Goal: Task Accomplishment & Management: Manage account settings

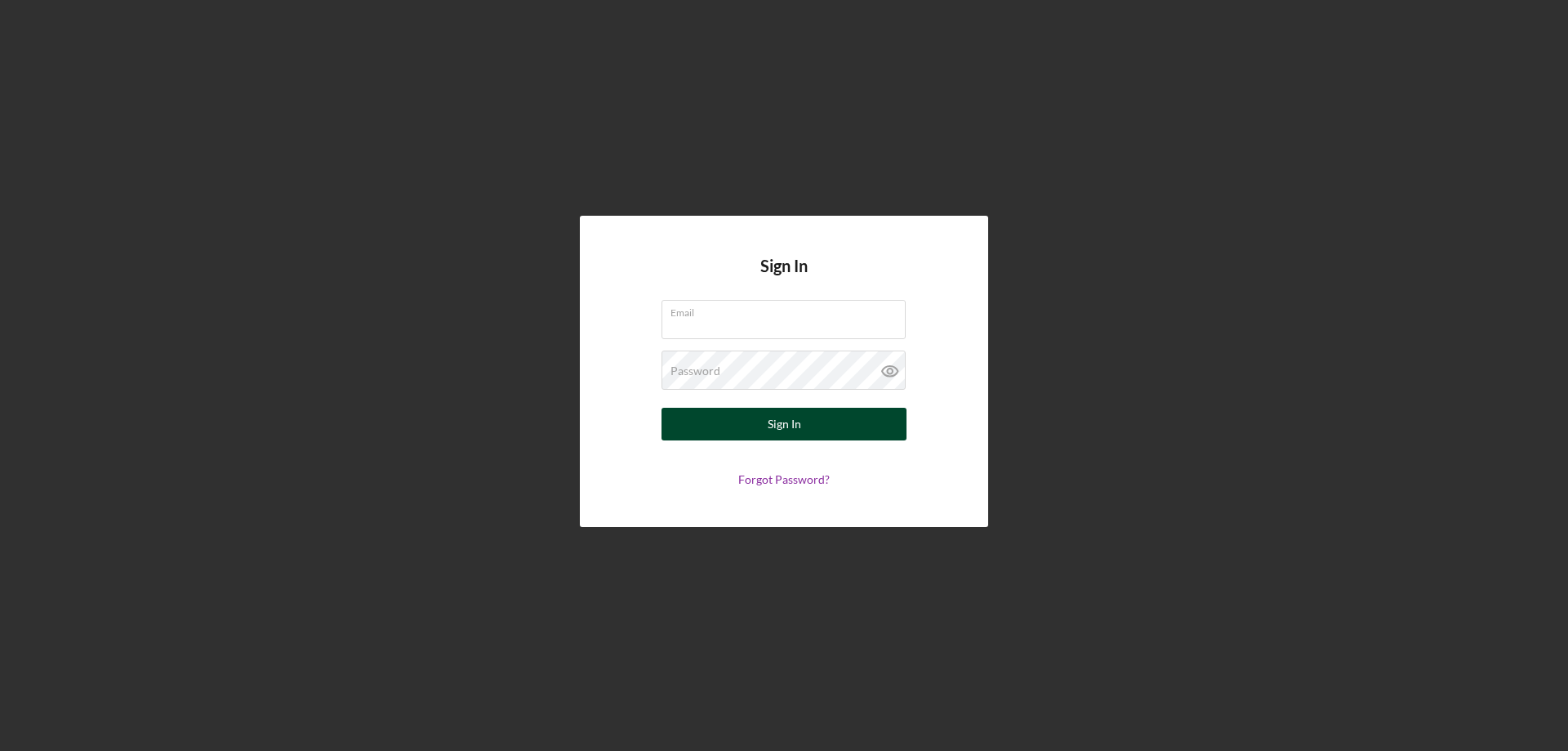
type input "[PERSON_NAME][EMAIL_ADDRESS][PERSON_NAME][DOMAIN_NAME]"
click at [835, 425] on button "Sign In" at bounding box center [784, 424] width 245 height 33
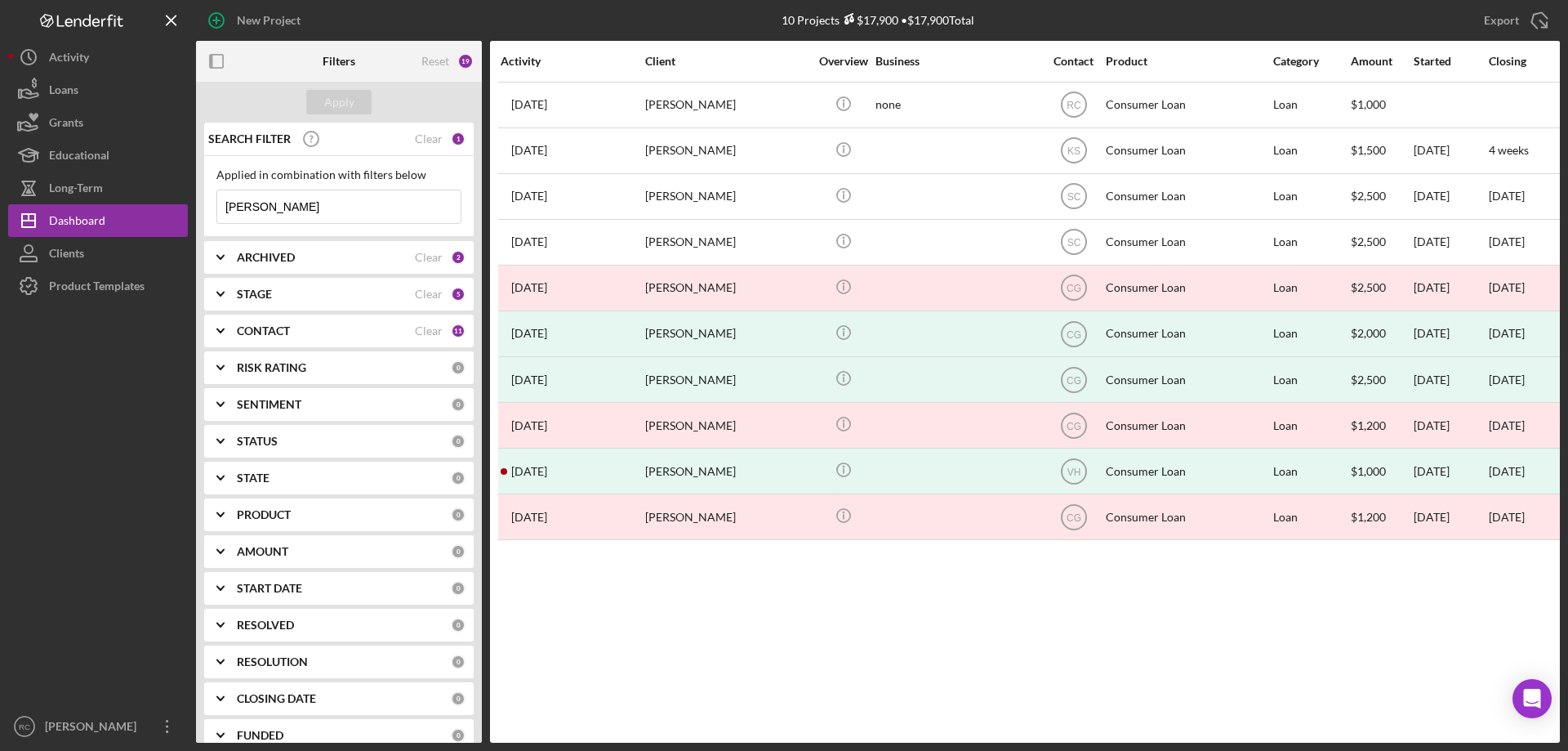
click at [310, 194] on input "[PERSON_NAME]" at bounding box center [338, 207] width 243 height 33
type input "r"
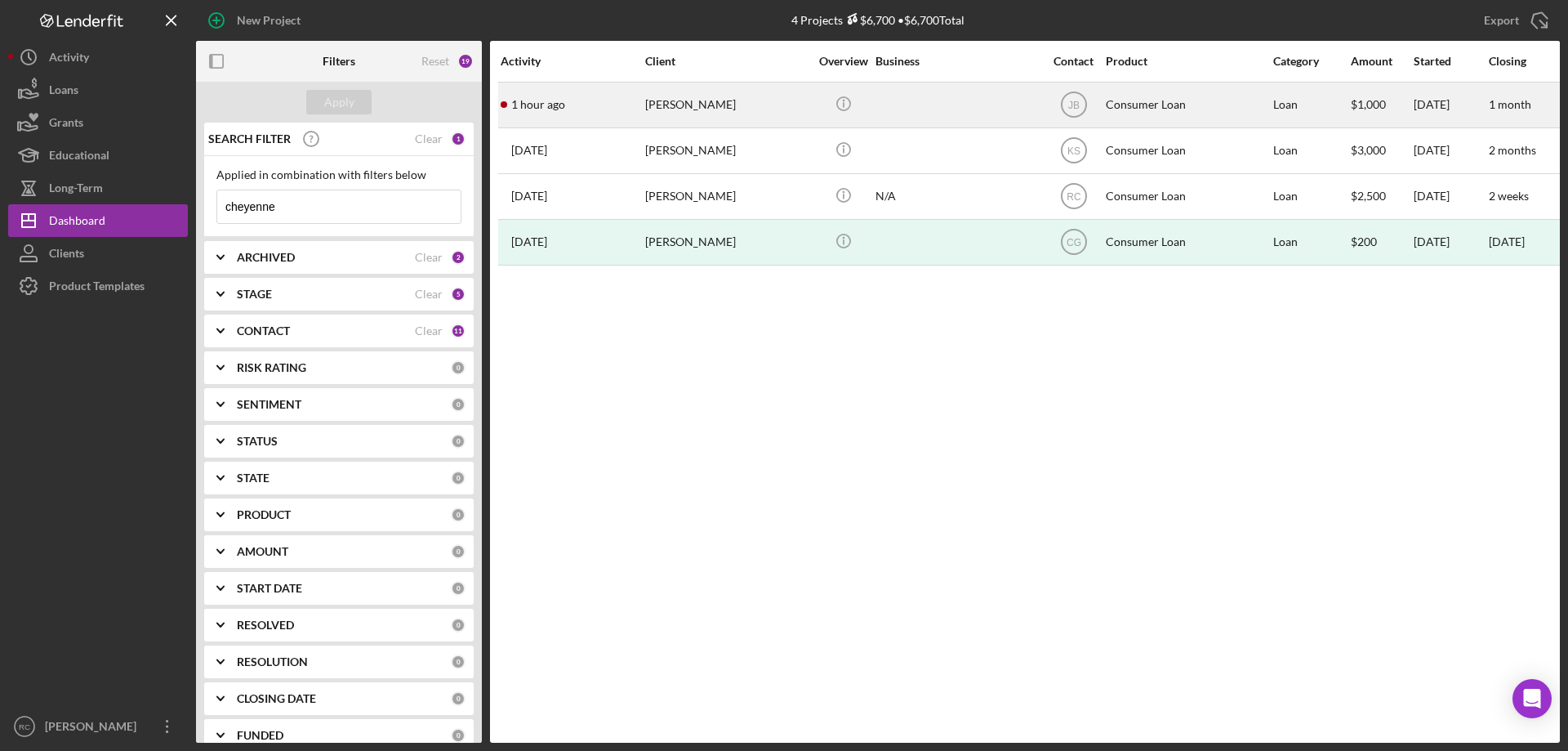
type input "cheyenne"
click at [702, 105] on div "[PERSON_NAME]" at bounding box center [726, 104] width 164 height 43
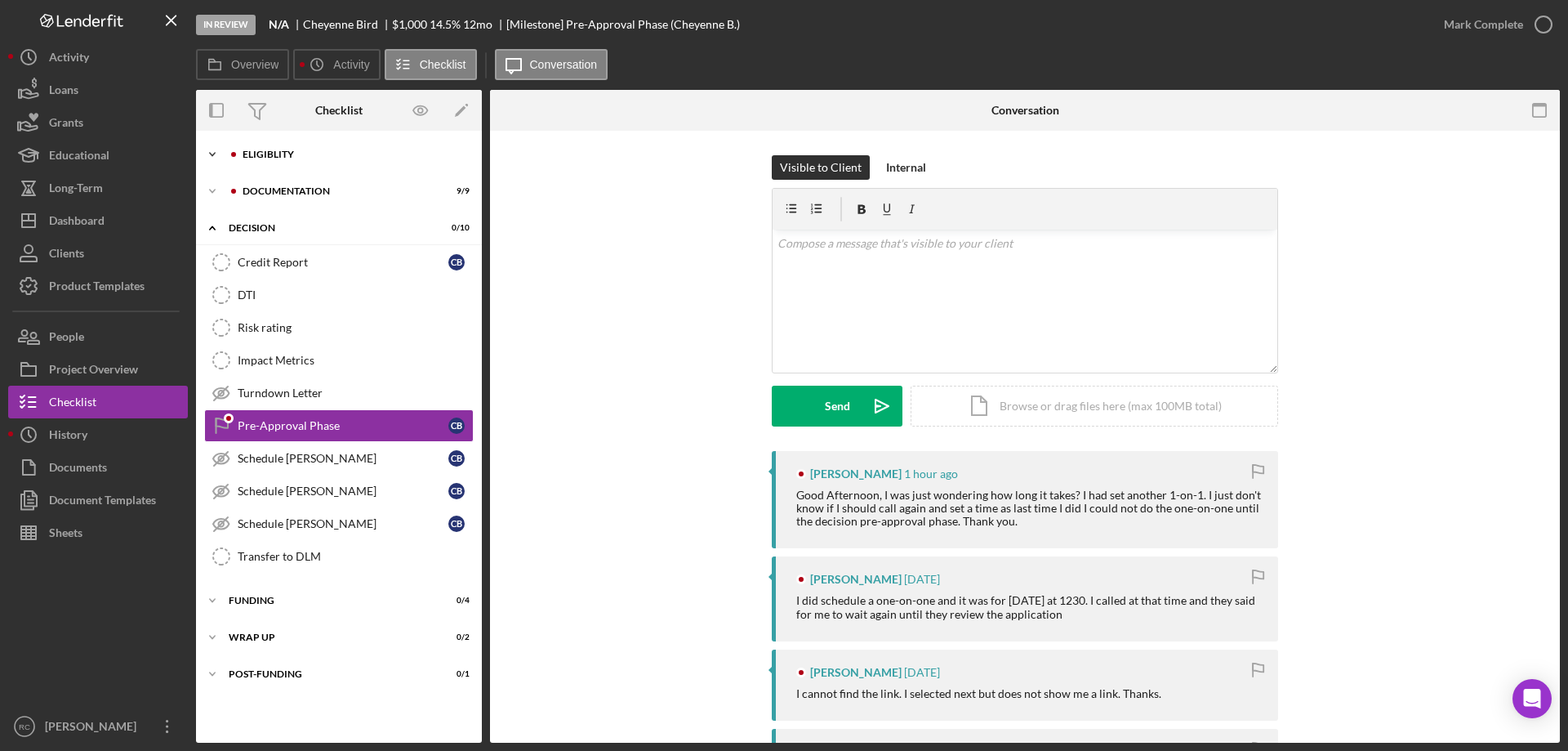
click at [280, 156] on div "Eligiblity" at bounding box center [352, 154] width 219 height 10
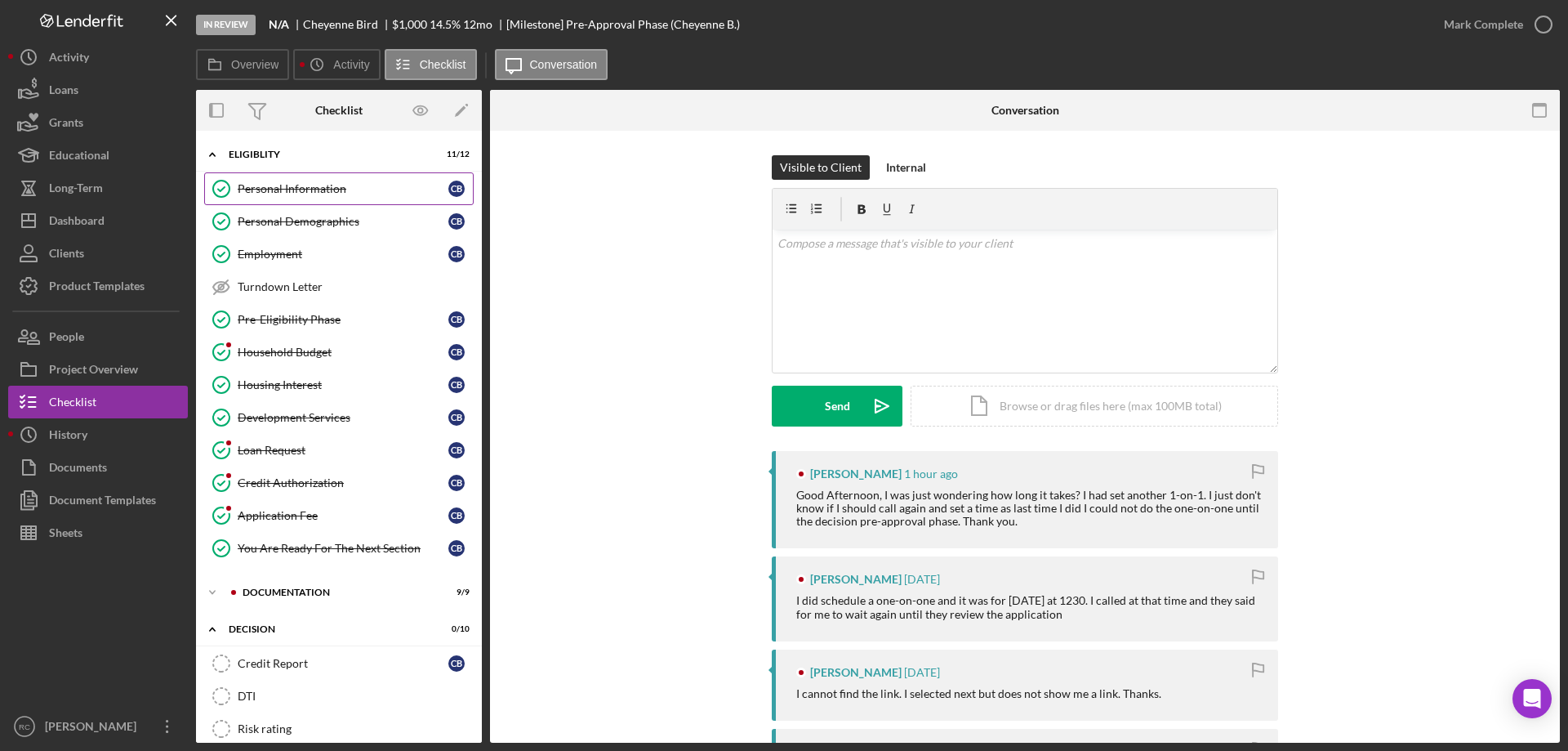
click at [310, 189] on div "Personal Information" at bounding box center [342, 188] width 211 height 13
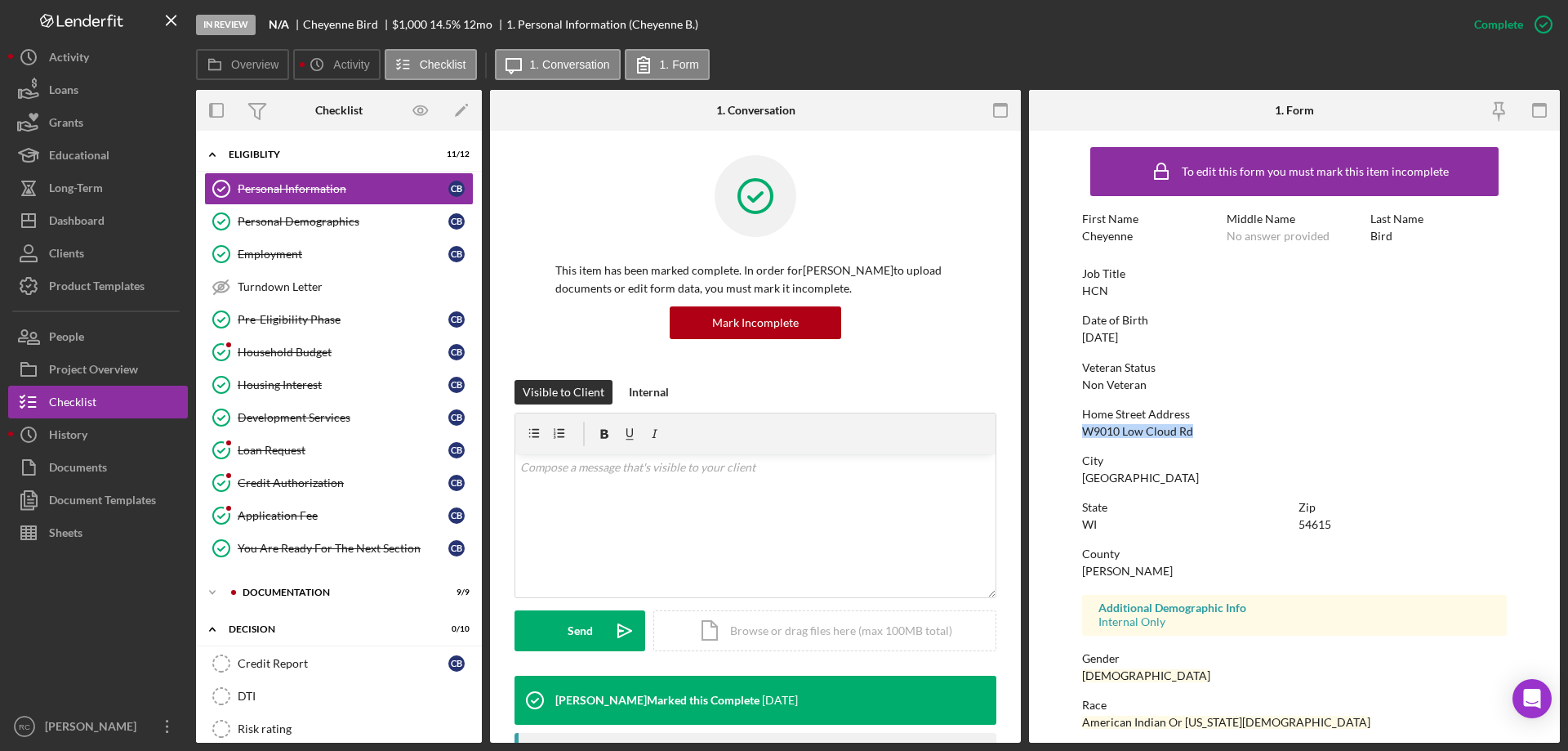
drag, startPoint x: 1082, startPoint y: 433, endPoint x: 1204, endPoint y: 436, distance: 122.0
click at [1204, 436] on div "Home Street Address [GEOGRAPHIC_DATA]" at bounding box center [1294, 423] width 425 height 31
copy div "W9010 Low Cloud Rd"
click at [272, 595] on div "Documentation" at bounding box center [352, 592] width 219 height 10
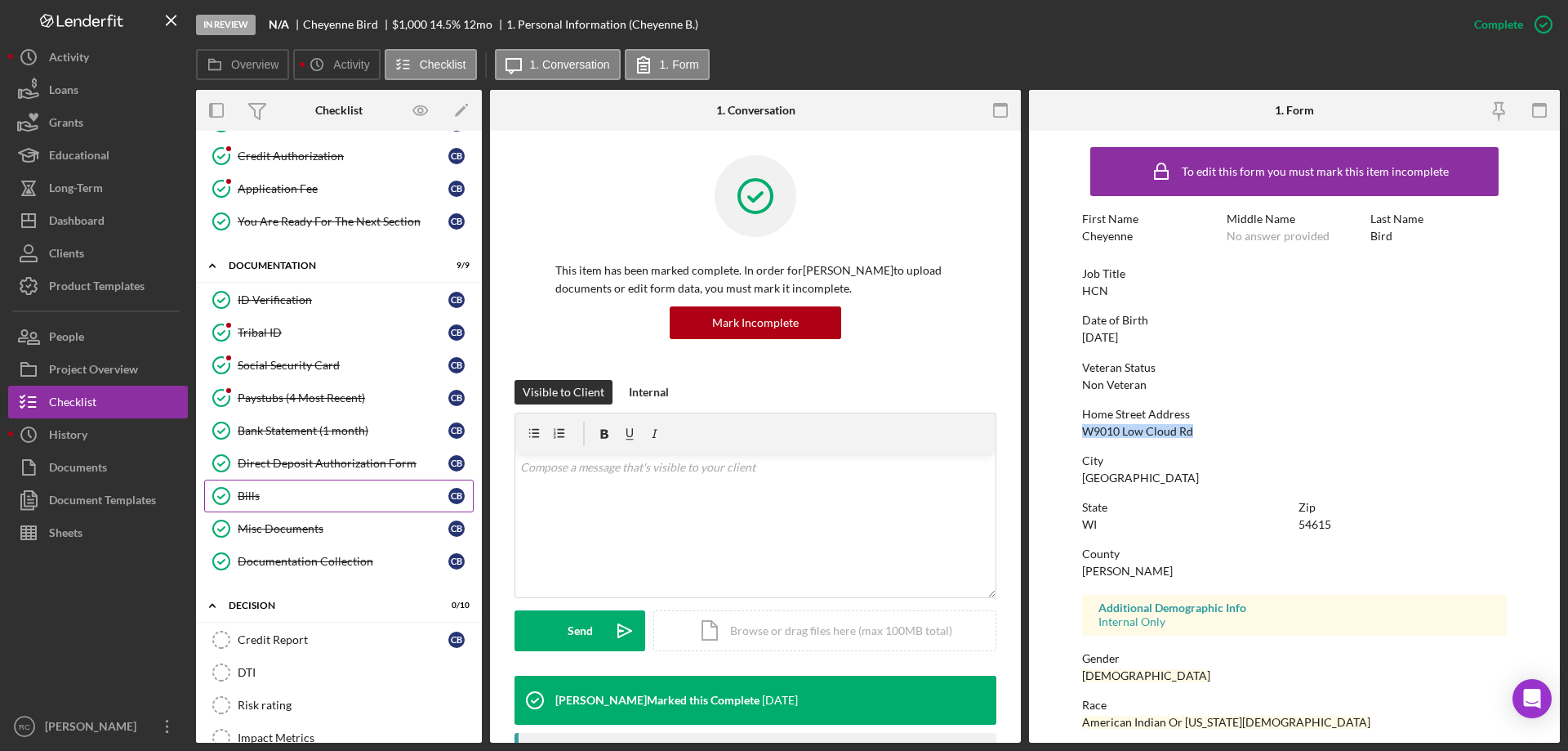
scroll to position [436, 0]
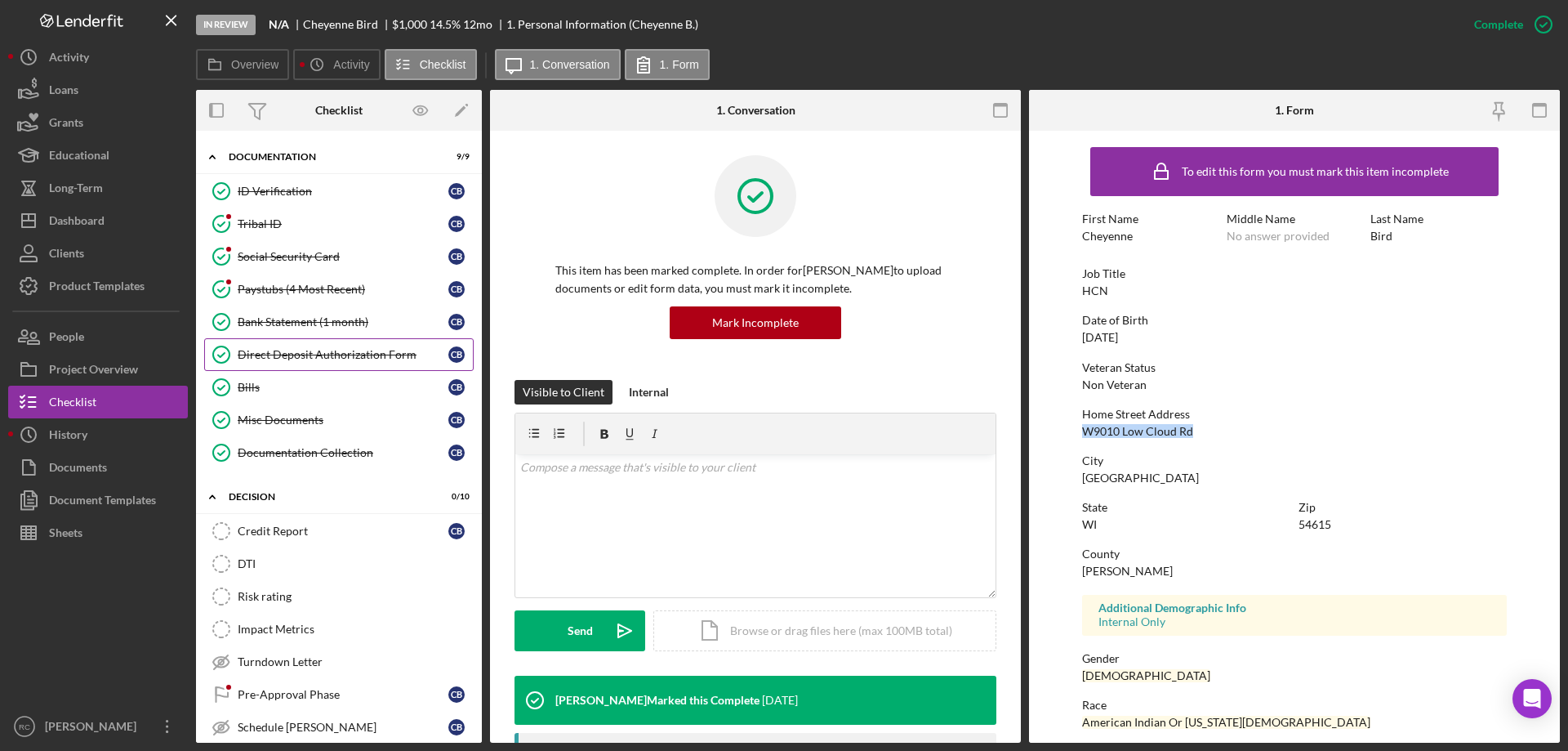
click at [305, 354] on div "Direct Deposit Authorization Form" at bounding box center [342, 354] width 211 height 13
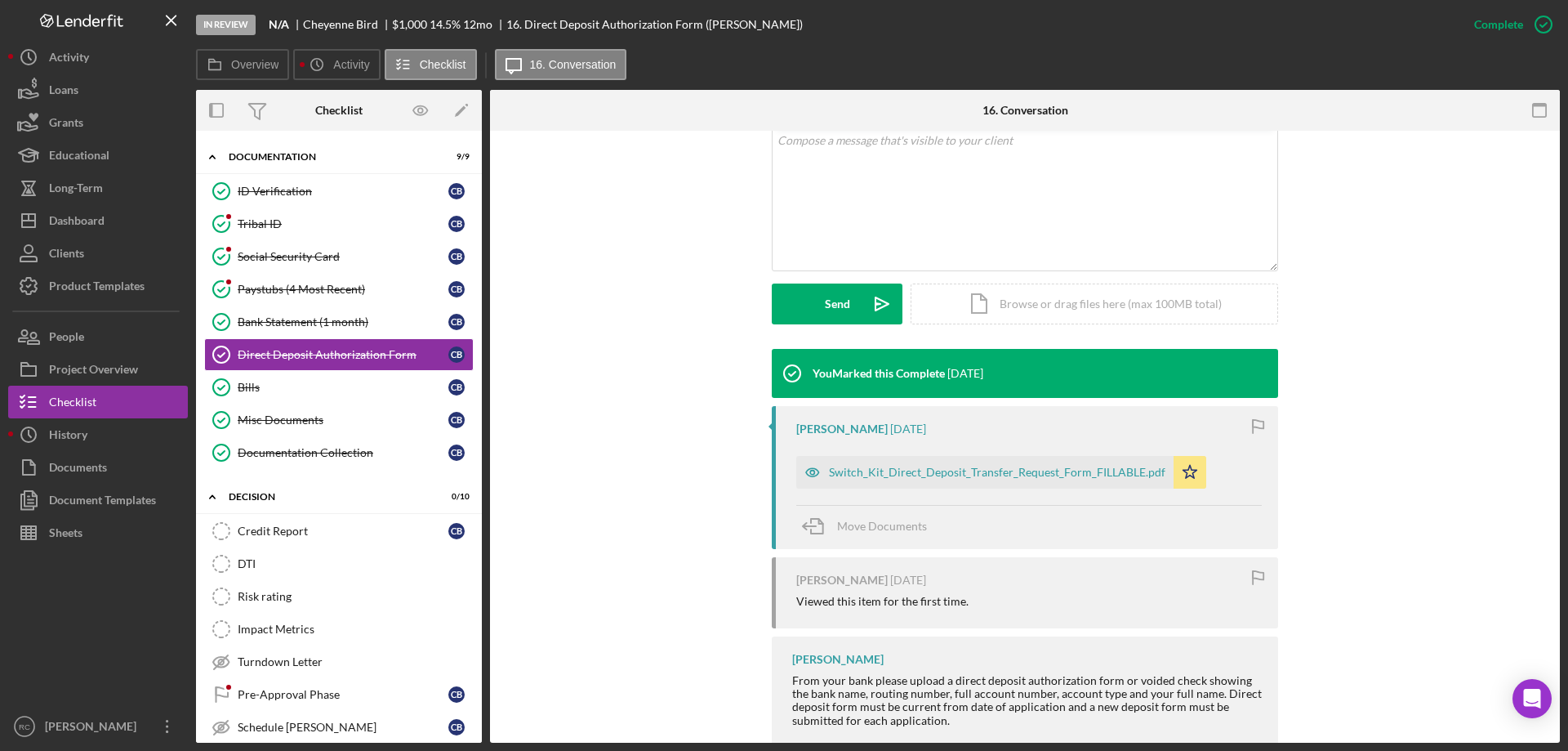
scroll to position [430, 0]
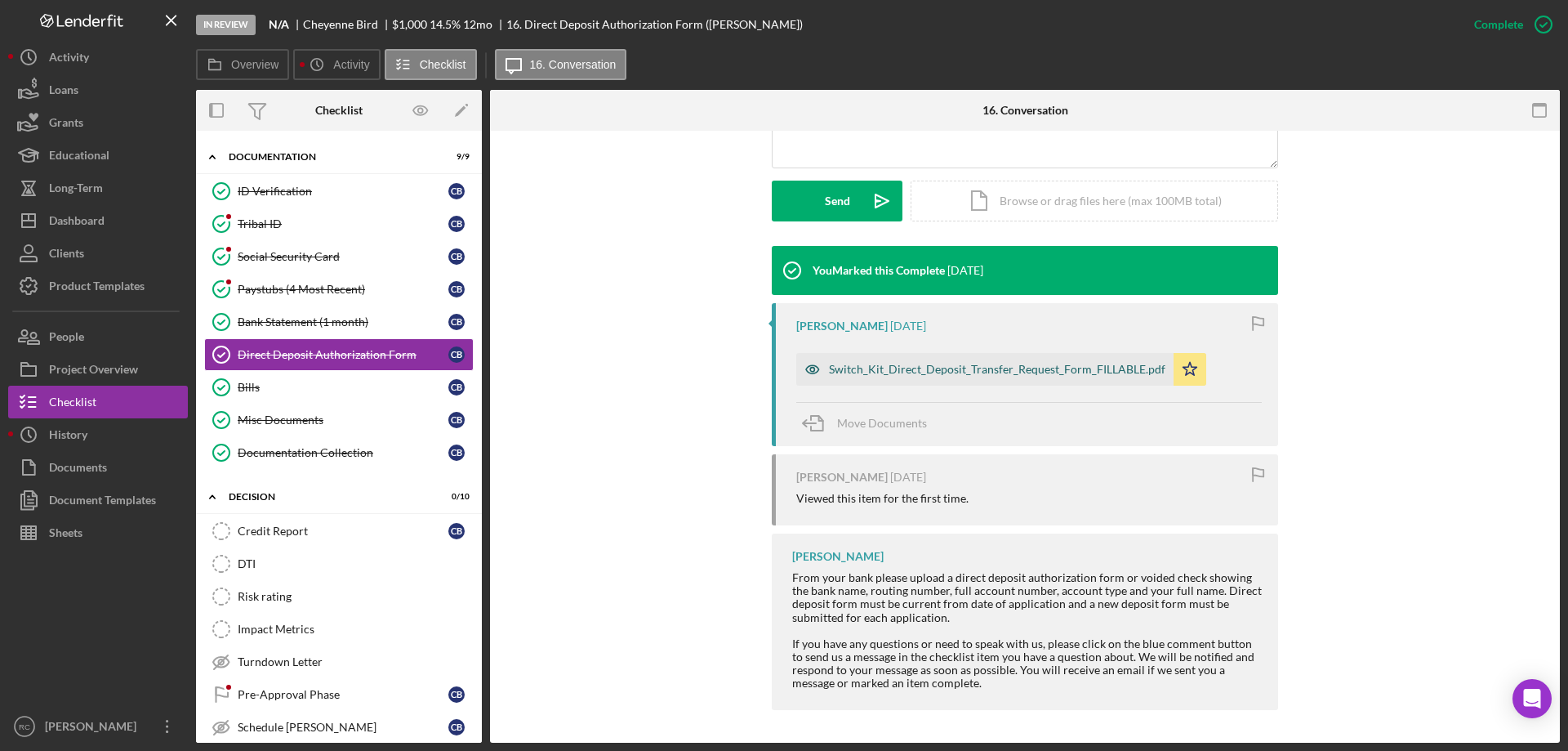
click at [1010, 368] on div "Switch_Kit_Direct_Deposit_Transfer_Request_Form_FILLABLE.pdf" at bounding box center [997, 369] width 336 height 13
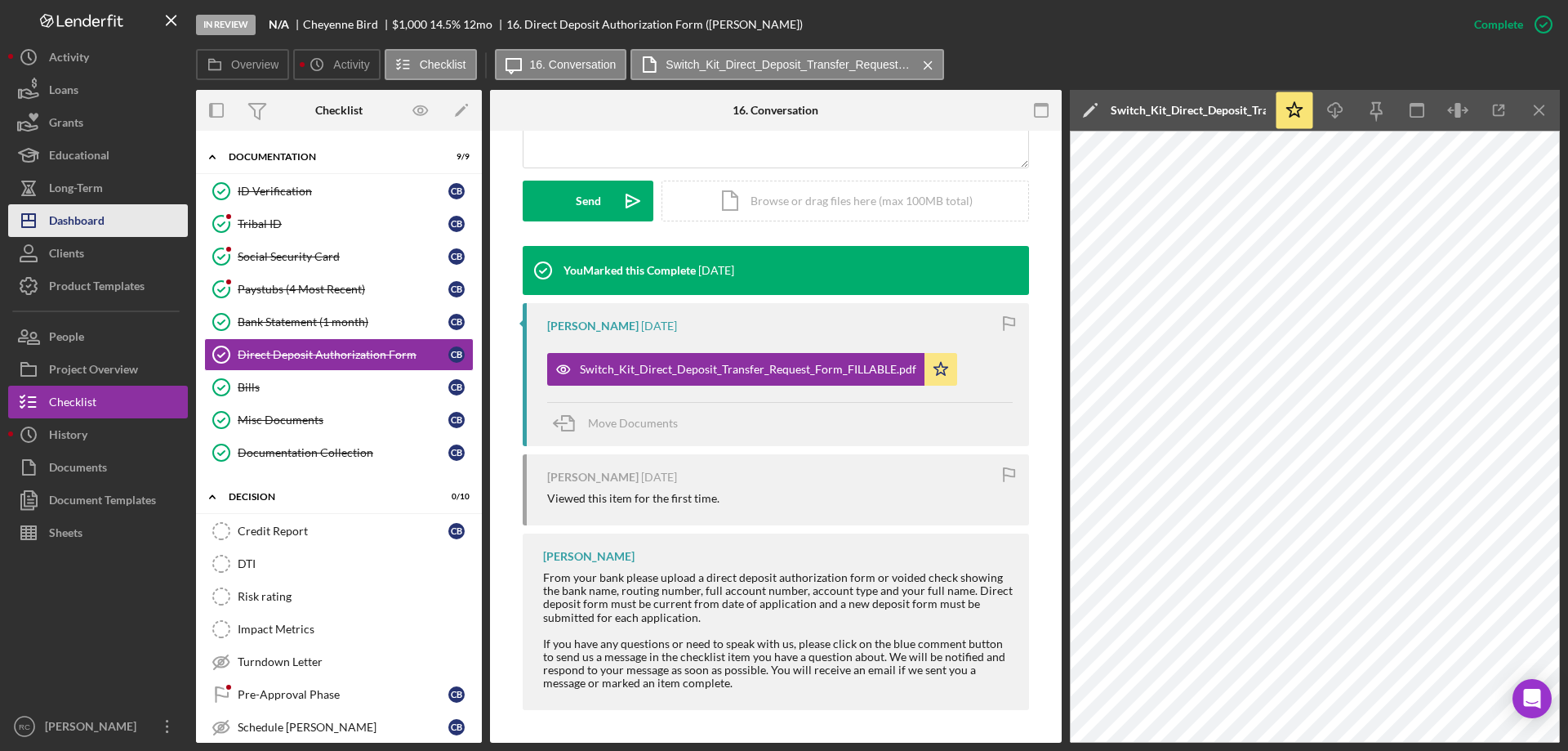
click at [78, 216] on div "Dashboard" at bounding box center [77, 222] width 56 height 36
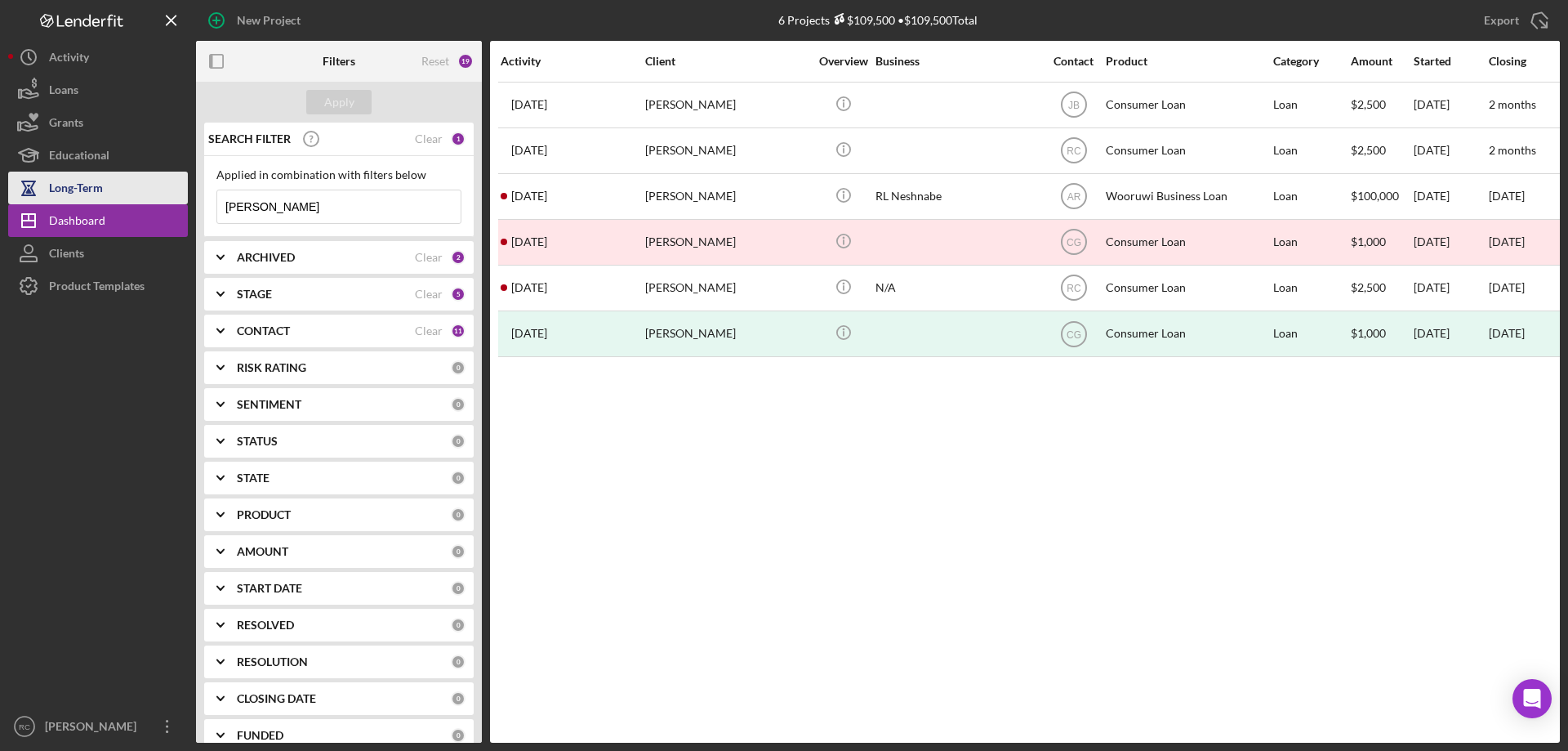
drag, startPoint x: 273, startPoint y: 214, endPoint x: 122, endPoint y: 191, distance: 152.7
click at [122, 191] on div "New Project 6 Projects $109,500 • $109,500 Total [PERSON_NAME] Export Icon/Expo…" at bounding box center [784, 371] width 1552 height 743
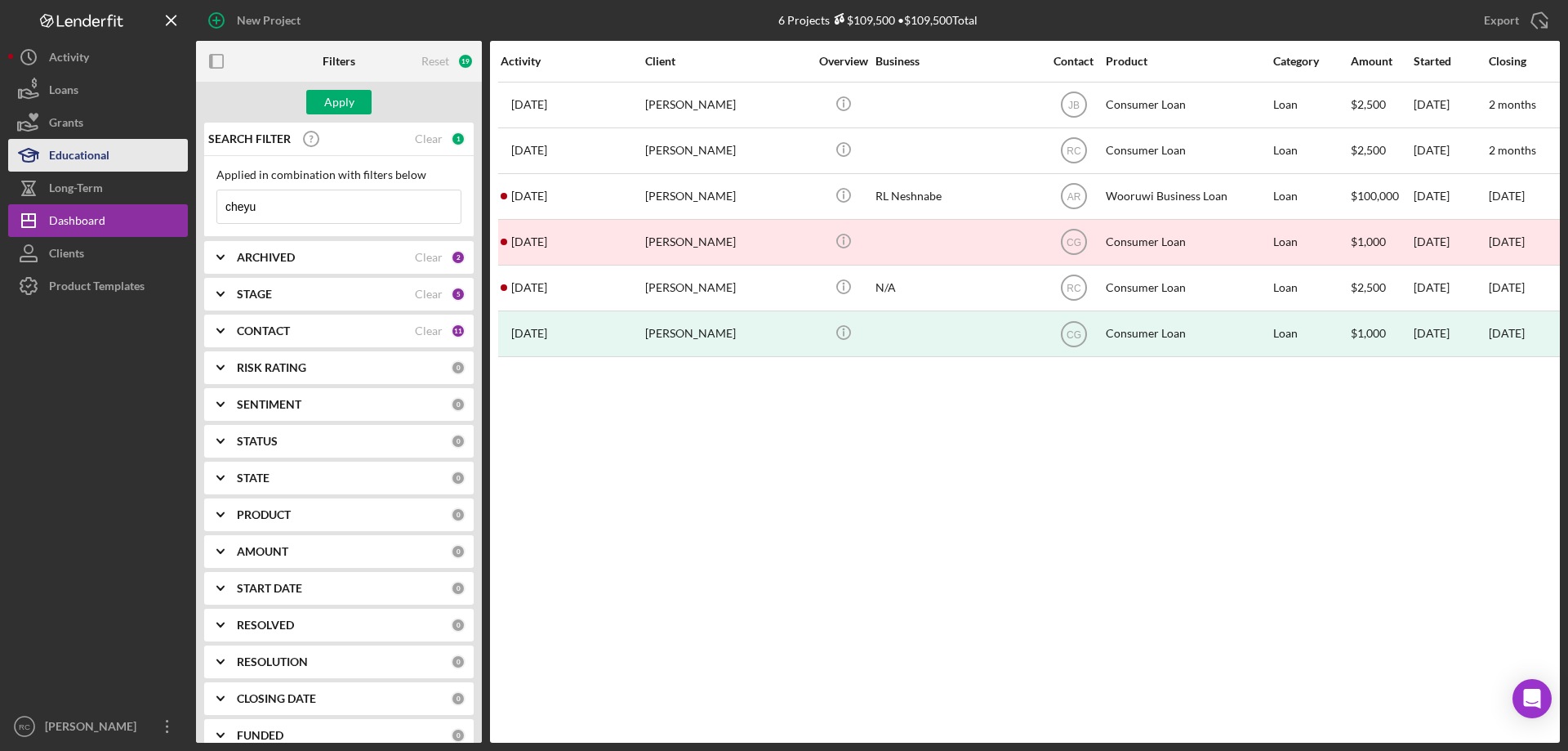
type input "cheyenne"
drag, startPoint x: 932, startPoint y: 730, endPoint x: 1037, endPoint y: 732, distance: 105.0
click at [1263, 723] on div "Activity Client Overview Business Contact Product Category Amount Started Closi…" at bounding box center [1025, 392] width 1070 height 702
click at [321, 99] on button "Apply" at bounding box center [338, 102] width 65 height 25
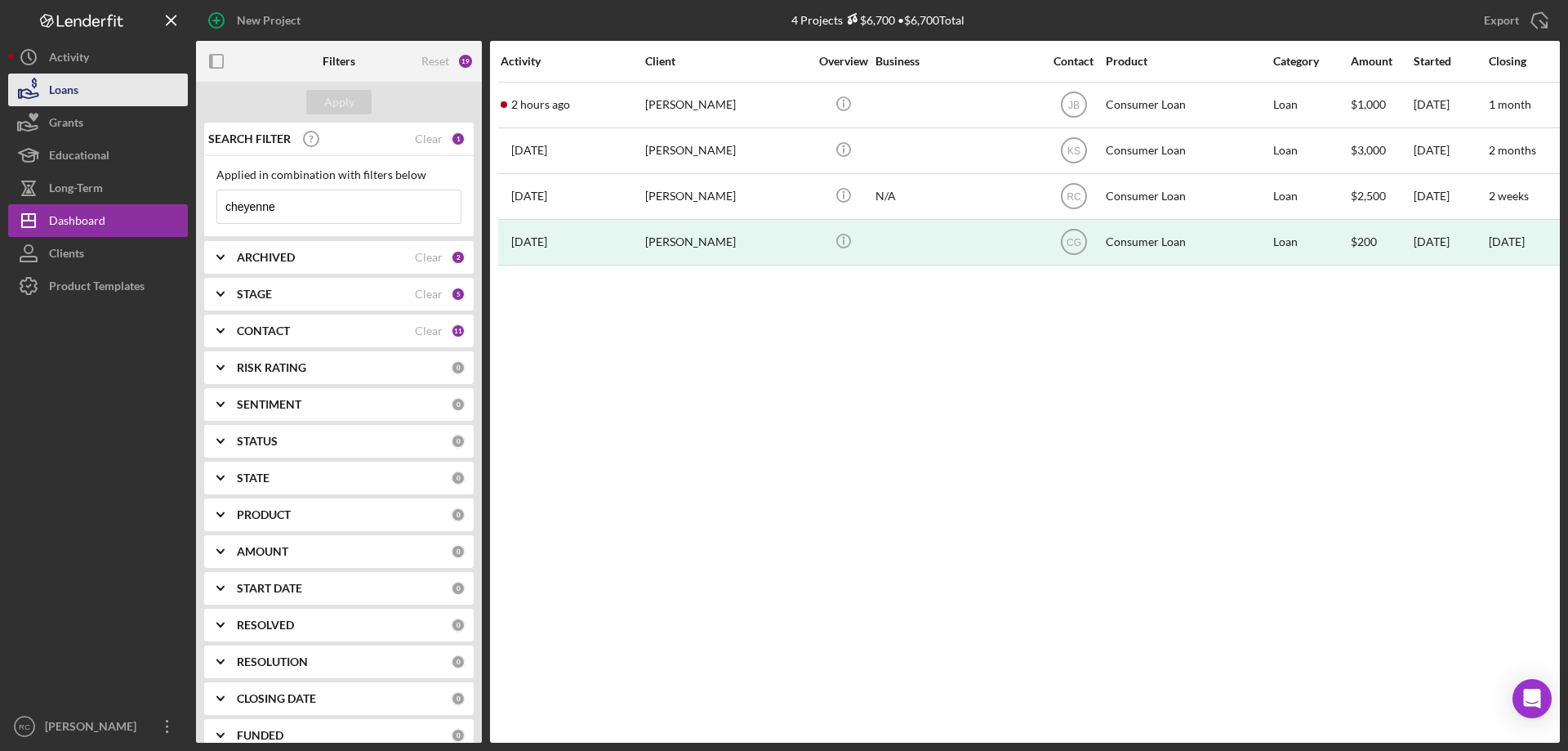
click at [78, 93] on div "Loans" at bounding box center [64, 92] width 30 height 36
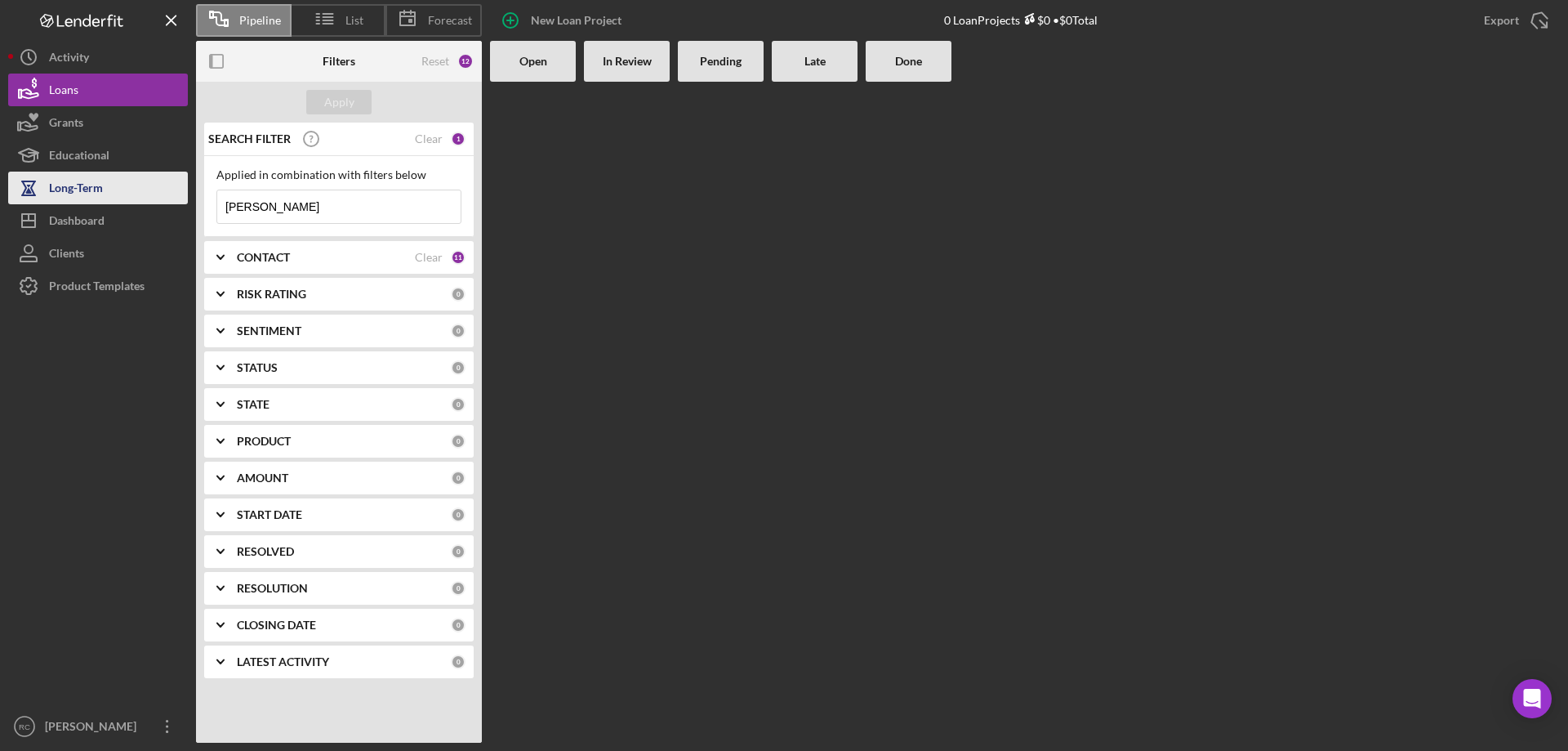
drag, startPoint x: 279, startPoint y: 208, endPoint x: 147, endPoint y: 199, distance: 132.3
click at [147, 199] on div "Pipeline List Forecast New Loan Project 0 Loan Projects $0 • $0 Total Export Ic…" at bounding box center [784, 371] width 1552 height 743
type input "cheyenne"
click at [333, 98] on div "Apply" at bounding box center [340, 102] width 31 height 25
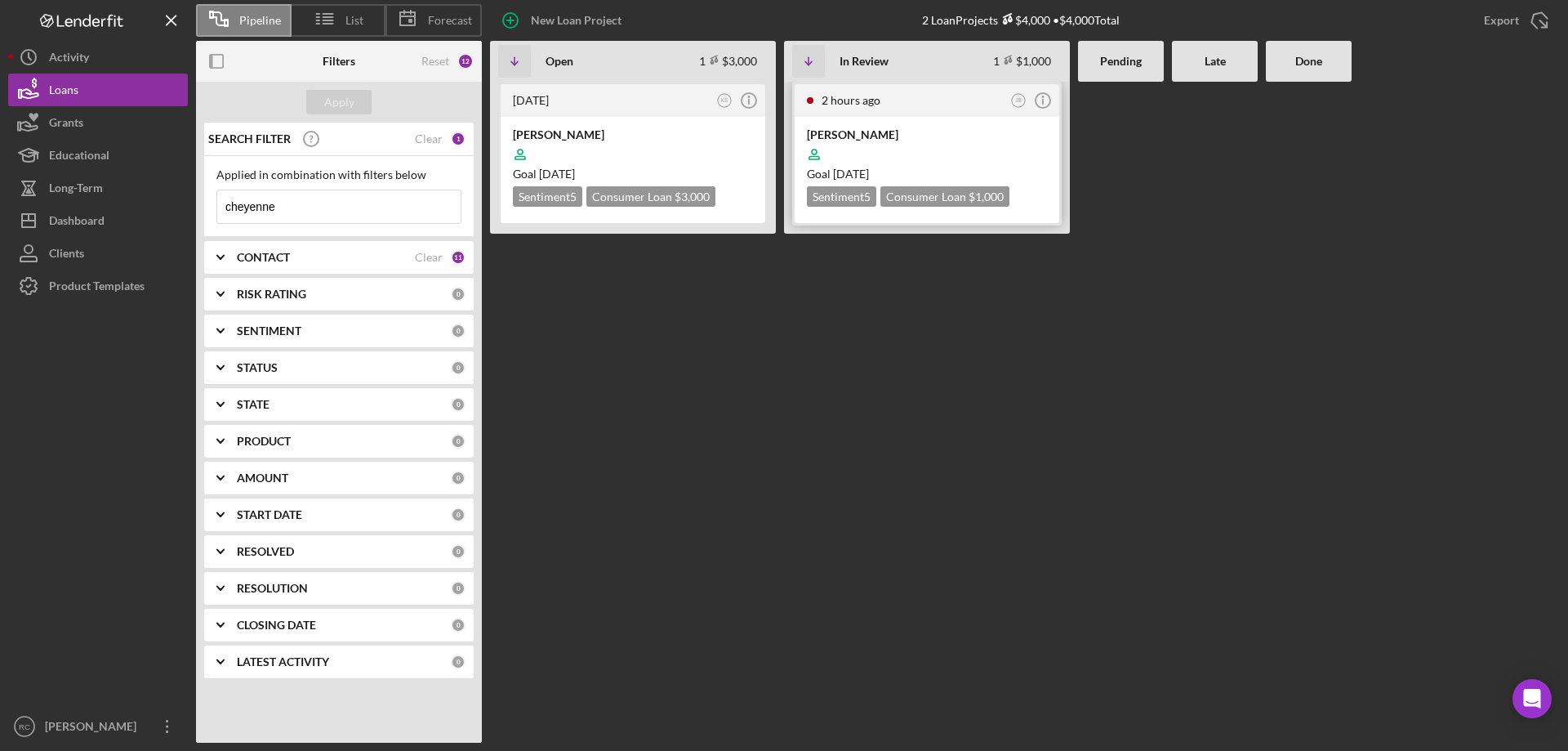
click at [854, 131] on div "[PERSON_NAME]" at bounding box center [926, 134] width 240 height 16
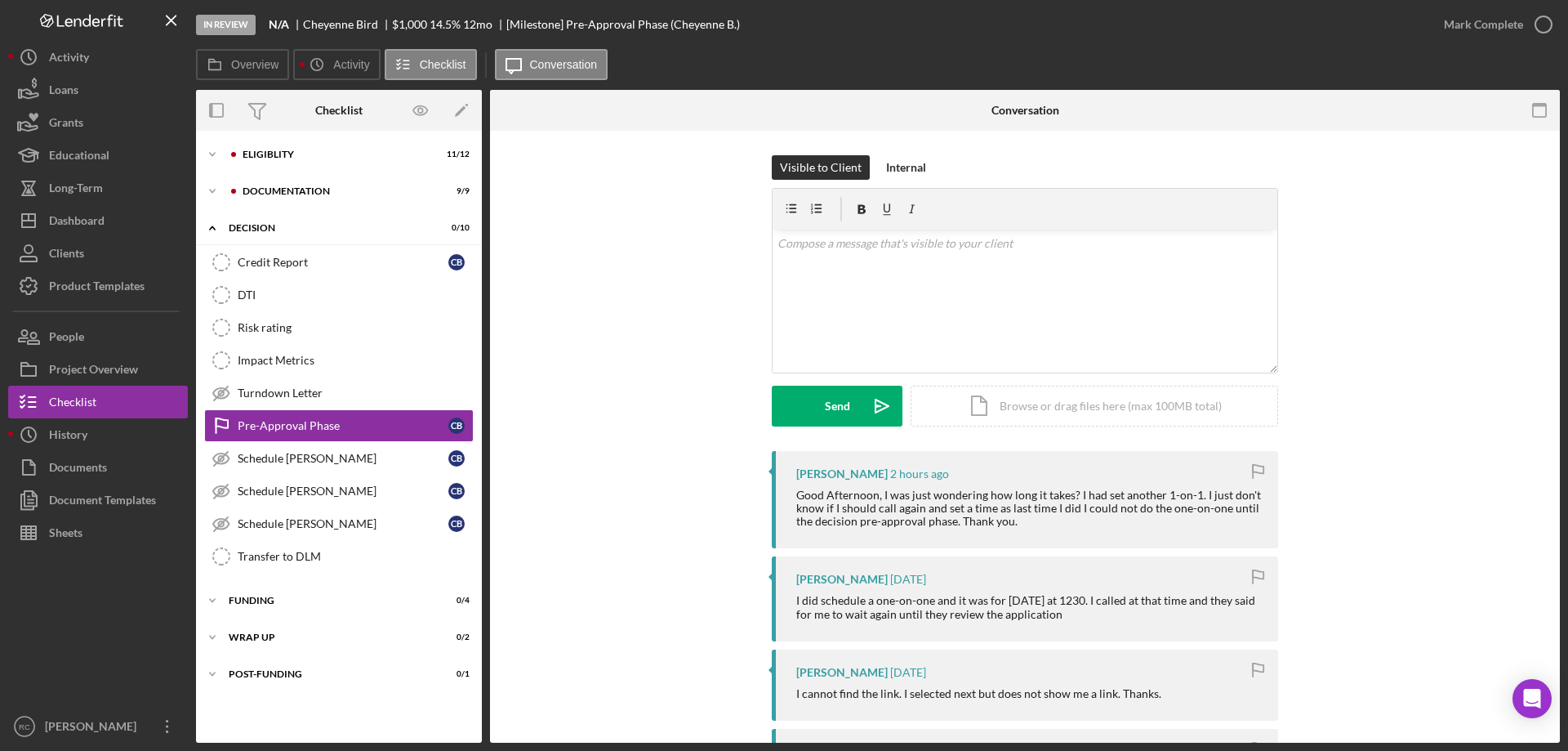
scroll to position [326, 0]
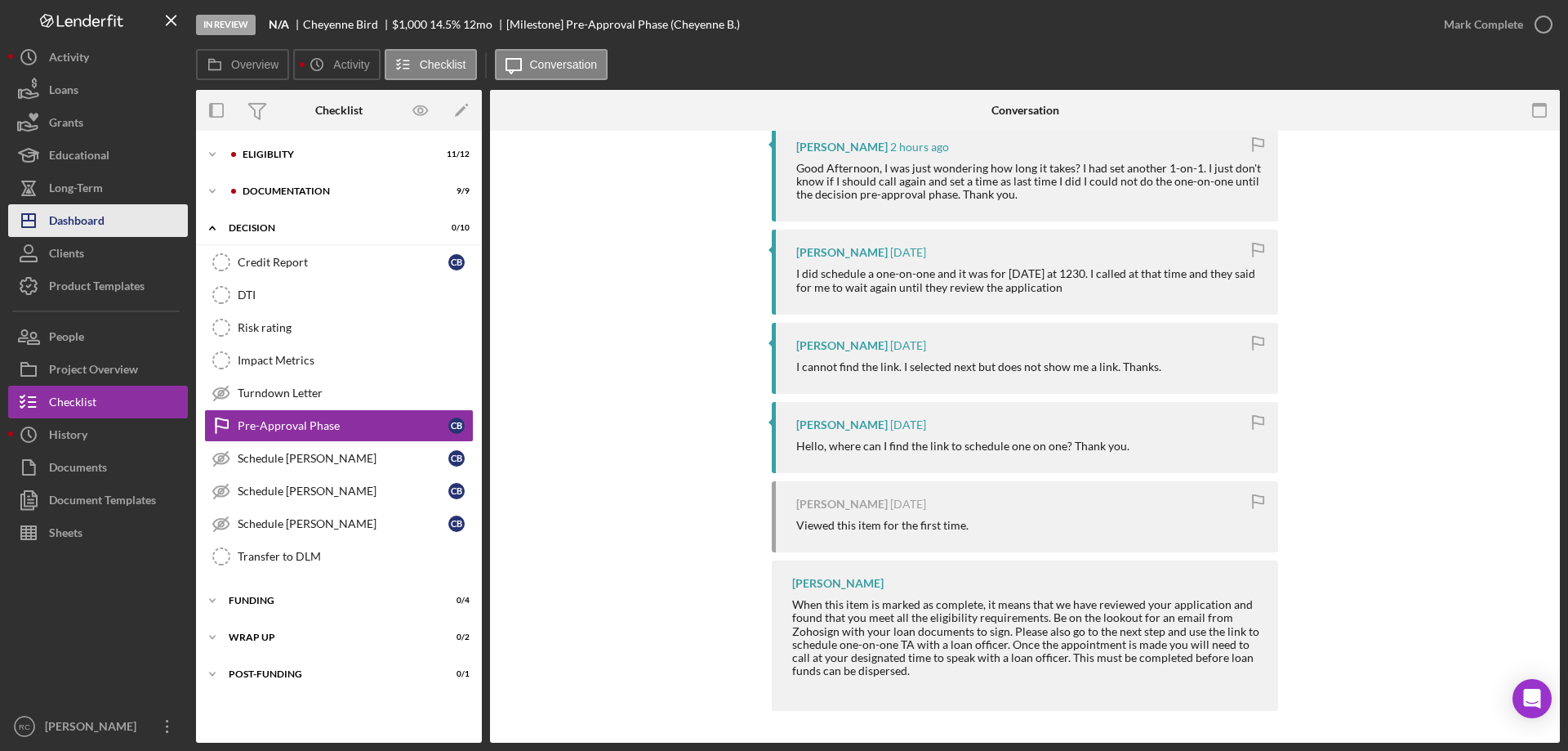
click at [81, 212] on div "Dashboard" at bounding box center [77, 222] width 56 height 36
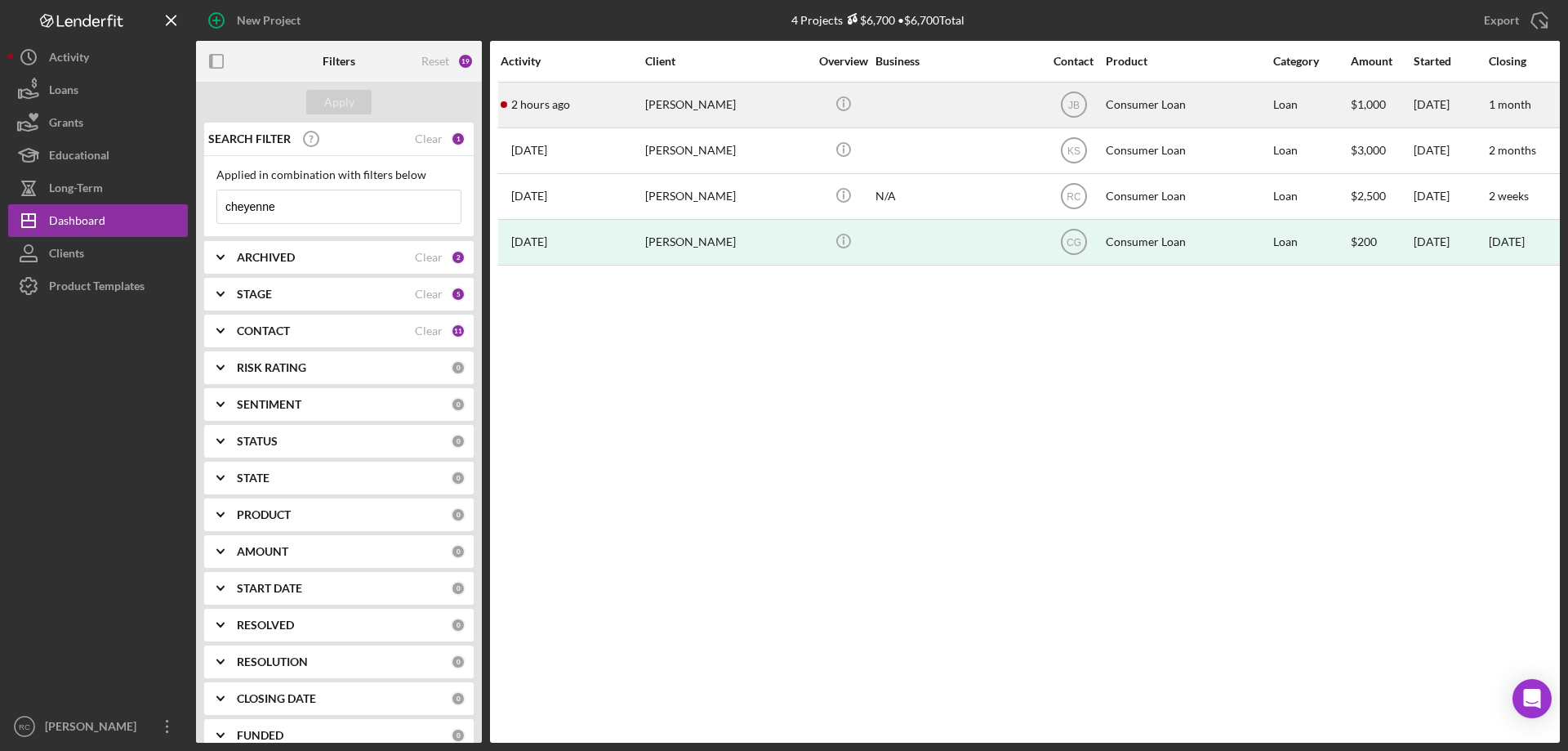
click at [689, 103] on div "[PERSON_NAME]" at bounding box center [726, 104] width 164 height 43
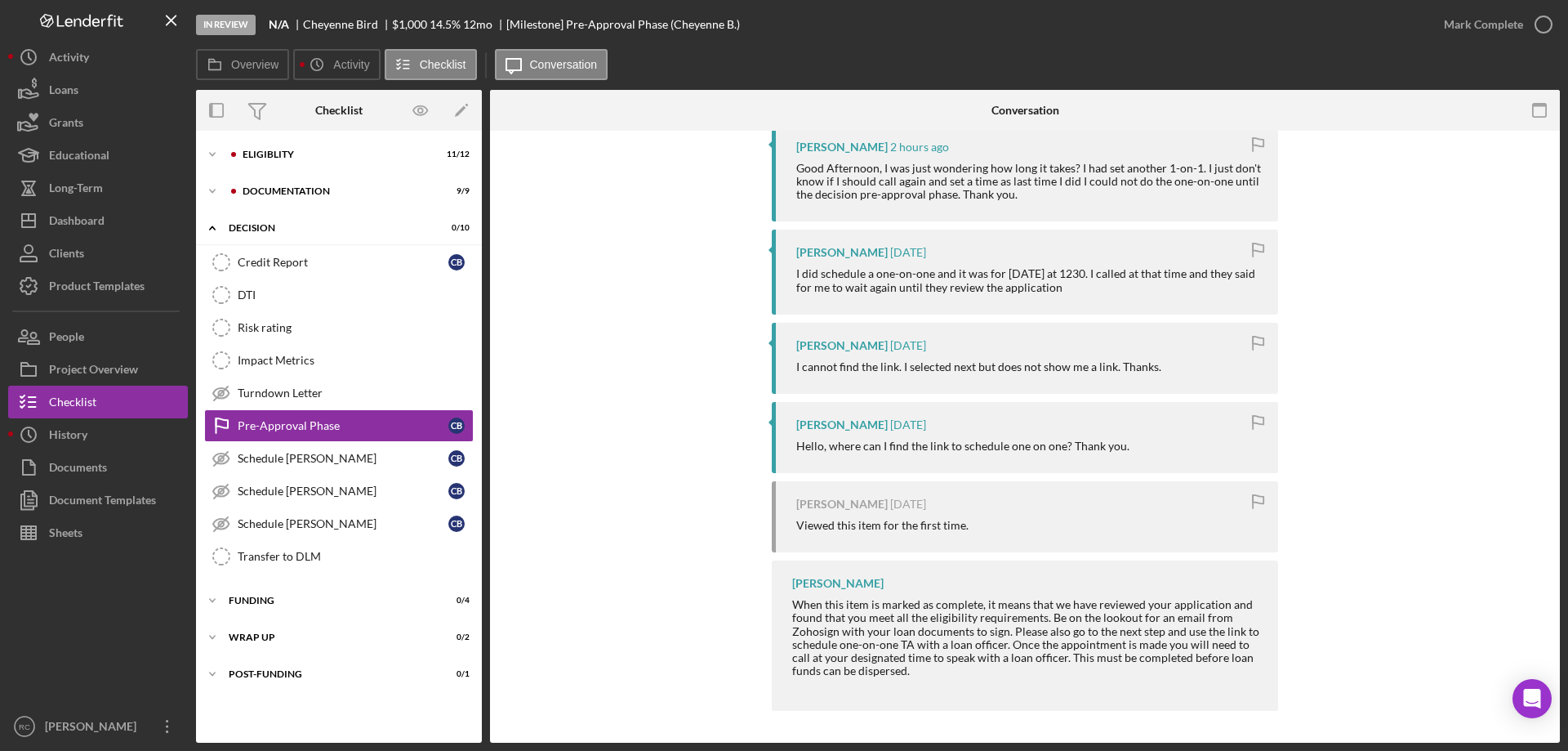
scroll to position [327, 0]
click at [90, 220] on div "Dashboard" at bounding box center [77, 222] width 56 height 36
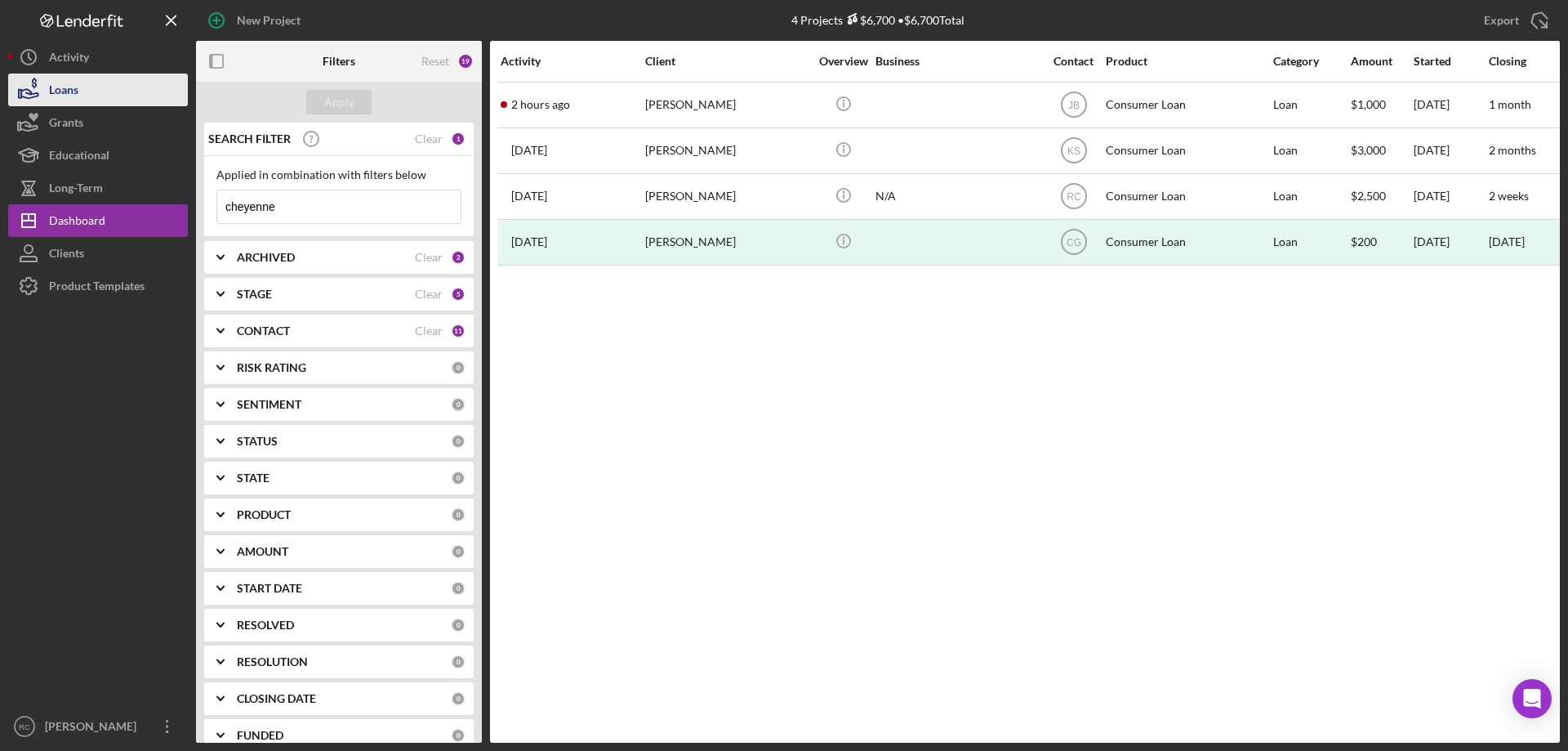
click at [72, 92] on div "Loans" at bounding box center [64, 92] width 30 height 36
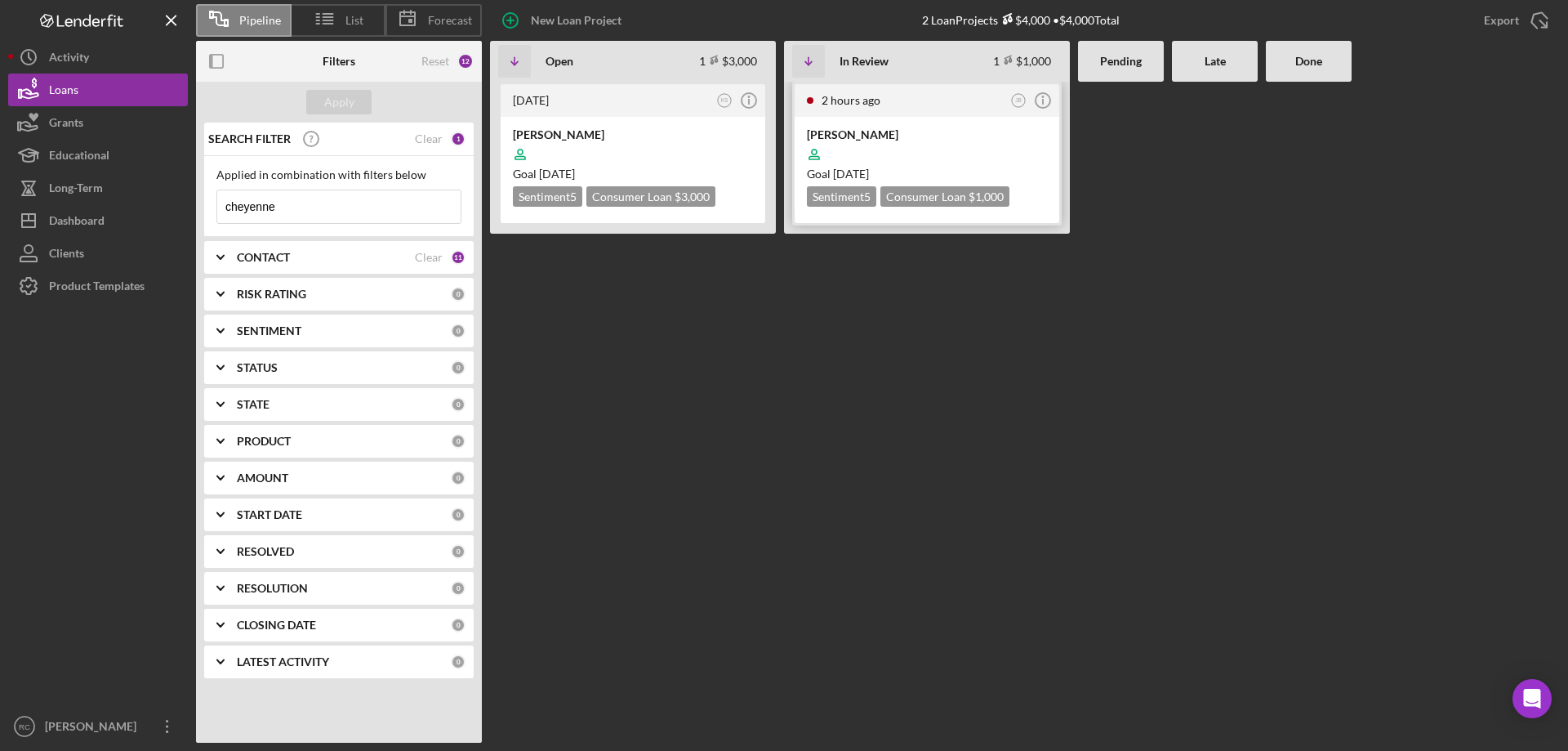
click at [859, 130] on div "[PERSON_NAME]" at bounding box center [926, 134] width 240 height 16
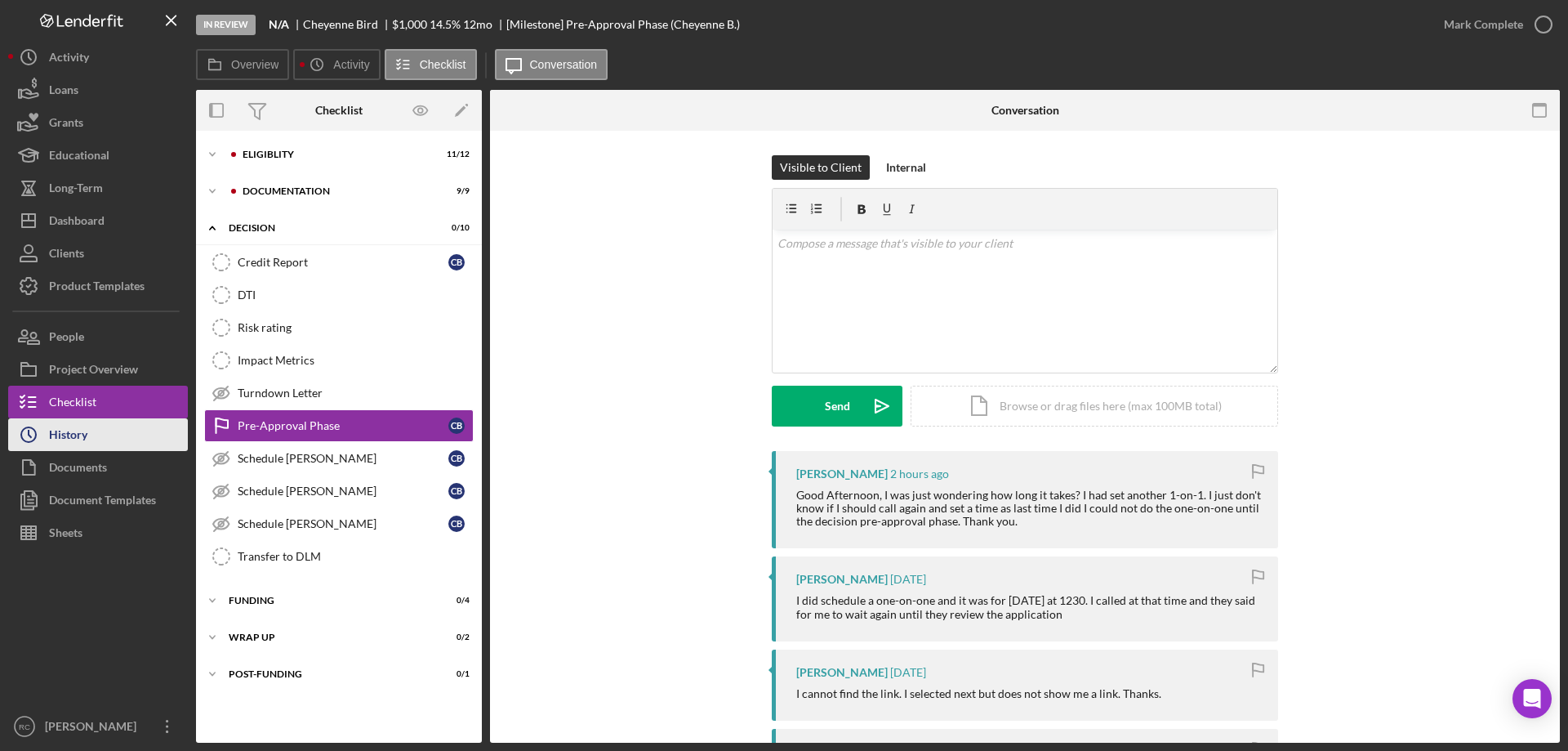
click at [74, 432] on div "History" at bounding box center [68, 436] width 38 height 36
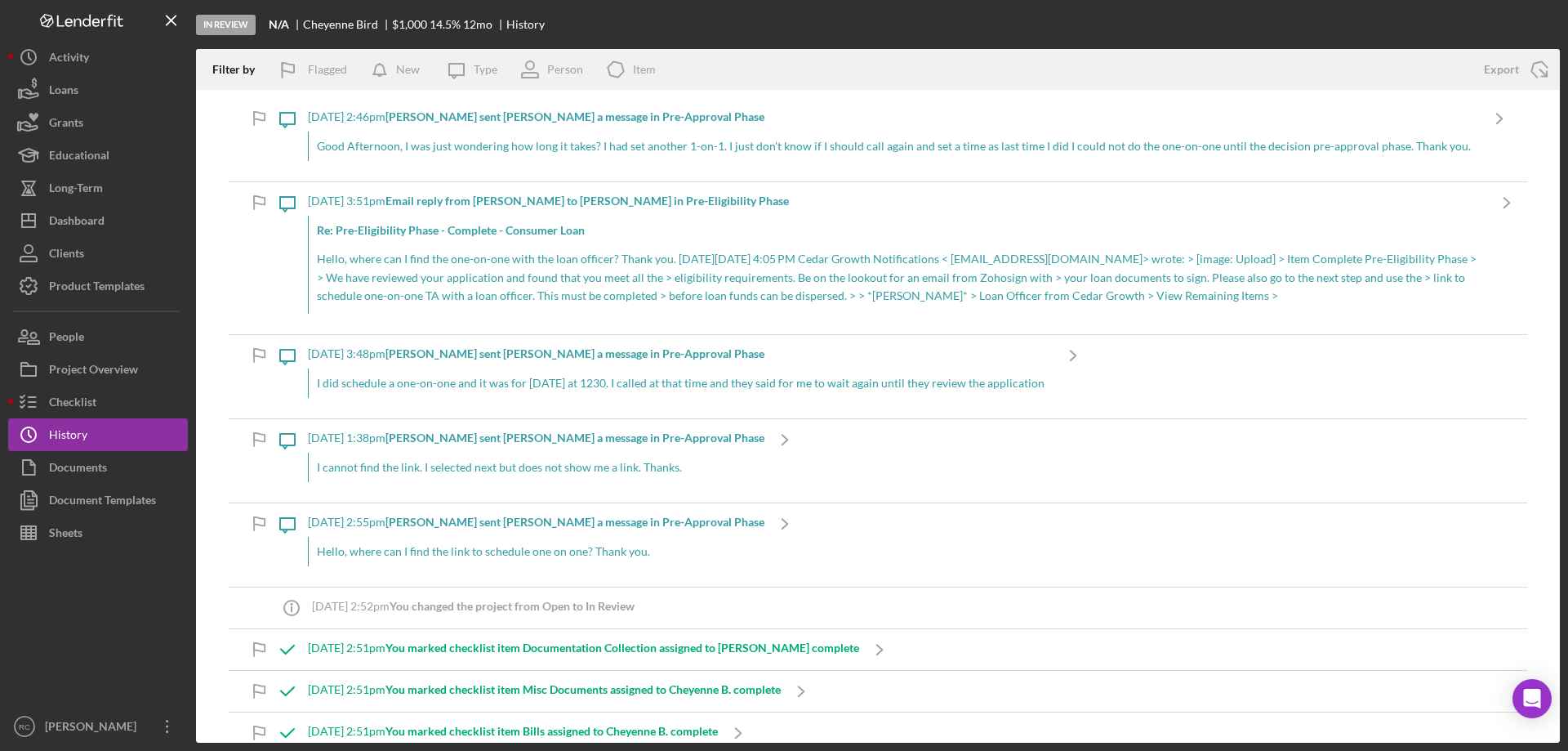
click at [456, 352] on b "[PERSON_NAME] sent [PERSON_NAME] a message in Pre-Approval Phase" at bounding box center [575, 353] width 379 height 14
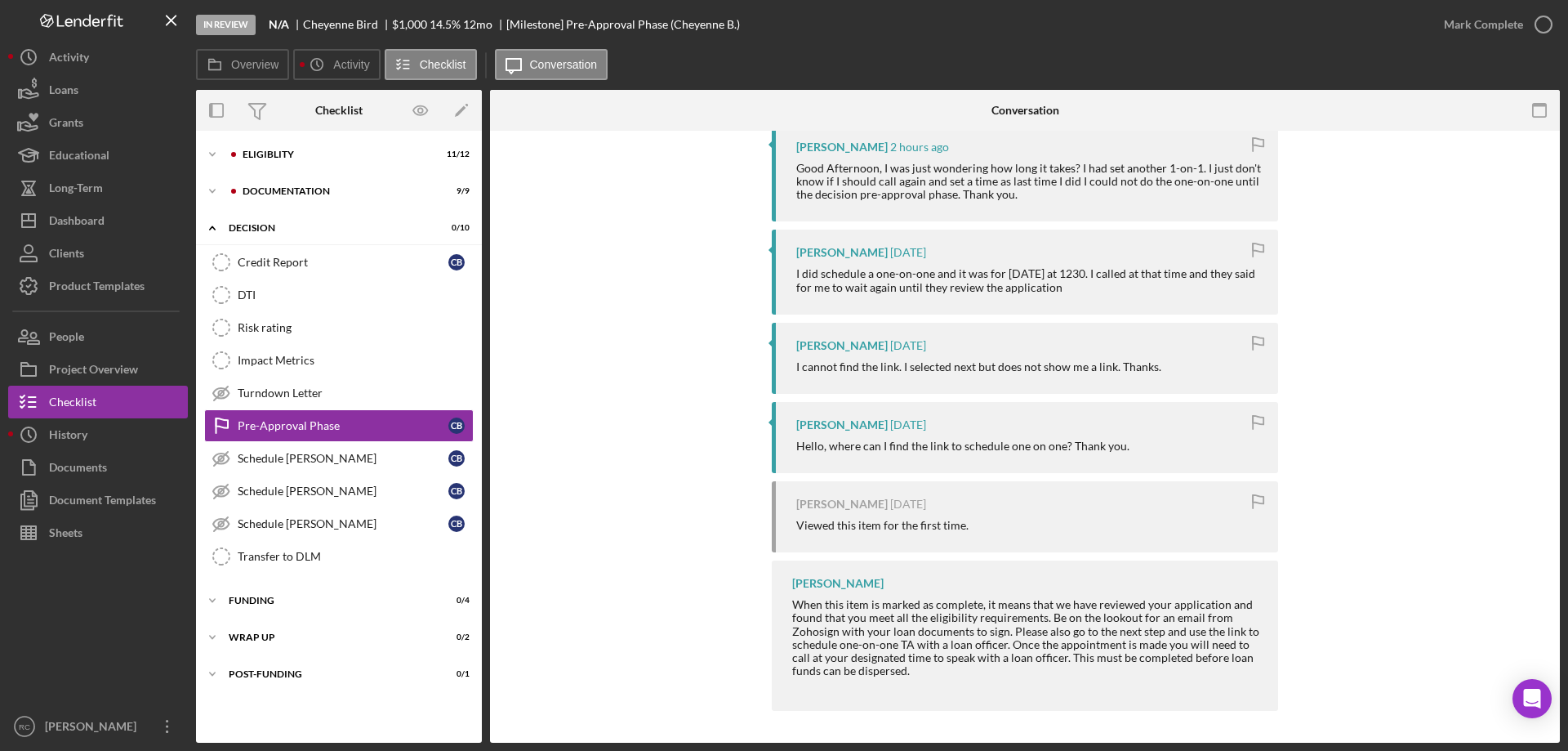
scroll to position [327, 0]
click at [47, 251] on icon "button" at bounding box center [29, 253] width 41 height 41
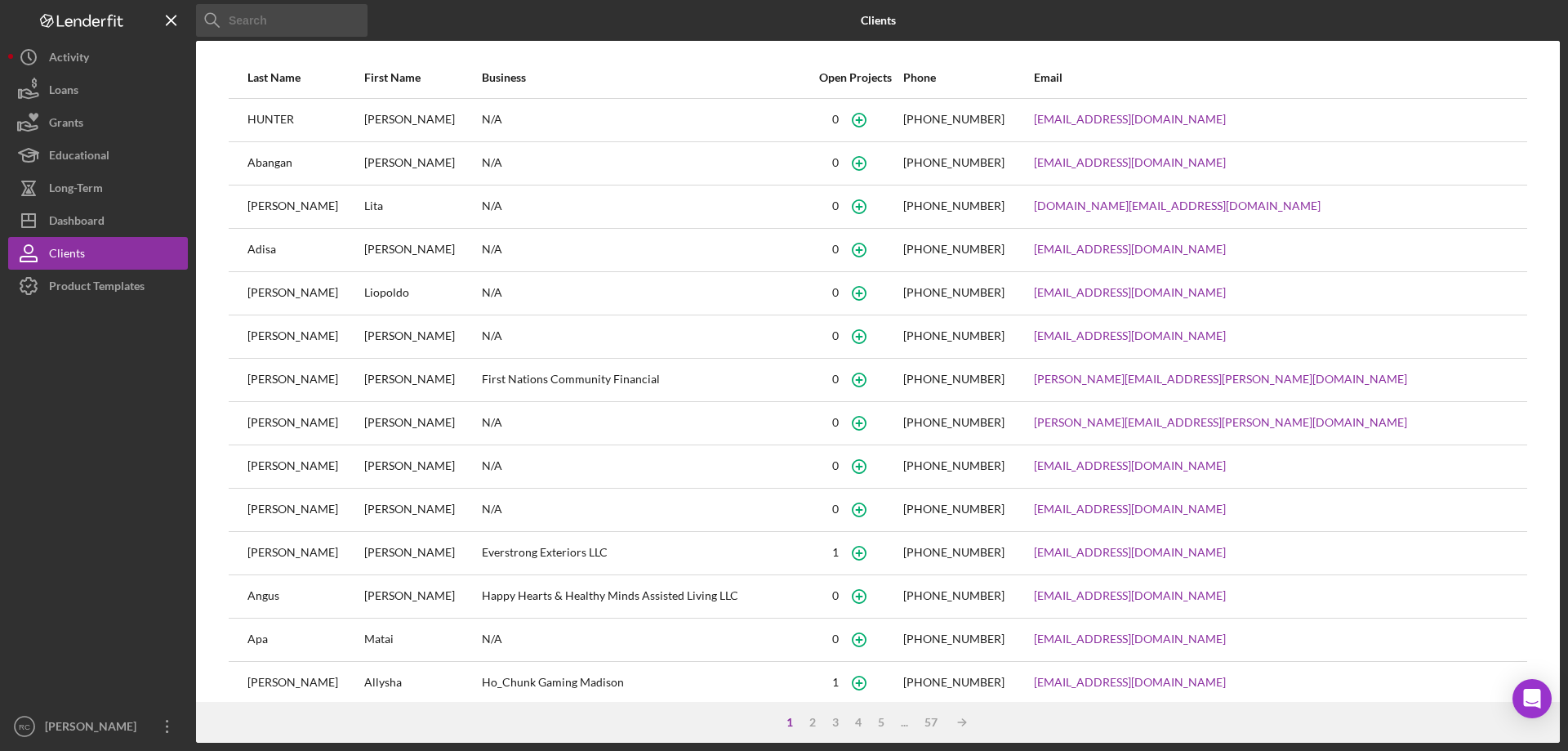
click at [314, 10] on input at bounding box center [281, 20] width 171 height 33
type input "bird"
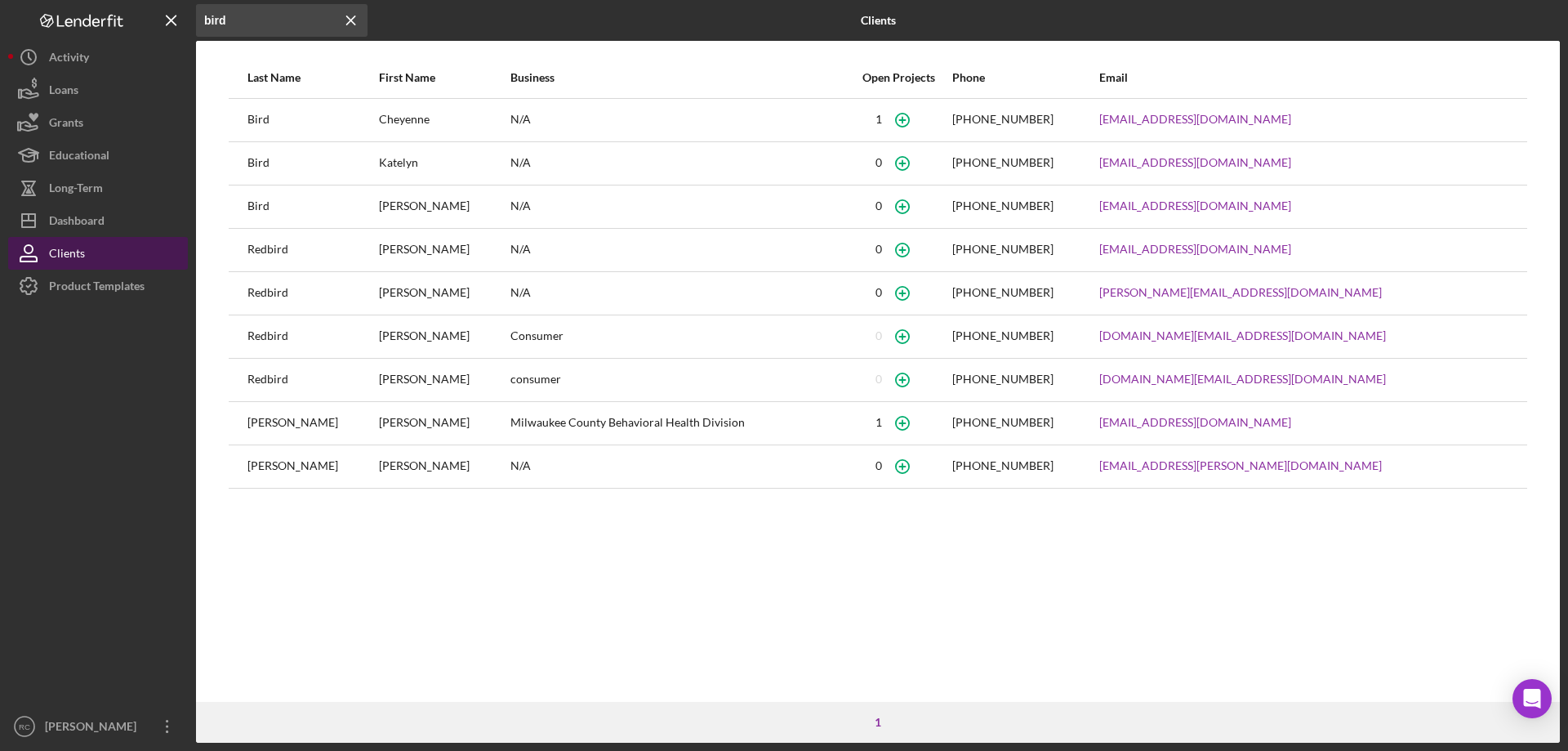
click at [71, 248] on div "Clients" at bounding box center [67, 254] width 36 height 36
click at [79, 250] on div "Clients" at bounding box center [67, 254] width 36 height 36
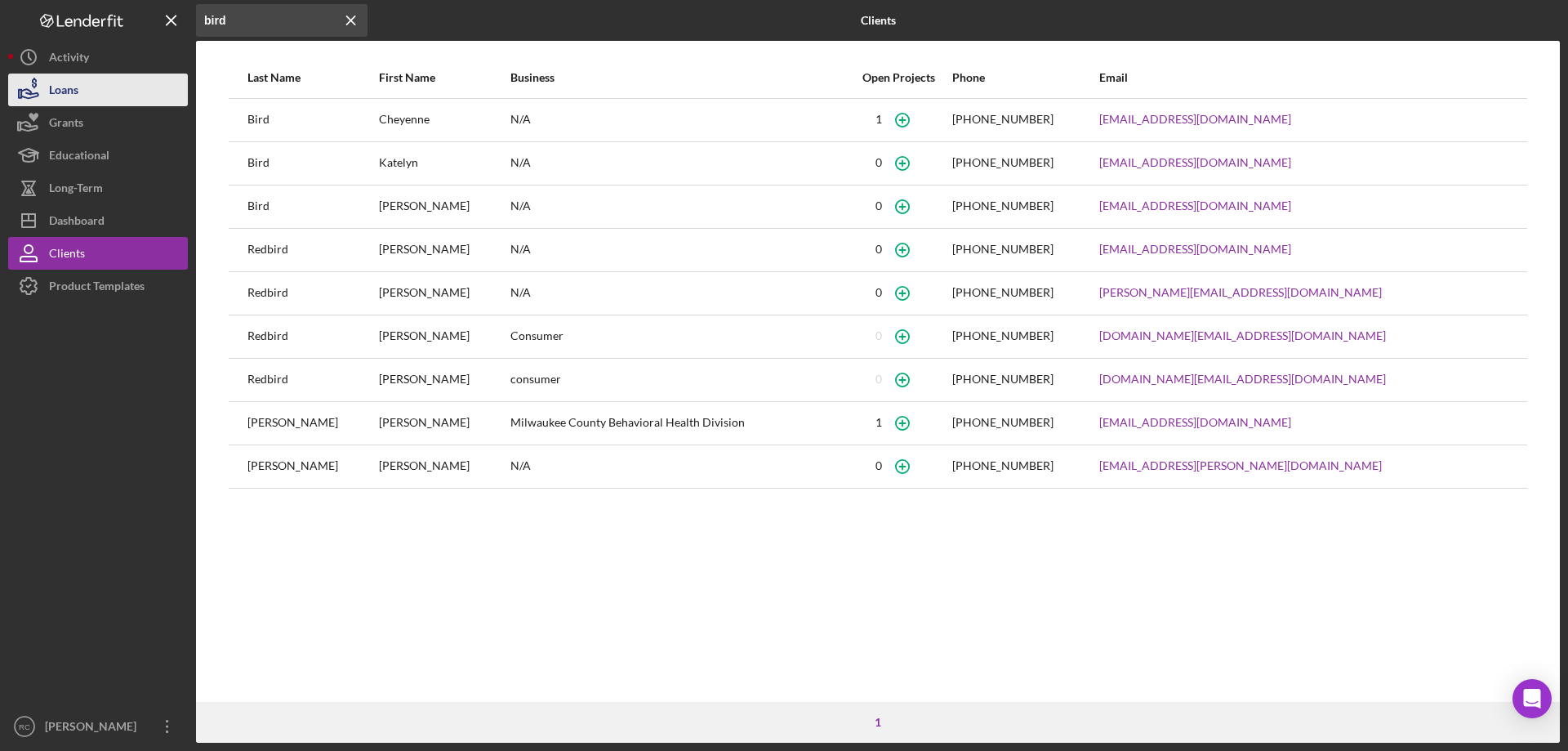
click at [74, 88] on div "Loans" at bounding box center [64, 92] width 30 height 36
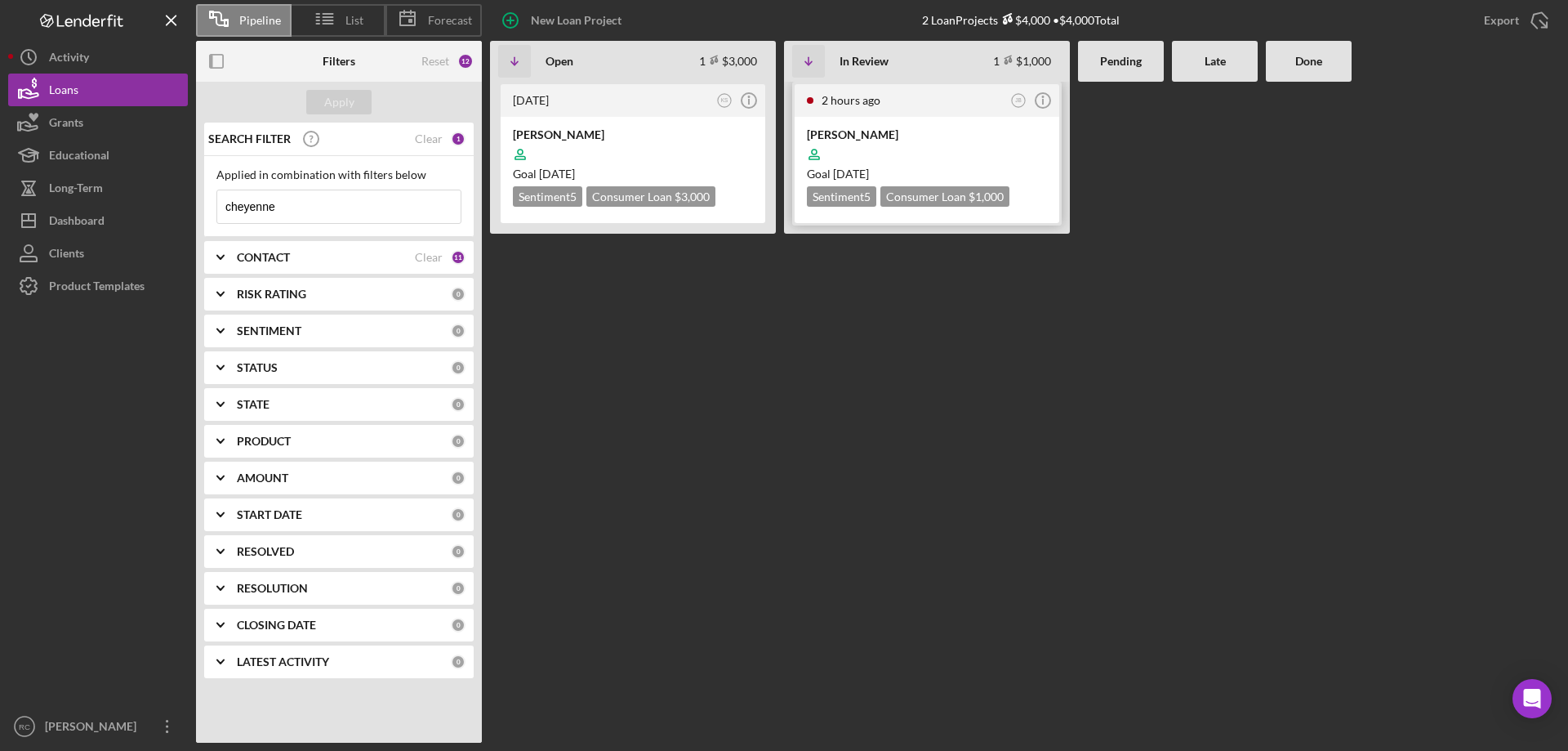
click at [862, 139] on div at bounding box center [926, 154] width 240 height 31
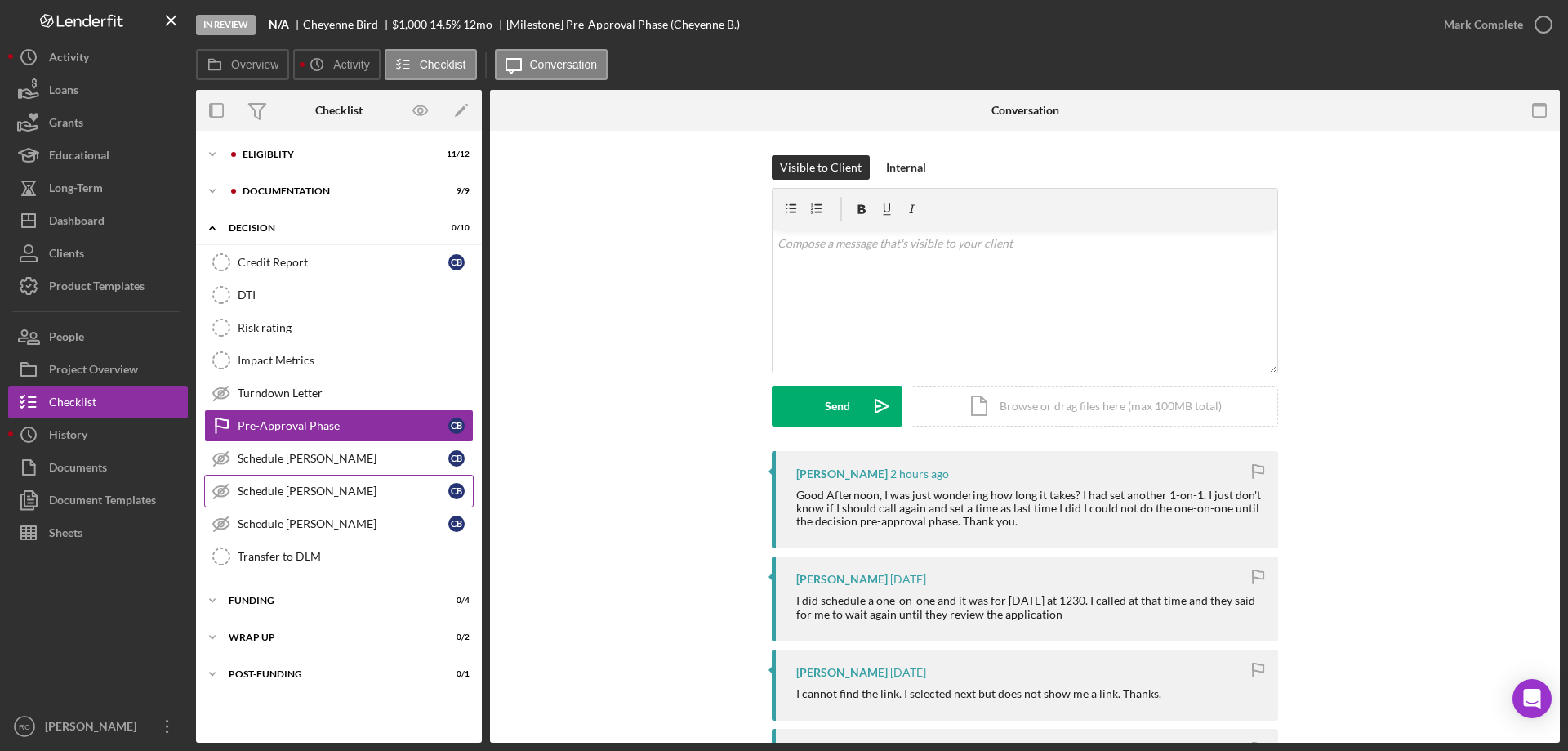
click at [324, 487] on div "Schedule [PERSON_NAME]" at bounding box center [342, 490] width 211 height 13
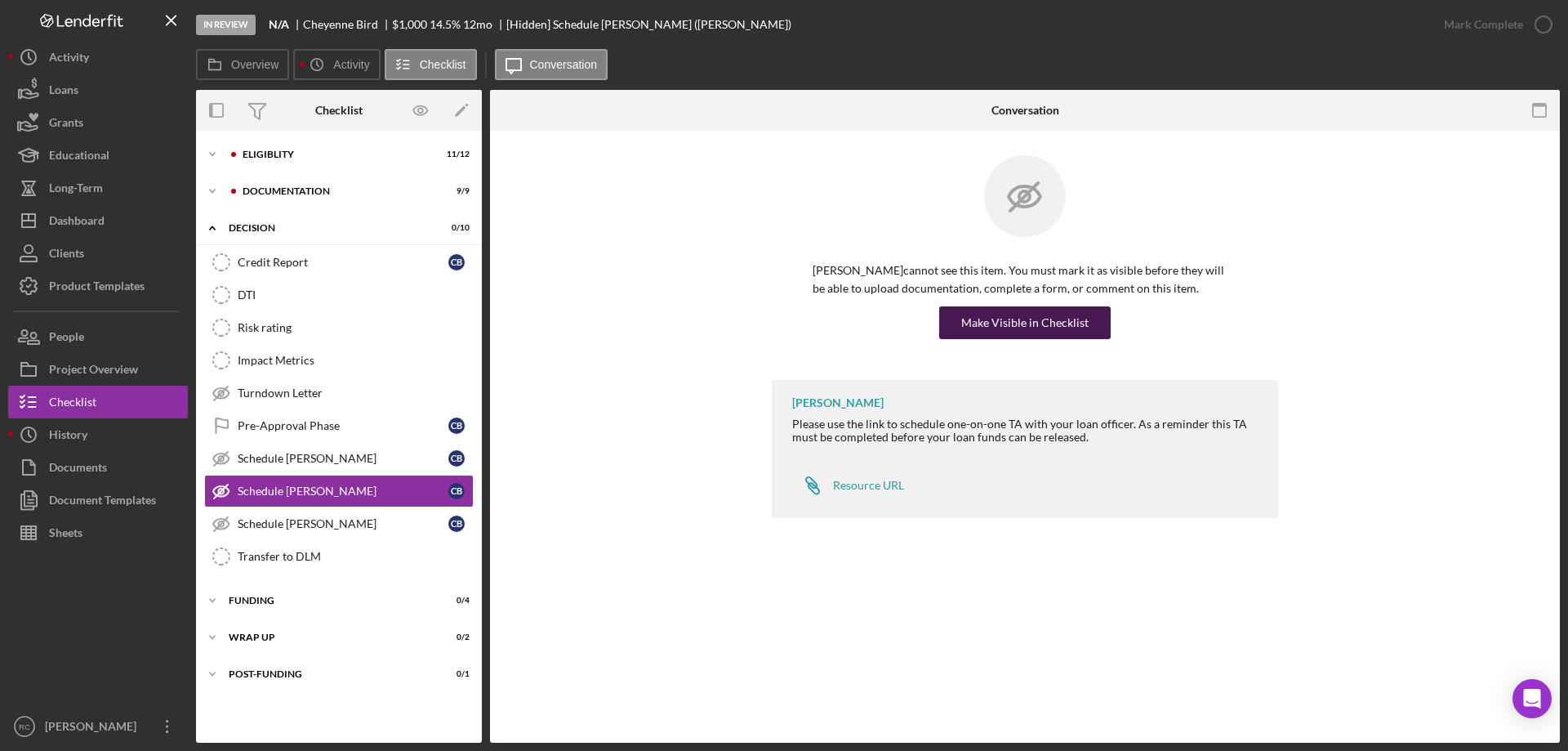
click at [1069, 325] on div "Make Visible in Checklist" at bounding box center [1025, 322] width 127 height 33
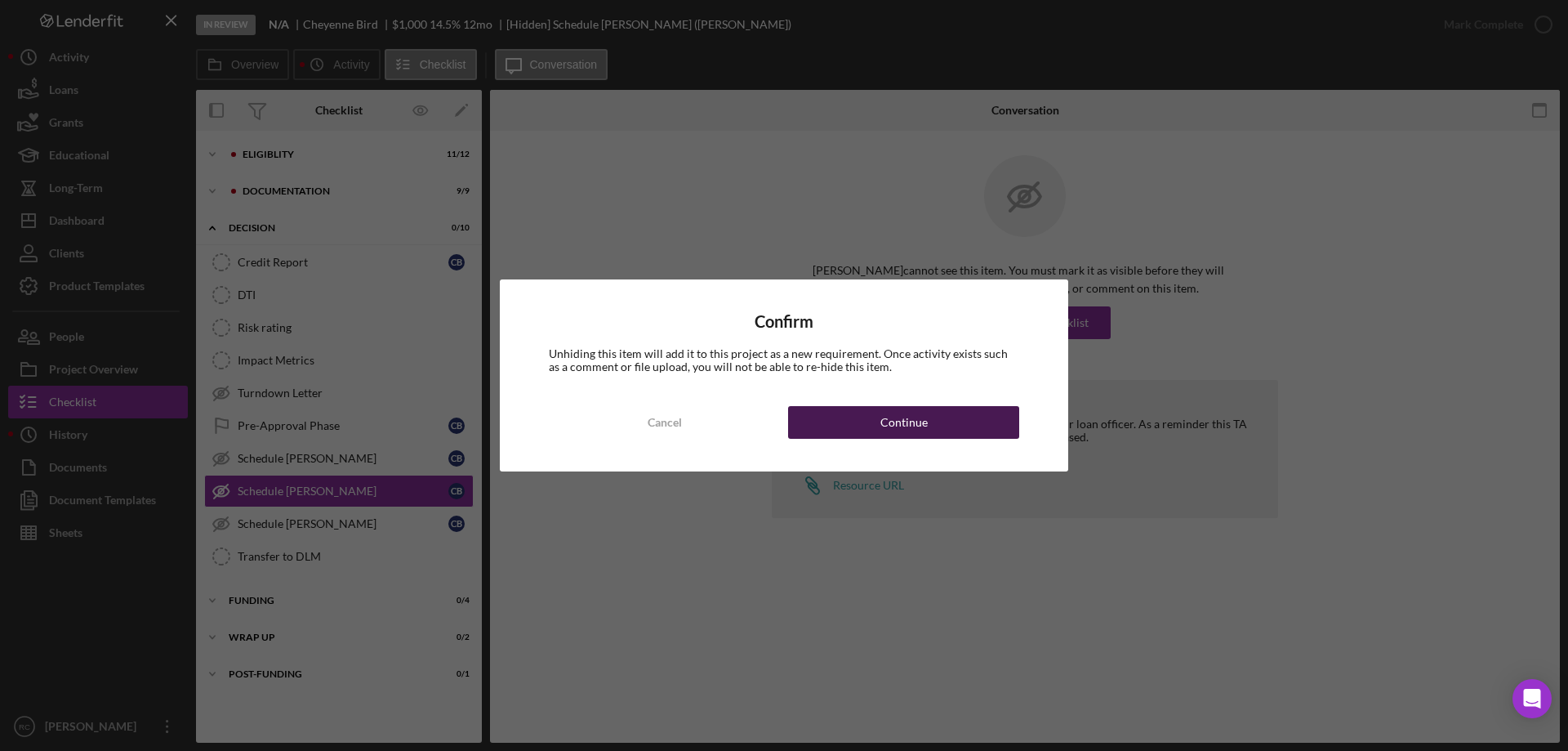
click at [917, 424] on div "Continue" at bounding box center [904, 422] width 47 height 33
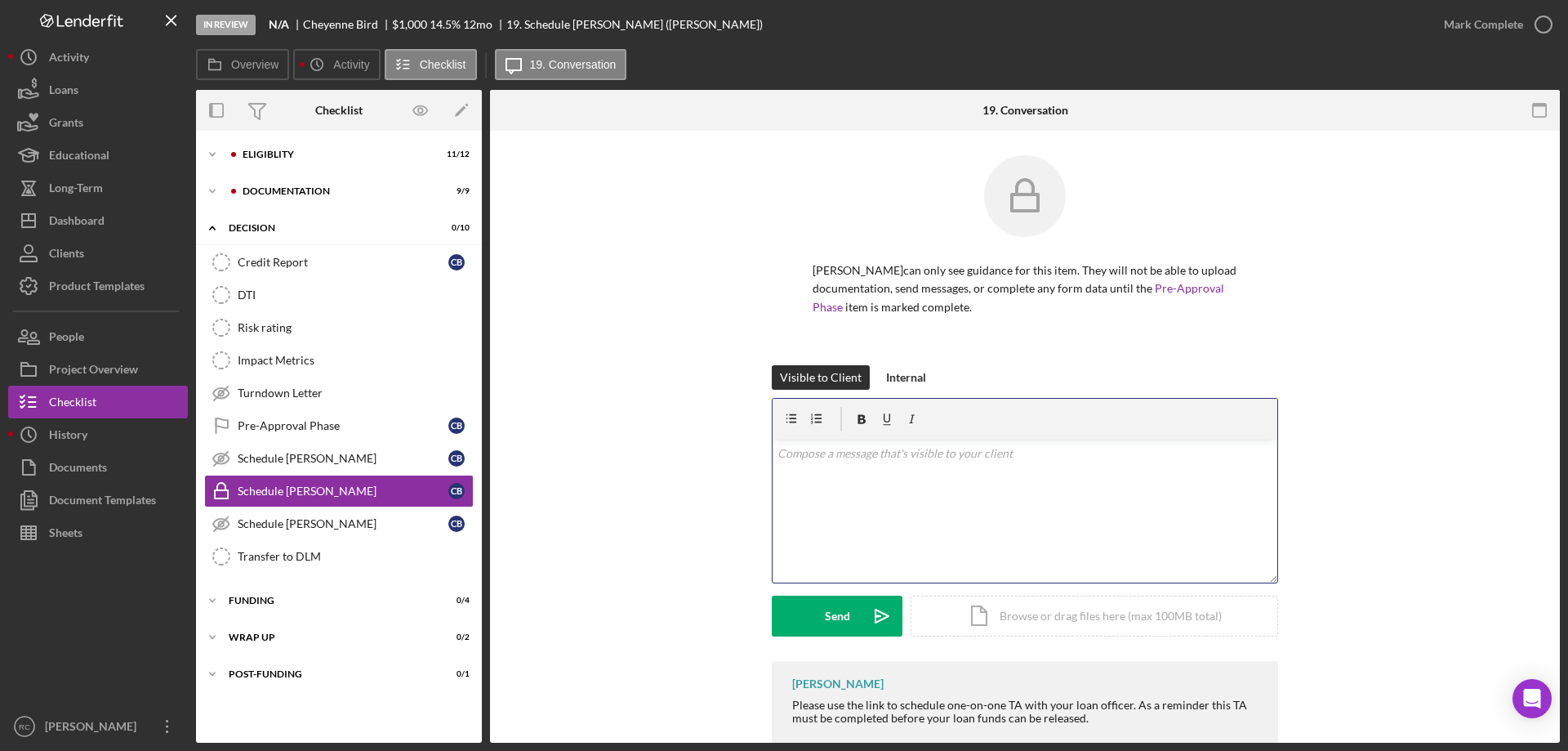
click at [898, 471] on div "v Color teal Color pink Remove color Add row above Add row below Add column bef…" at bounding box center [1026, 510] width 505 height 143
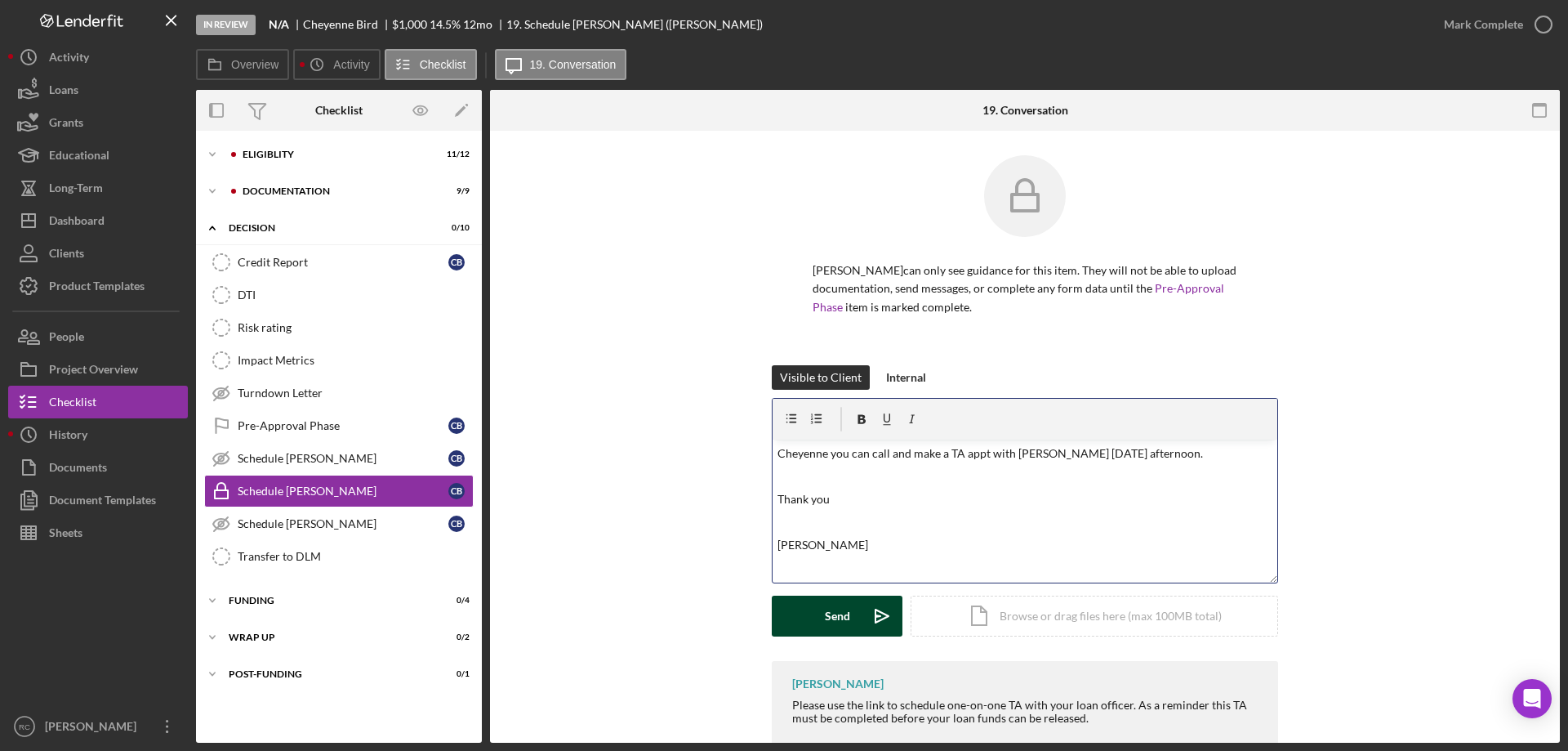
click at [853, 615] on button "Send Icon/icon-invite-send" at bounding box center [837, 616] width 131 height 41
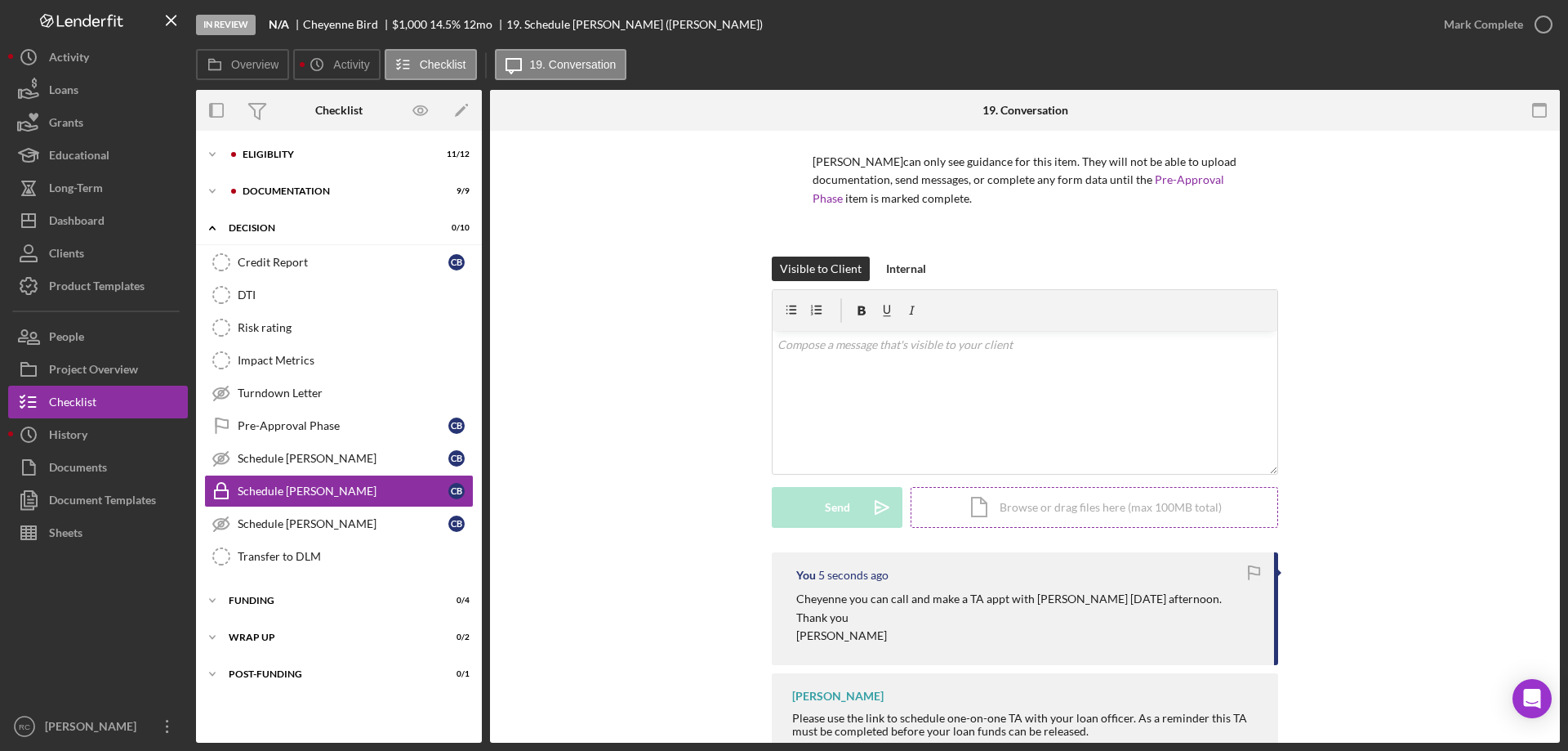
scroll to position [211, 0]
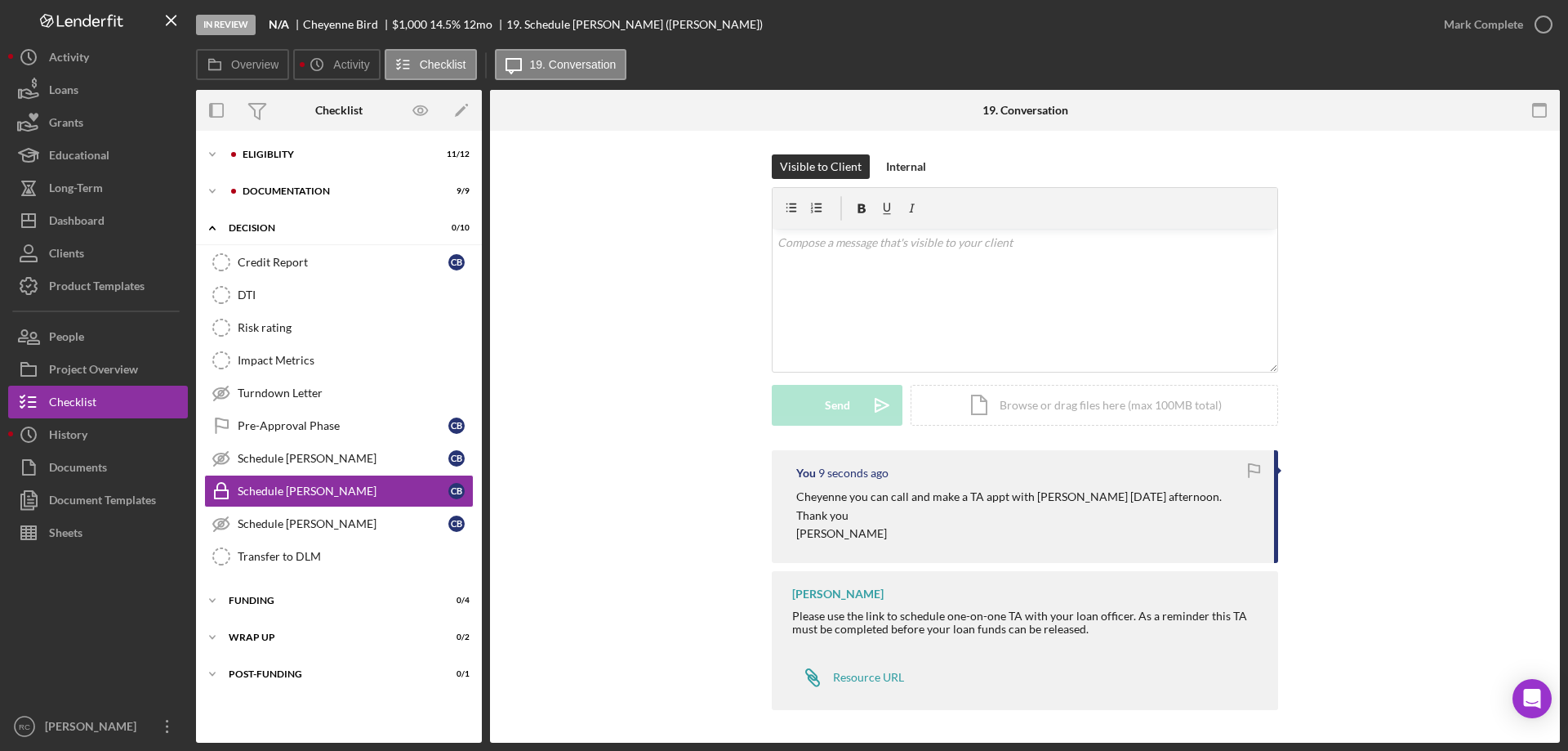
click at [797, 499] on p "Cheyenne you can call and make a TA appt with [PERSON_NAME] [DATE] afternoon." at bounding box center [1009, 496] width 425 height 18
drag, startPoint x: 794, startPoint y: 498, endPoint x: 959, endPoint y: 540, distance: 170.3
click at [959, 540] on div "Cheyenne you can call and make a TA appt with [PERSON_NAME] [DATE] afternoon. T…" at bounding box center [1009, 515] width 425 height 55
copy div "Cheyenne you can call and make a TA appt with [PERSON_NAME] [DATE] afternoon. T…"
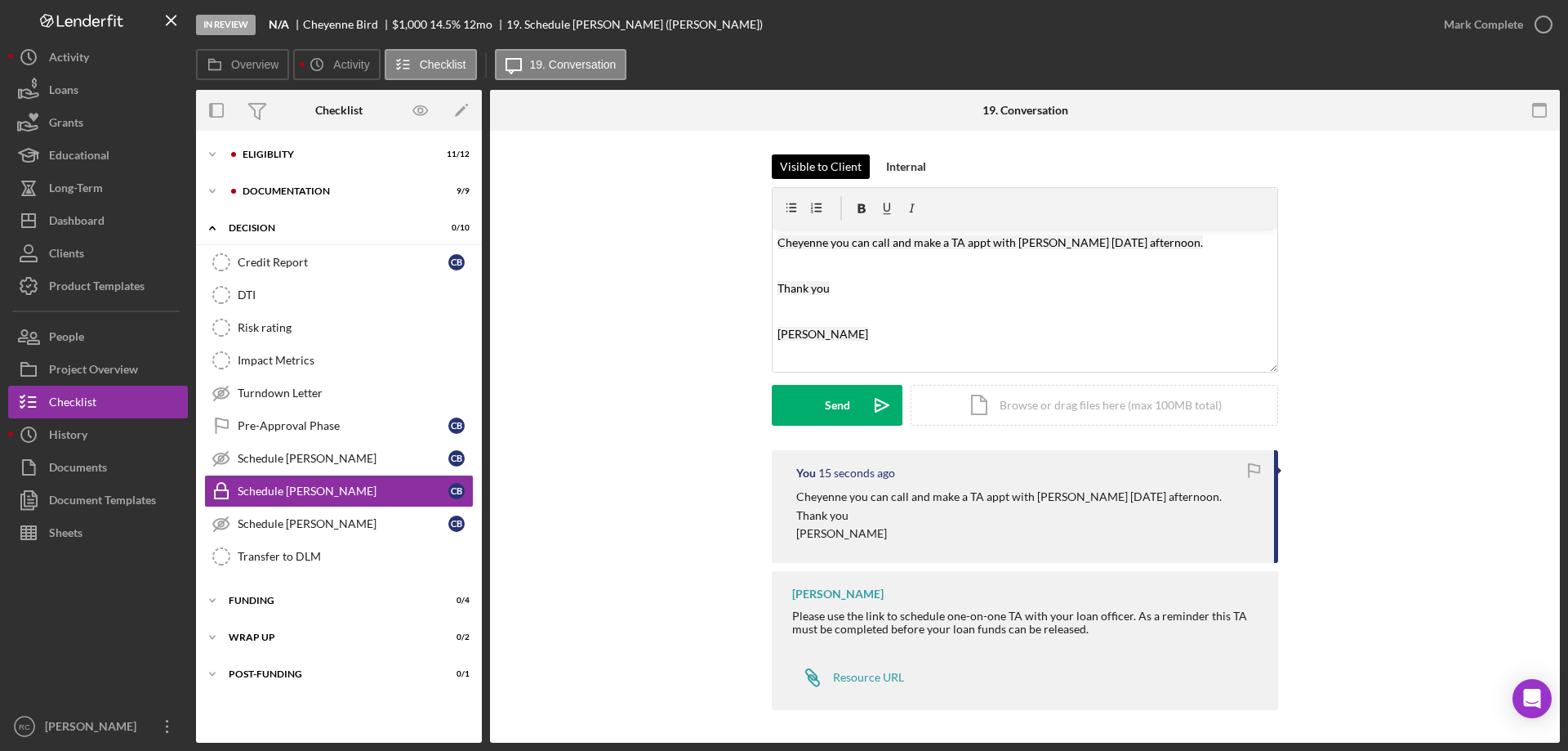
click at [831, 162] on div "Visible to Client" at bounding box center [820, 166] width 81 height 25
click at [816, 165] on div "Visible to Client" at bounding box center [820, 166] width 81 height 25
click at [1541, 22] on icon "button" at bounding box center [1543, 25] width 41 height 41
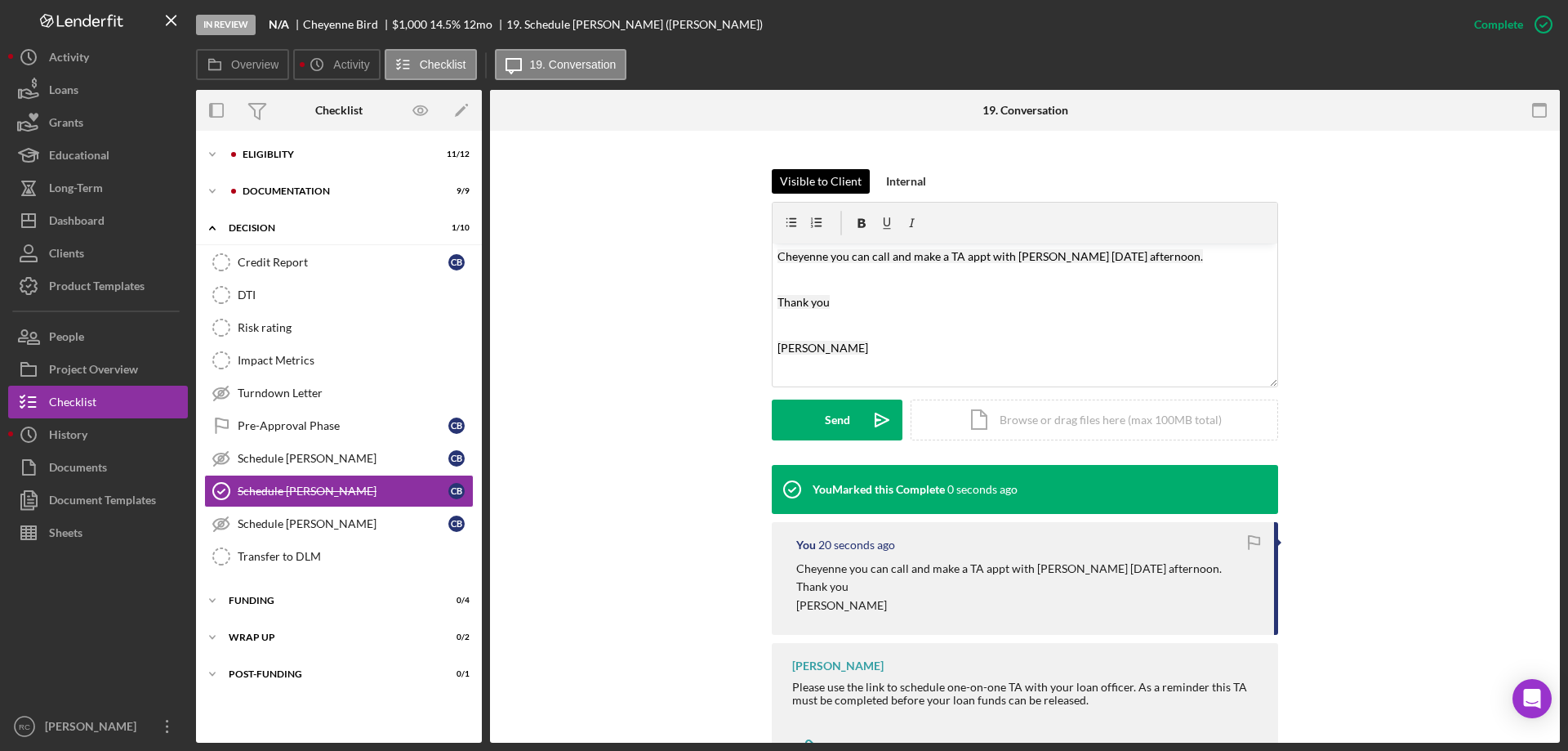
click at [831, 177] on div "Visible to Client" at bounding box center [820, 181] width 81 height 25
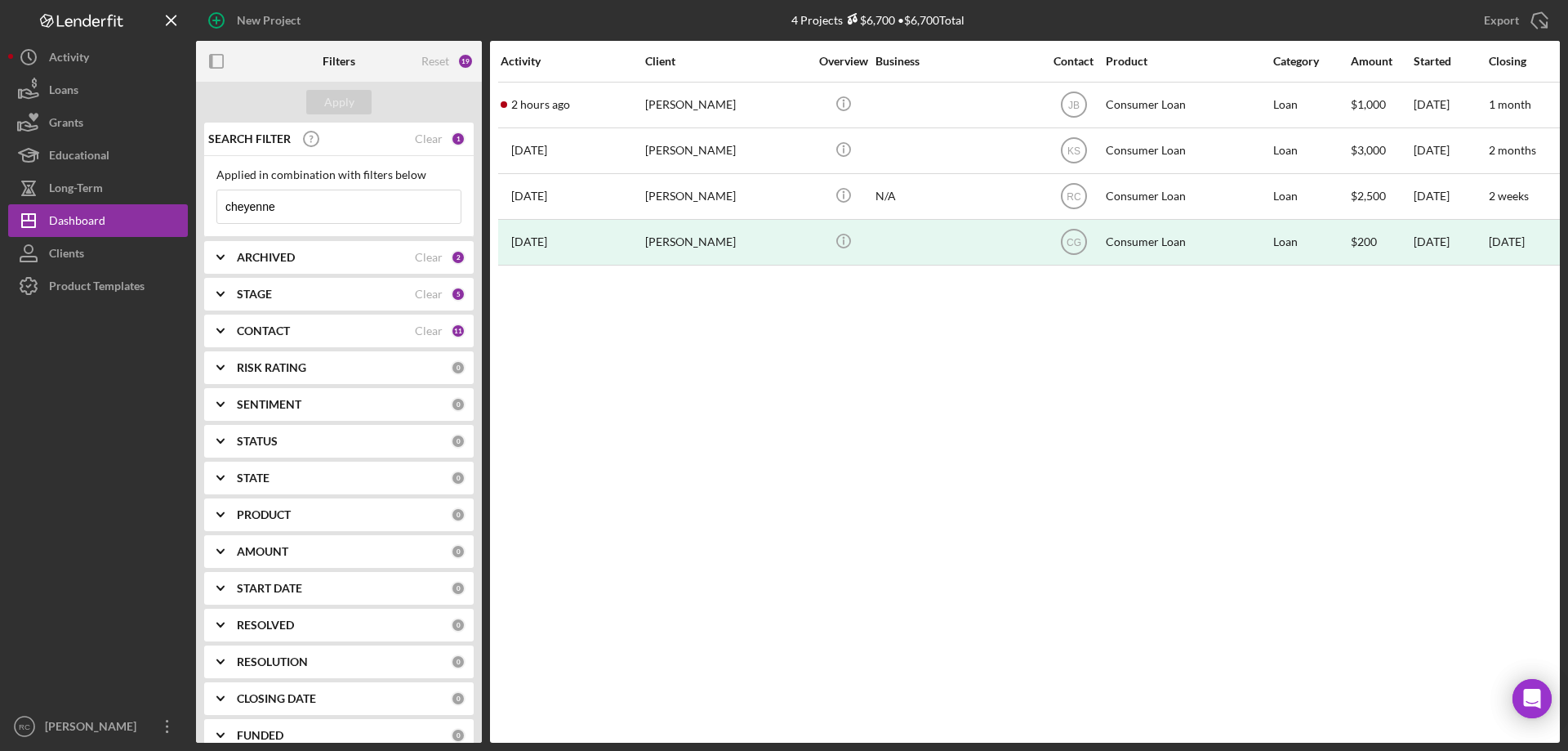
click at [322, 206] on input "cheyenne" at bounding box center [338, 207] width 243 height 33
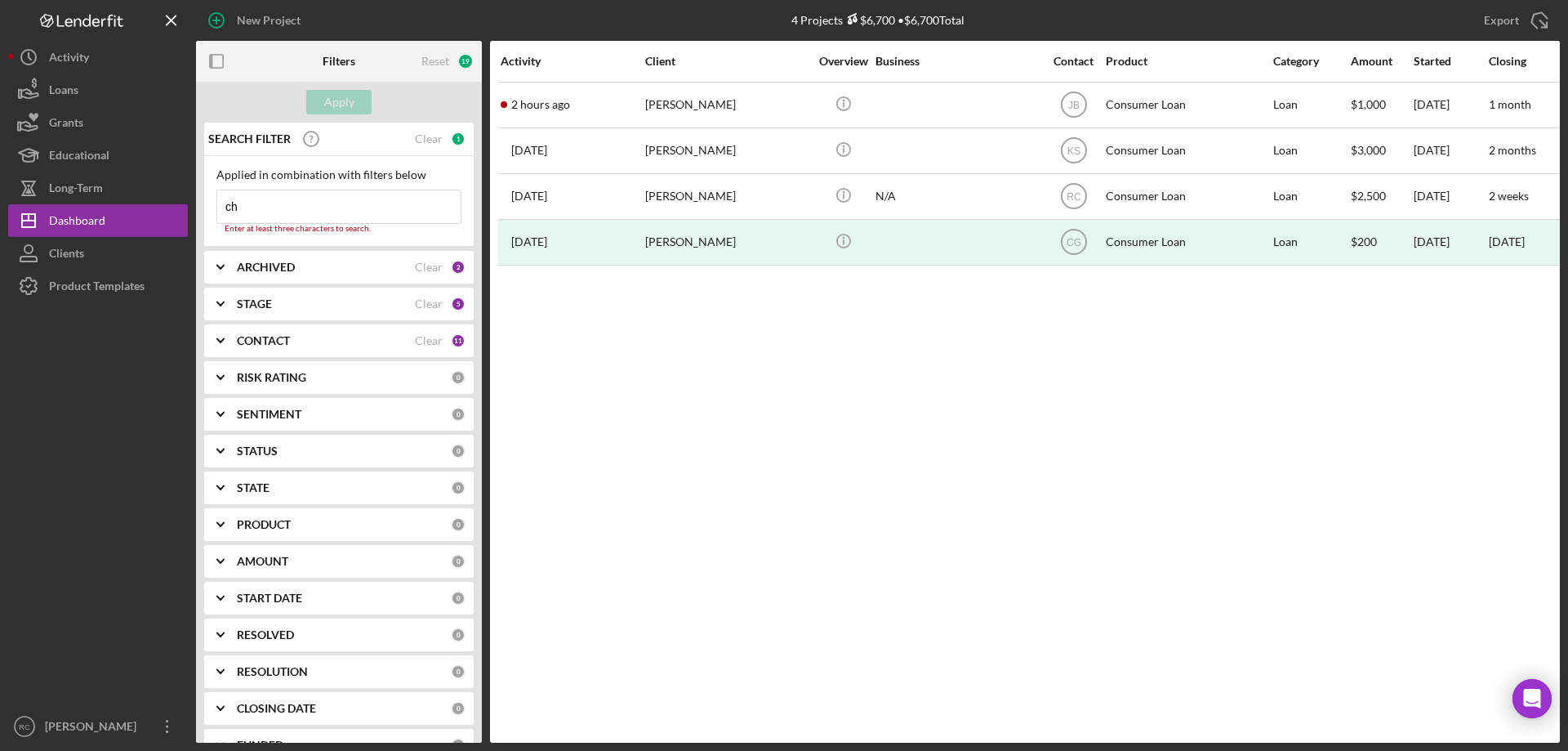
type input "c"
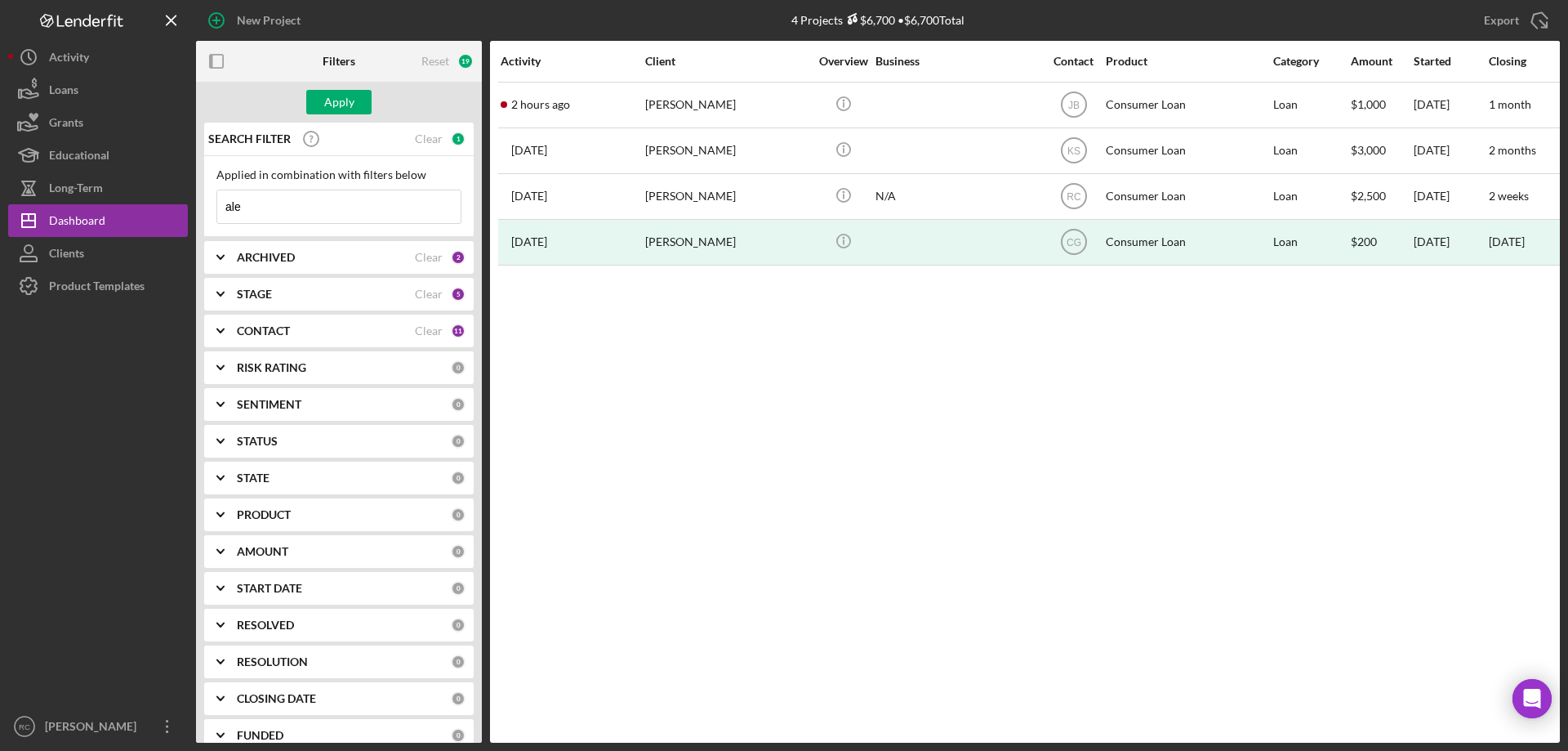
type input "alejandro"
click at [339, 97] on div "Apply" at bounding box center [340, 102] width 31 height 25
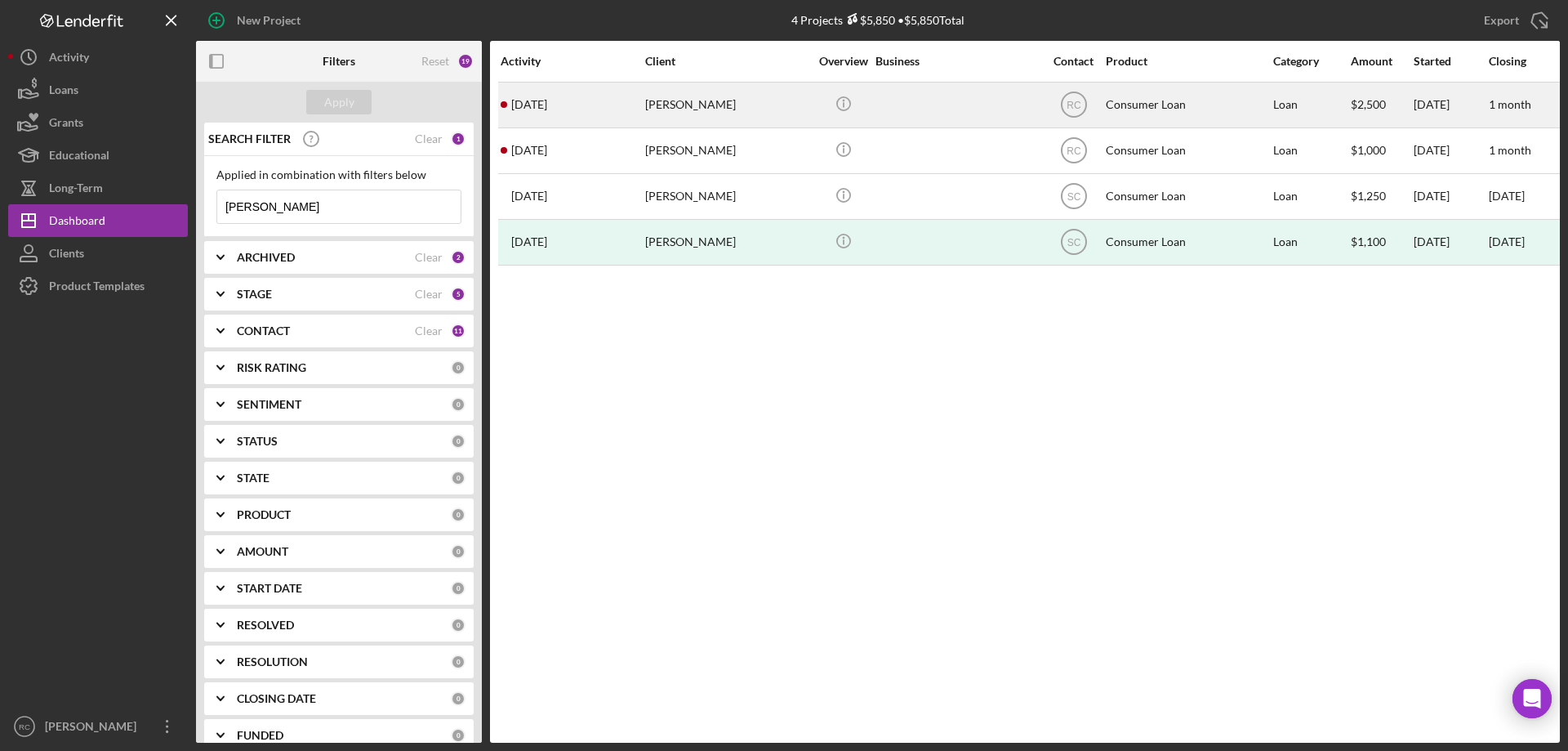
click at [717, 101] on div "Alejandro Sandoval" at bounding box center [726, 104] width 164 height 43
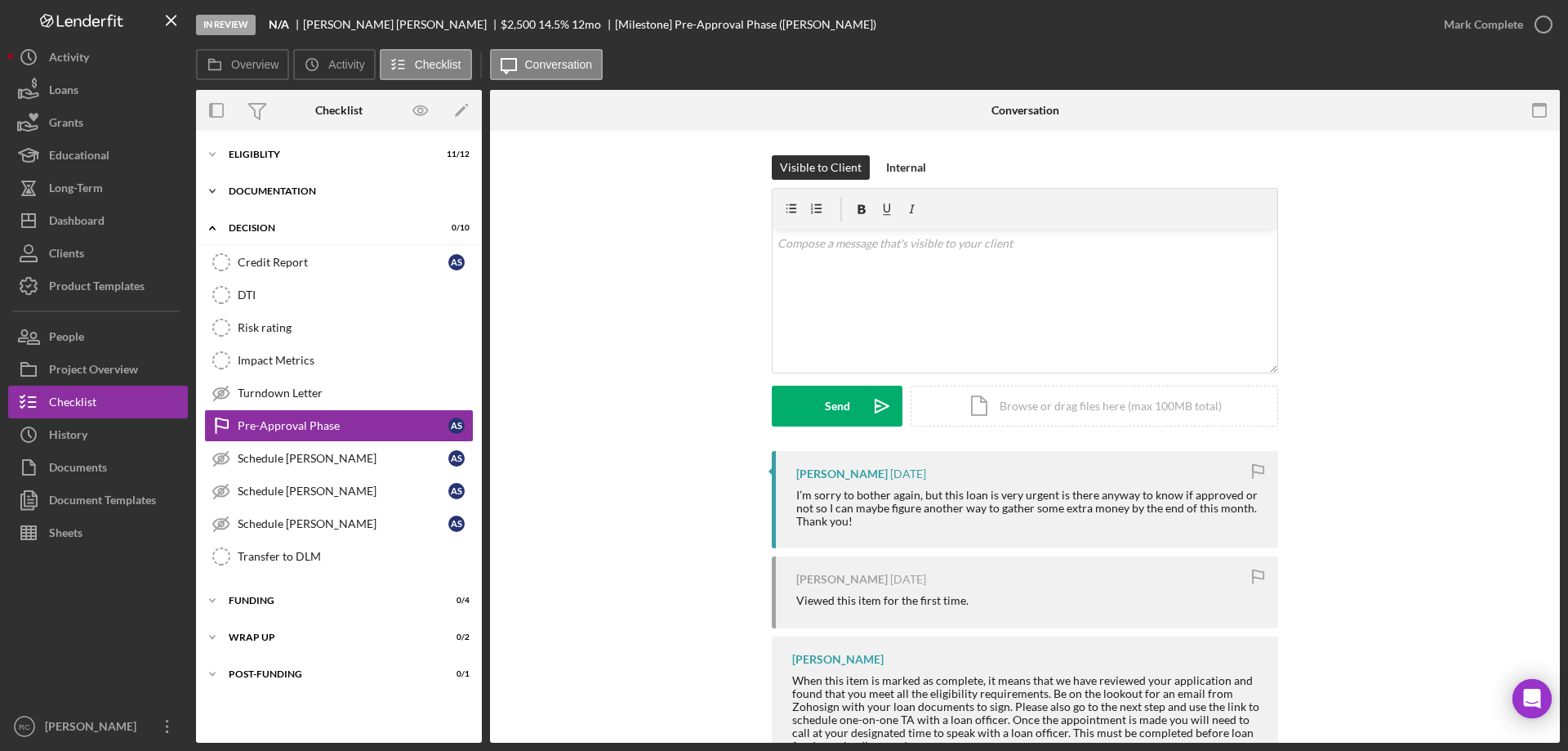
click at [279, 186] on div "Documentation" at bounding box center [345, 192] width 233 height 10
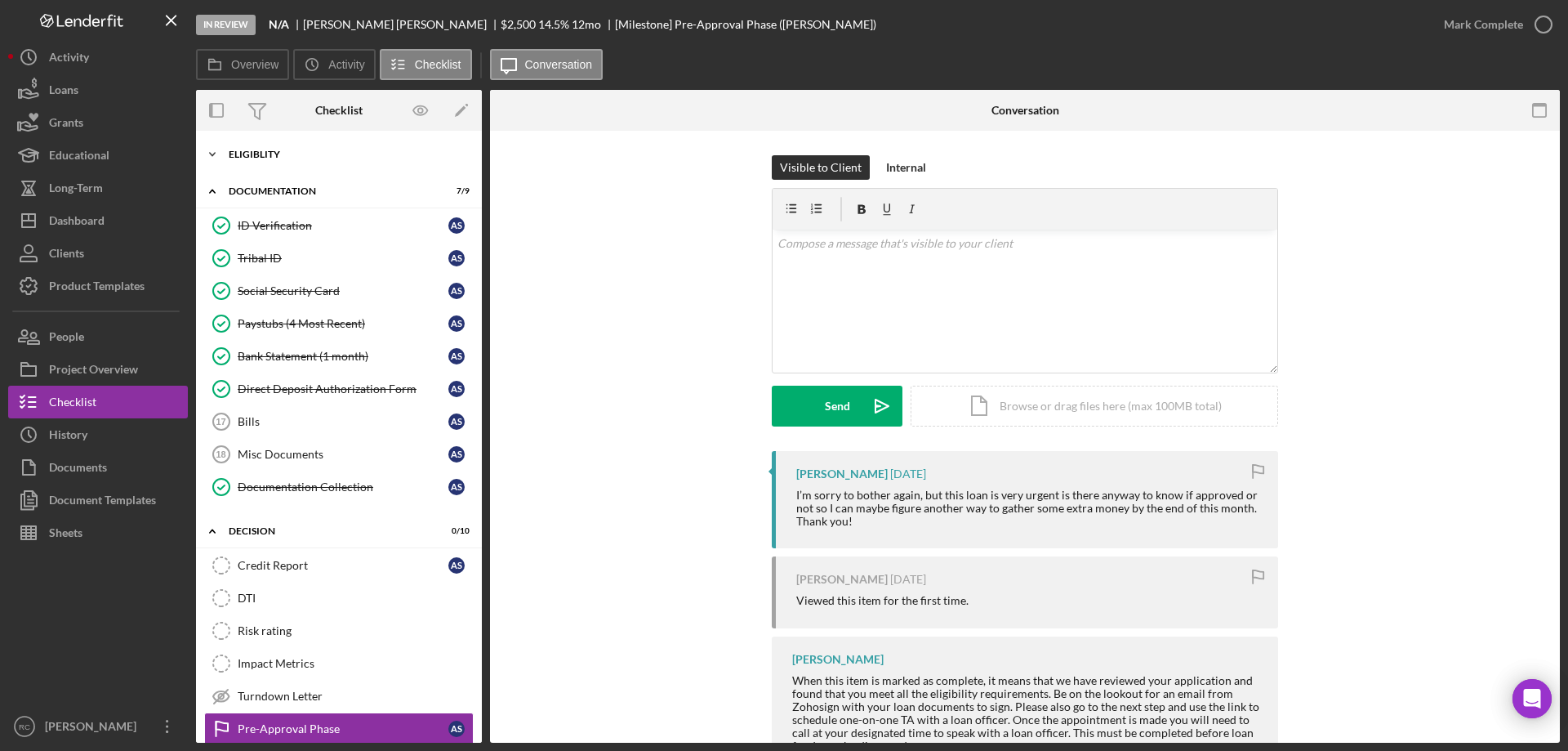
click at [273, 154] on div "Eligiblity" at bounding box center [345, 154] width 233 height 10
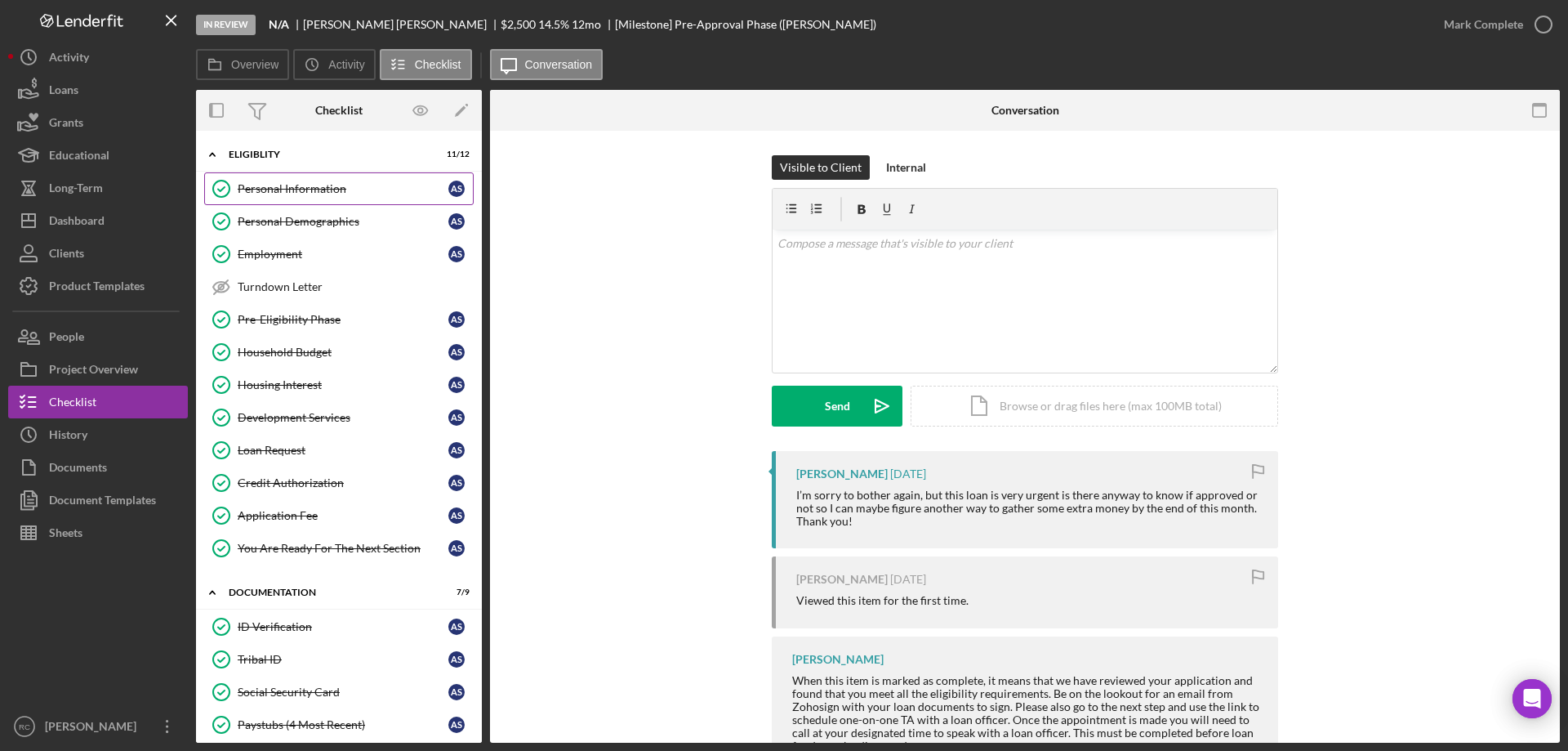
click at [329, 192] on div "Personal Information" at bounding box center [342, 188] width 211 height 13
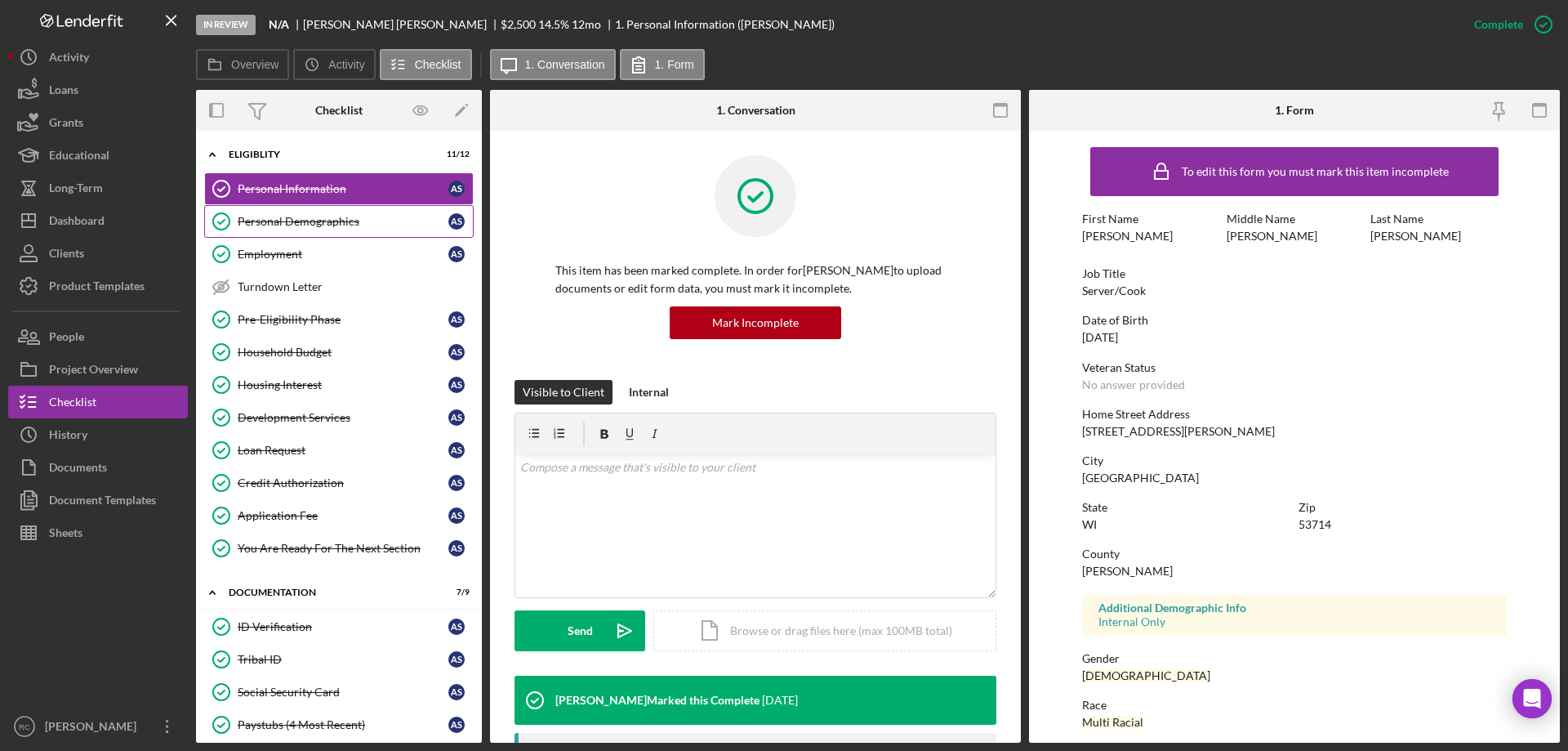
click at [336, 216] on div "Personal Demographics" at bounding box center [342, 220] width 211 height 13
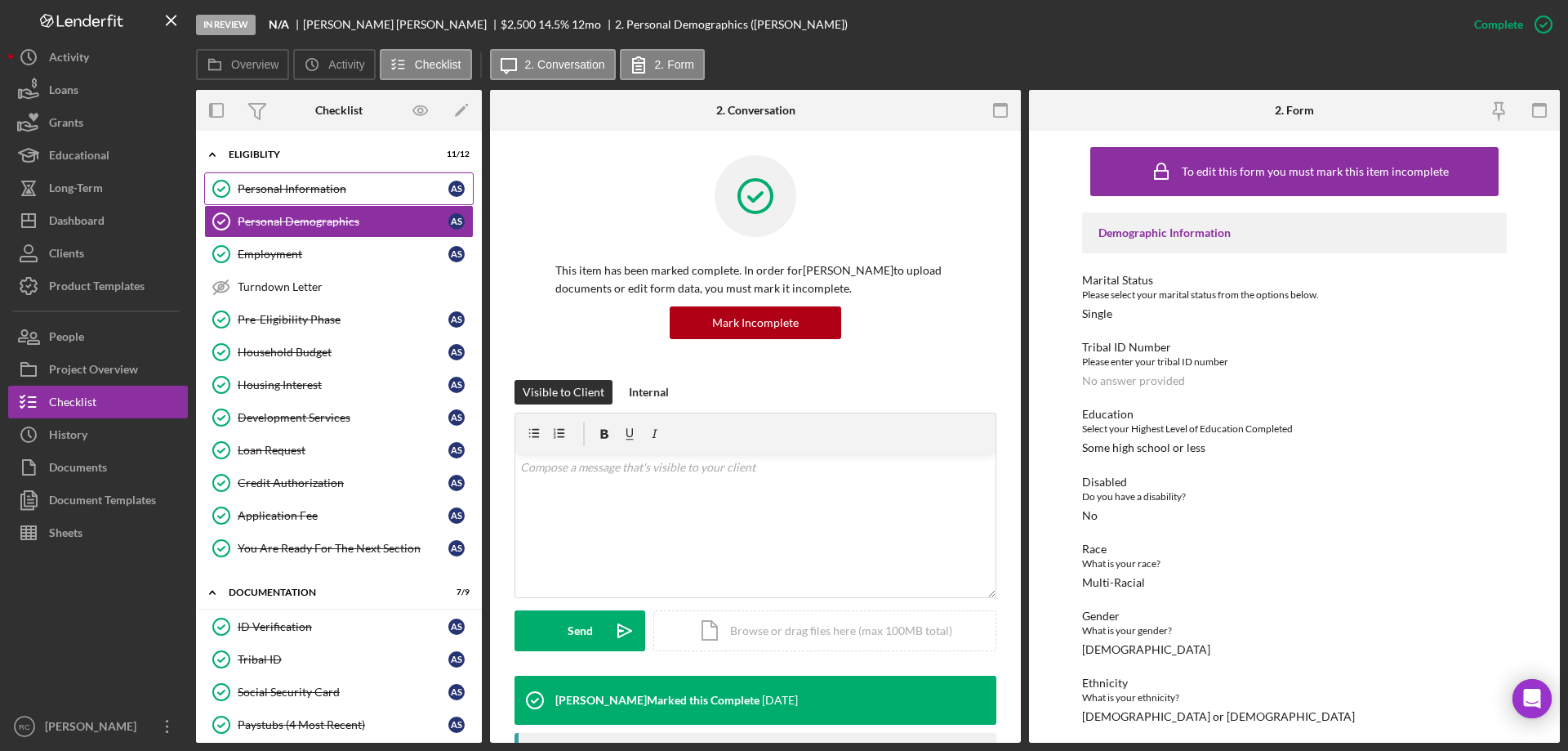
drag, startPoint x: 346, startPoint y: 186, endPoint x: 356, endPoint y: 188, distance: 10.2
click at [346, 186] on div "Personal Information" at bounding box center [342, 188] width 211 height 13
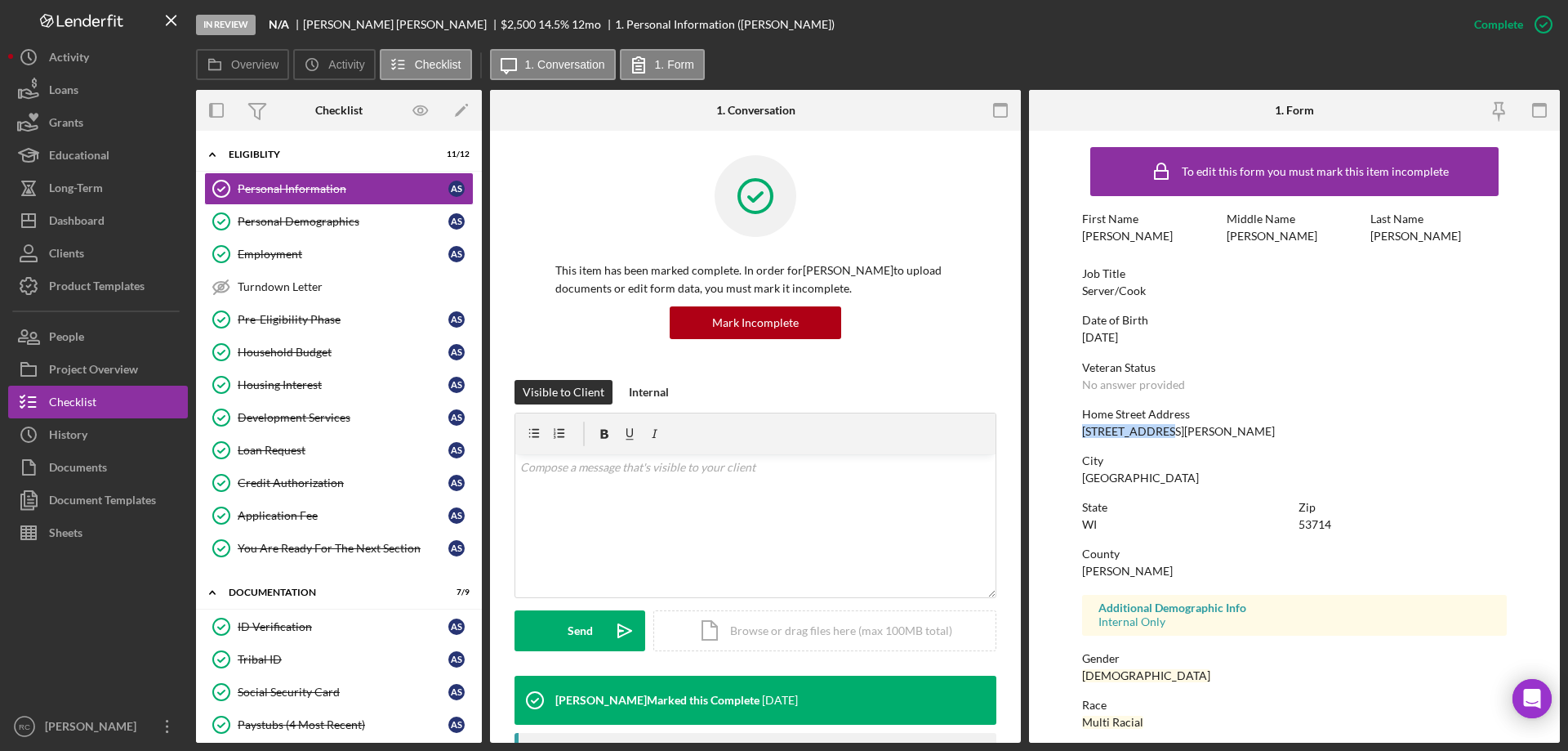
drag, startPoint x: 1082, startPoint y: 433, endPoint x: 1167, endPoint y: 427, distance: 85.2
click at [1167, 427] on div "Home Street Address 817 Brandie Rd" at bounding box center [1294, 423] width 425 height 31
copy div "817 Brandie Rd"
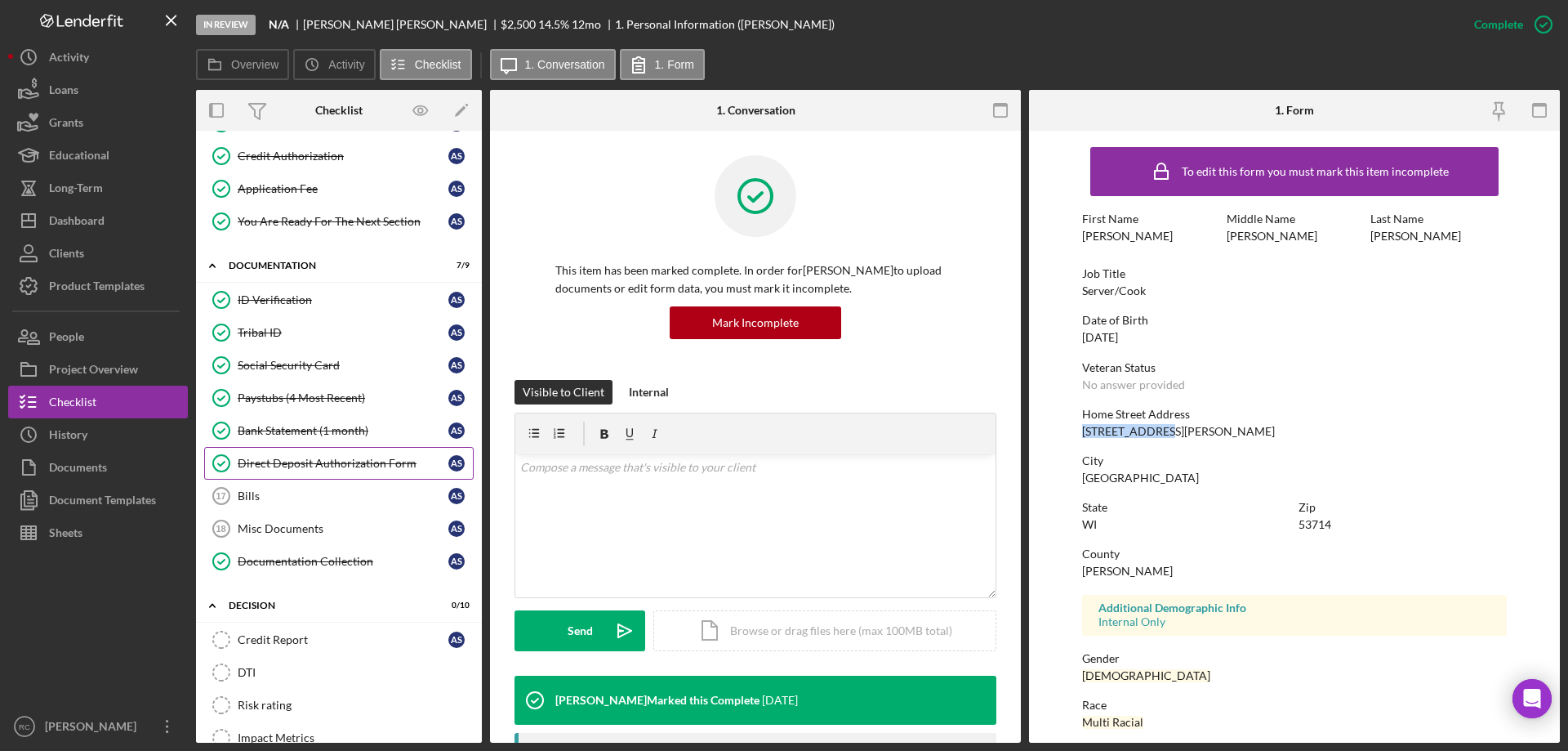
click at [325, 454] on link "Direct Deposit Authorization Form Direct Deposit Authorization Form A S" at bounding box center [339, 463] width 270 height 33
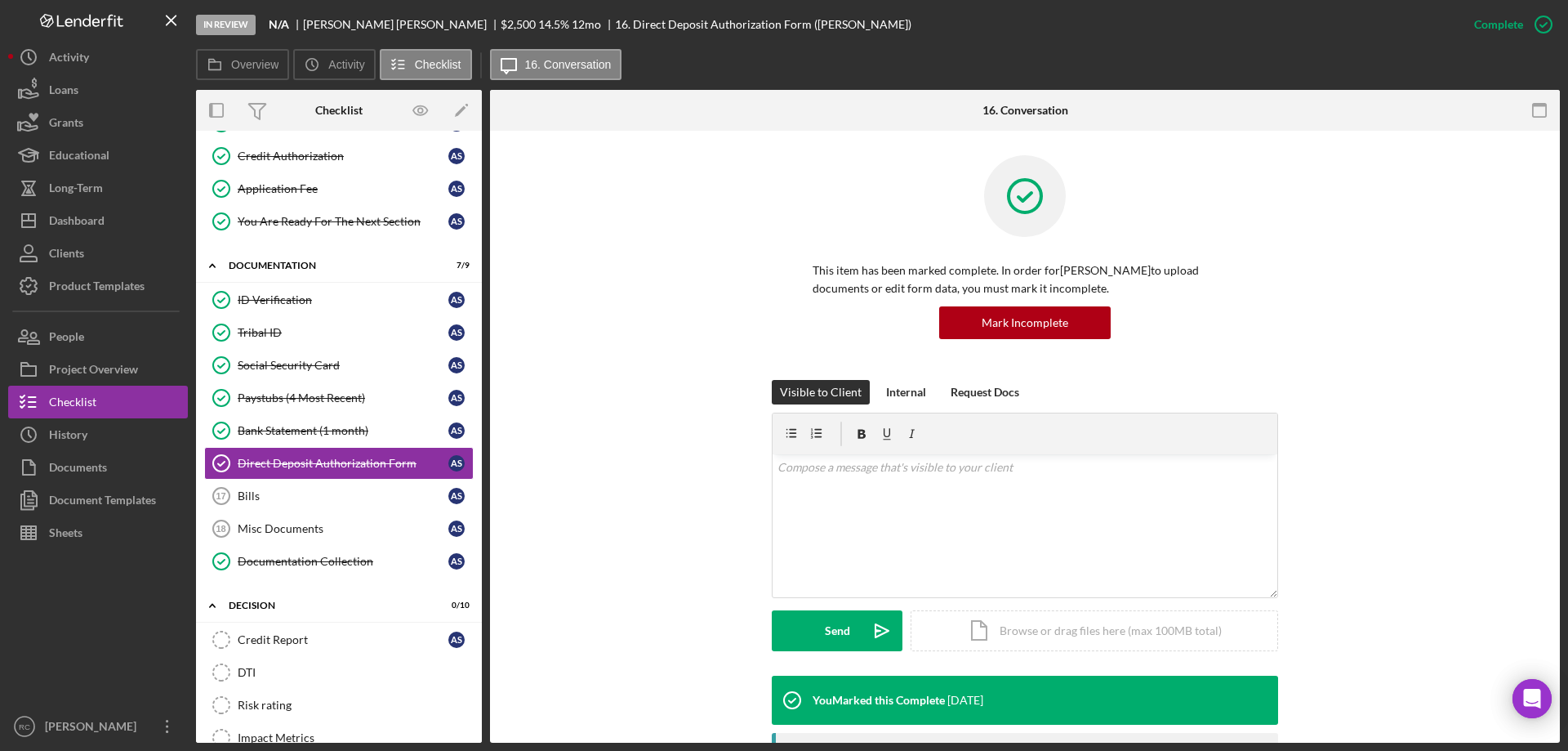
scroll to position [430, 0]
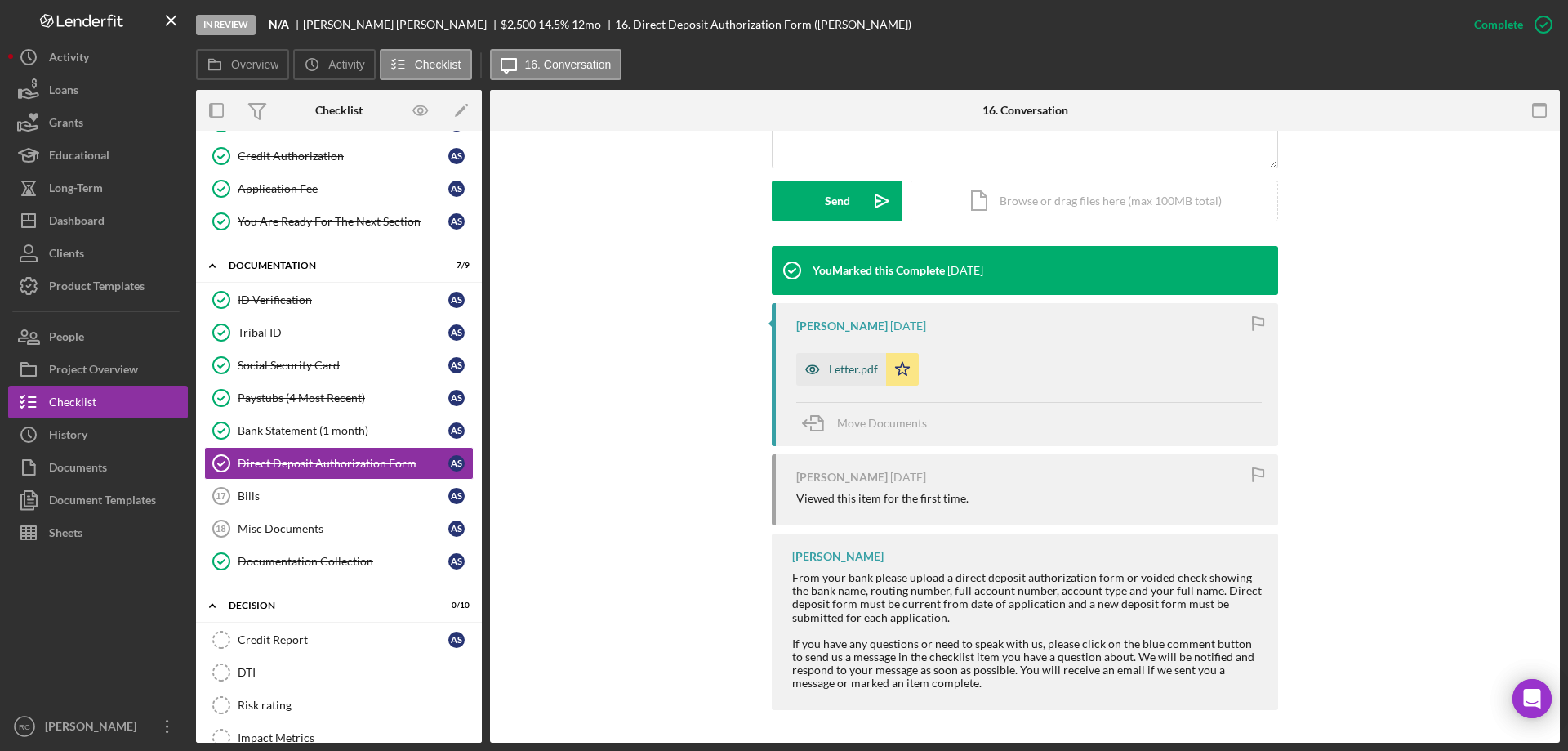
click at [854, 364] on div "Letter.pdf" at bounding box center [854, 369] width 49 height 13
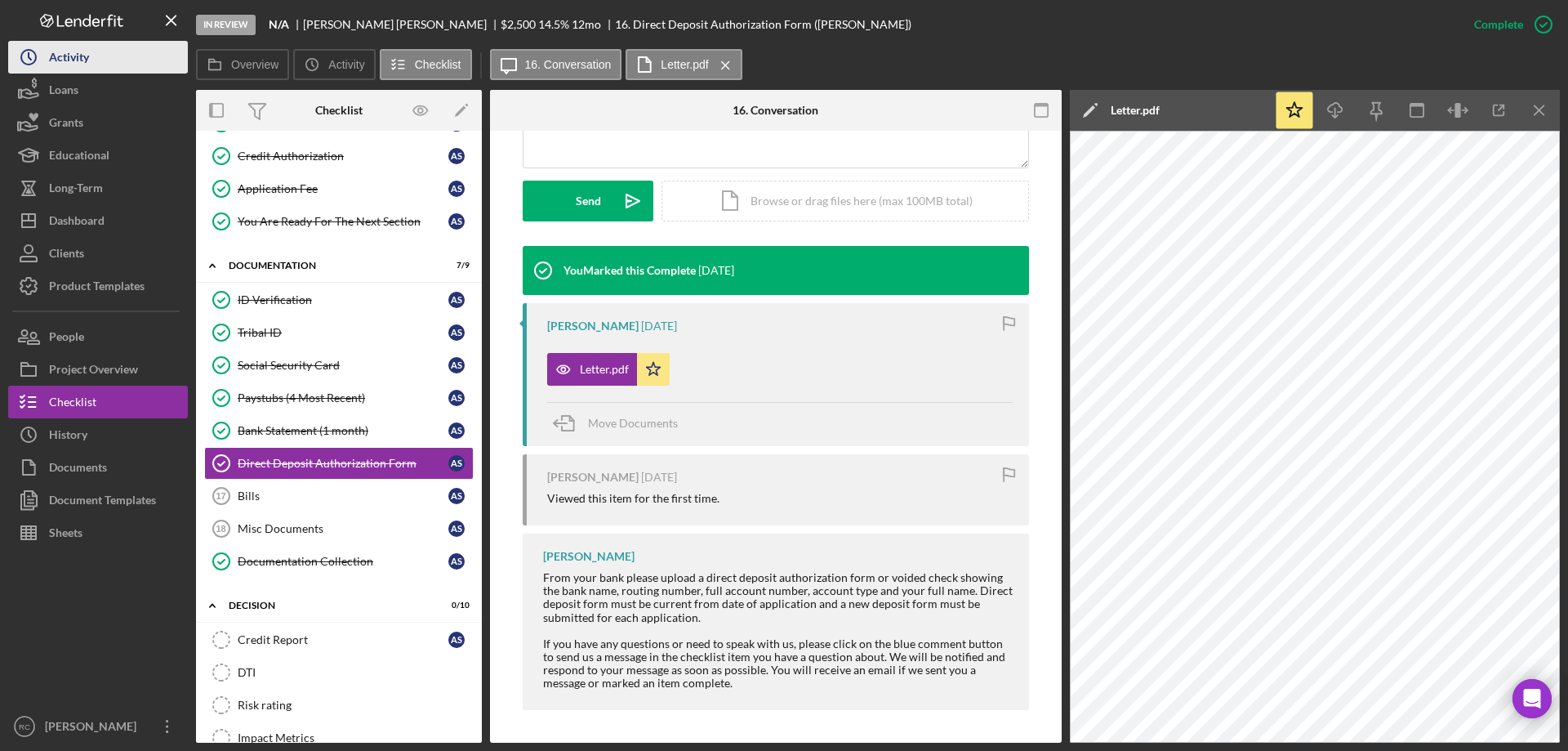
click at [96, 53] on button "Icon/History Activity" at bounding box center [98, 57] width 180 height 33
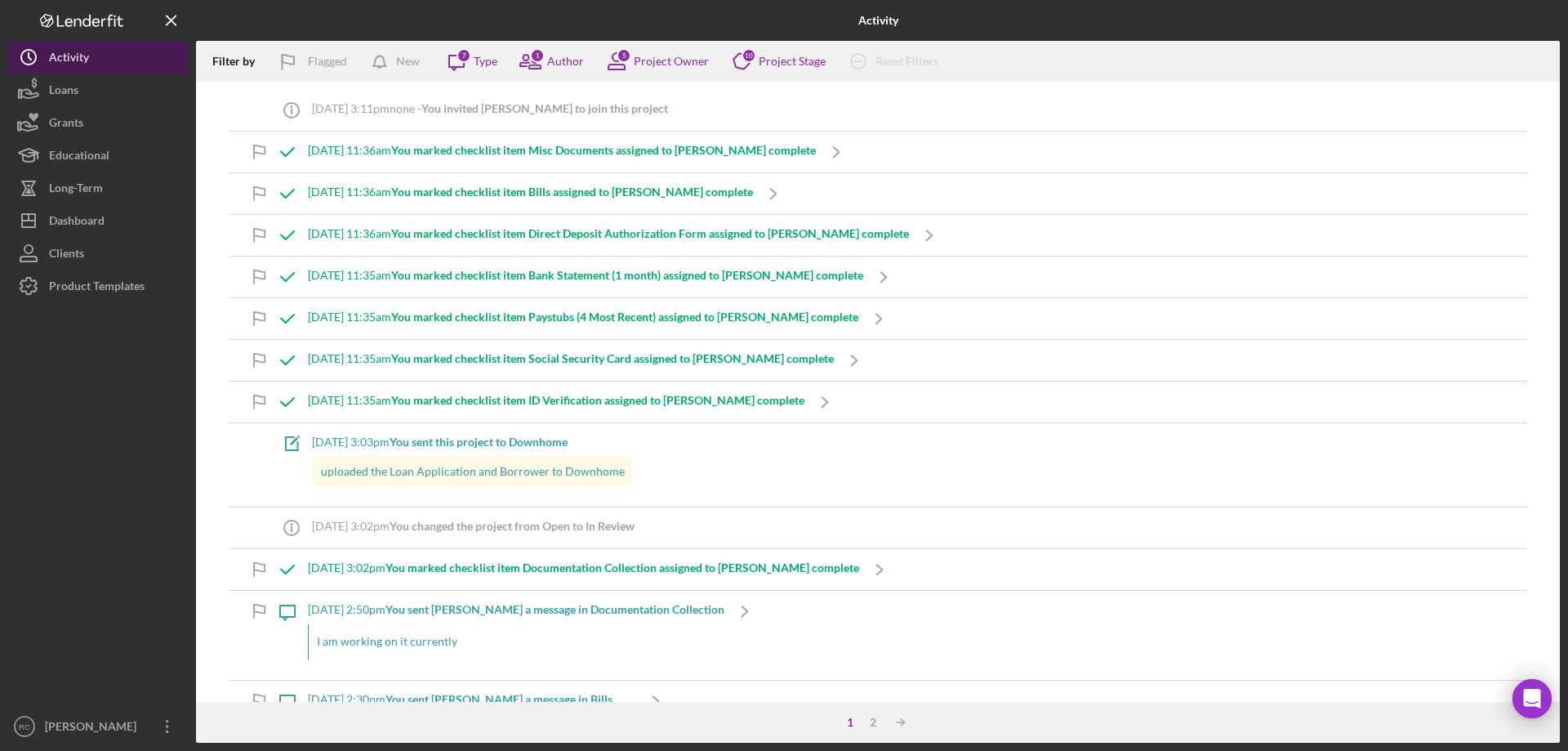
click at [86, 56] on div "Activity" at bounding box center [69, 58] width 40 height 36
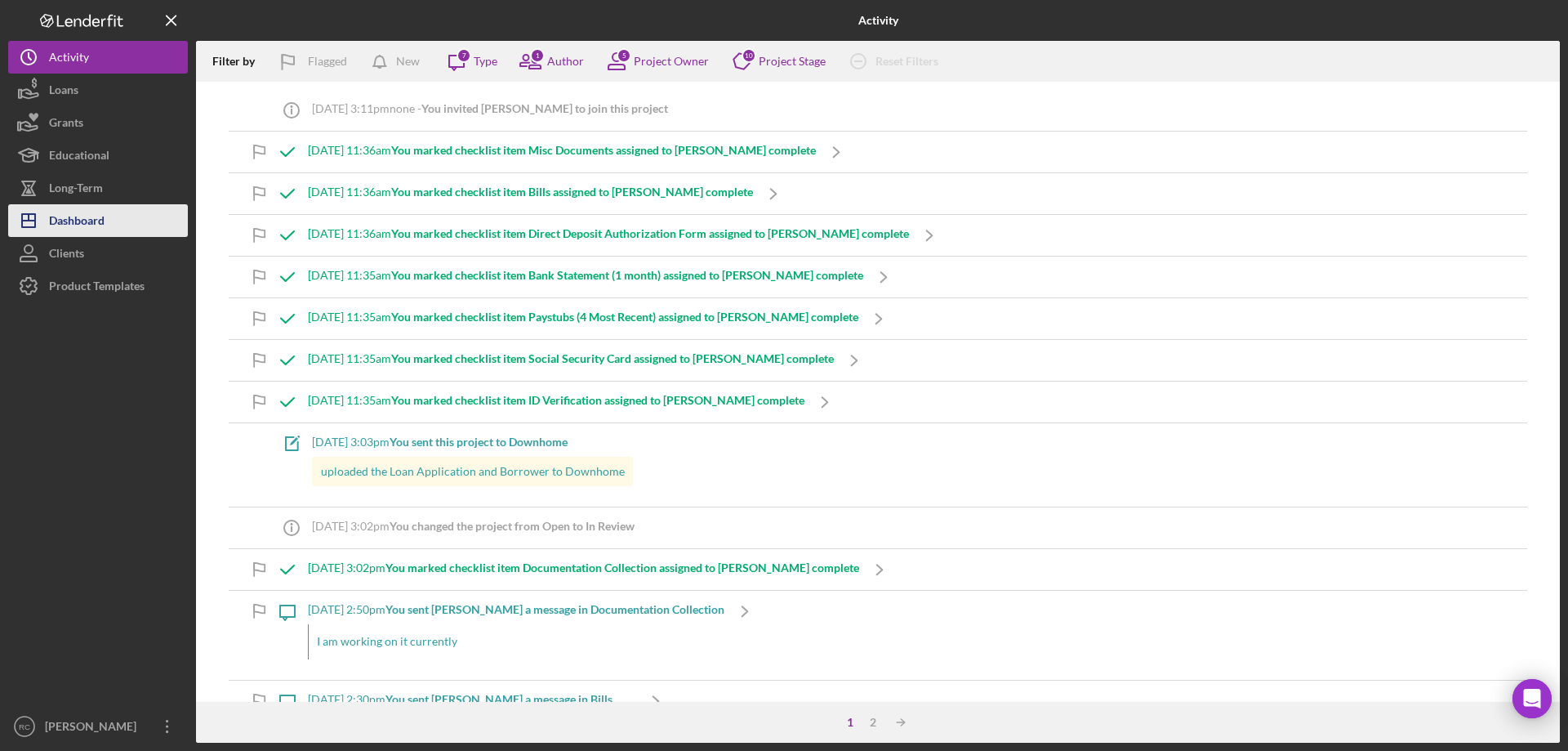
click at [102, 222] on div "Dashboard" at bounding box center [77, 222] width 56 height 36
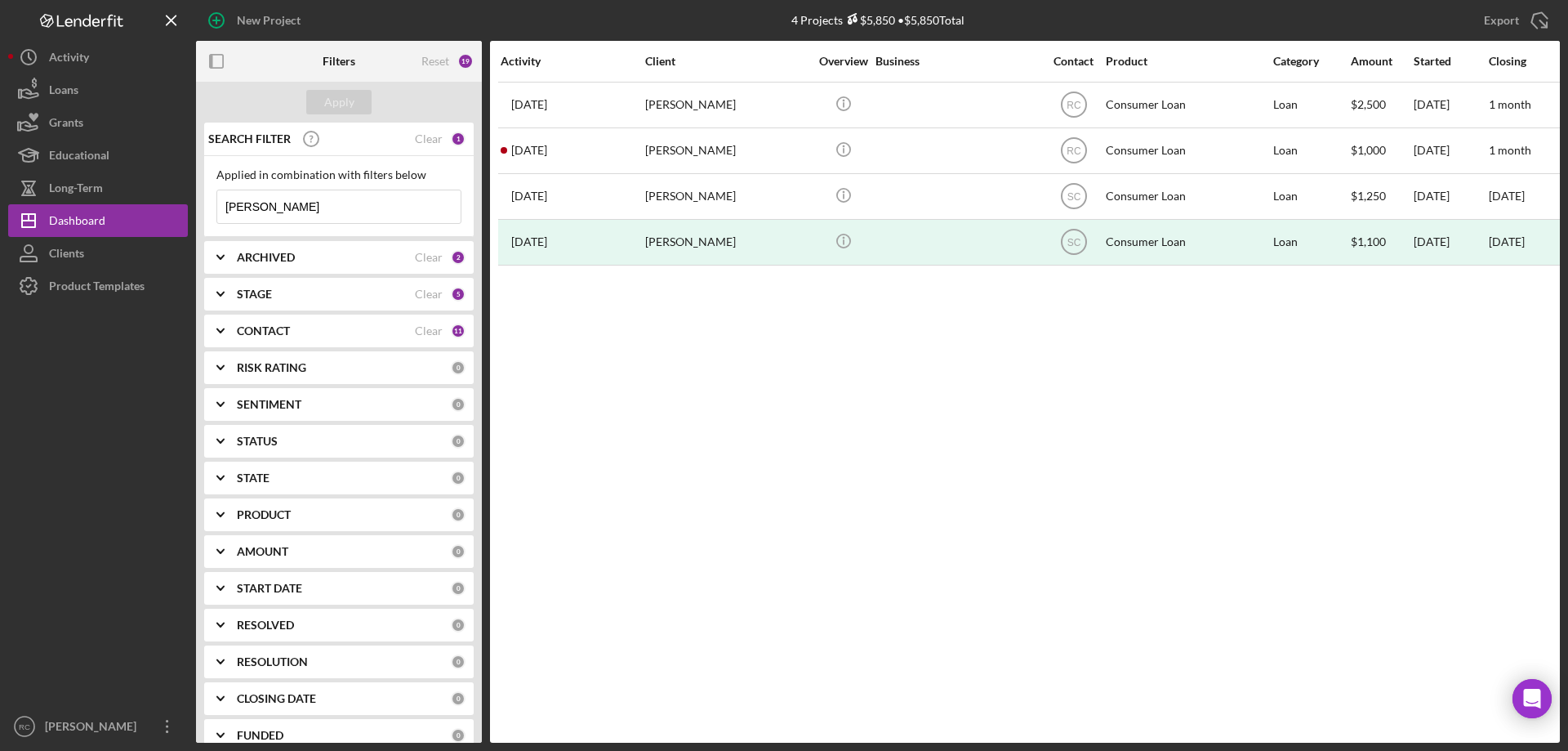
click at [357, 203] on input "alejandro" at bounding box center [338, 207] width 243 height 33
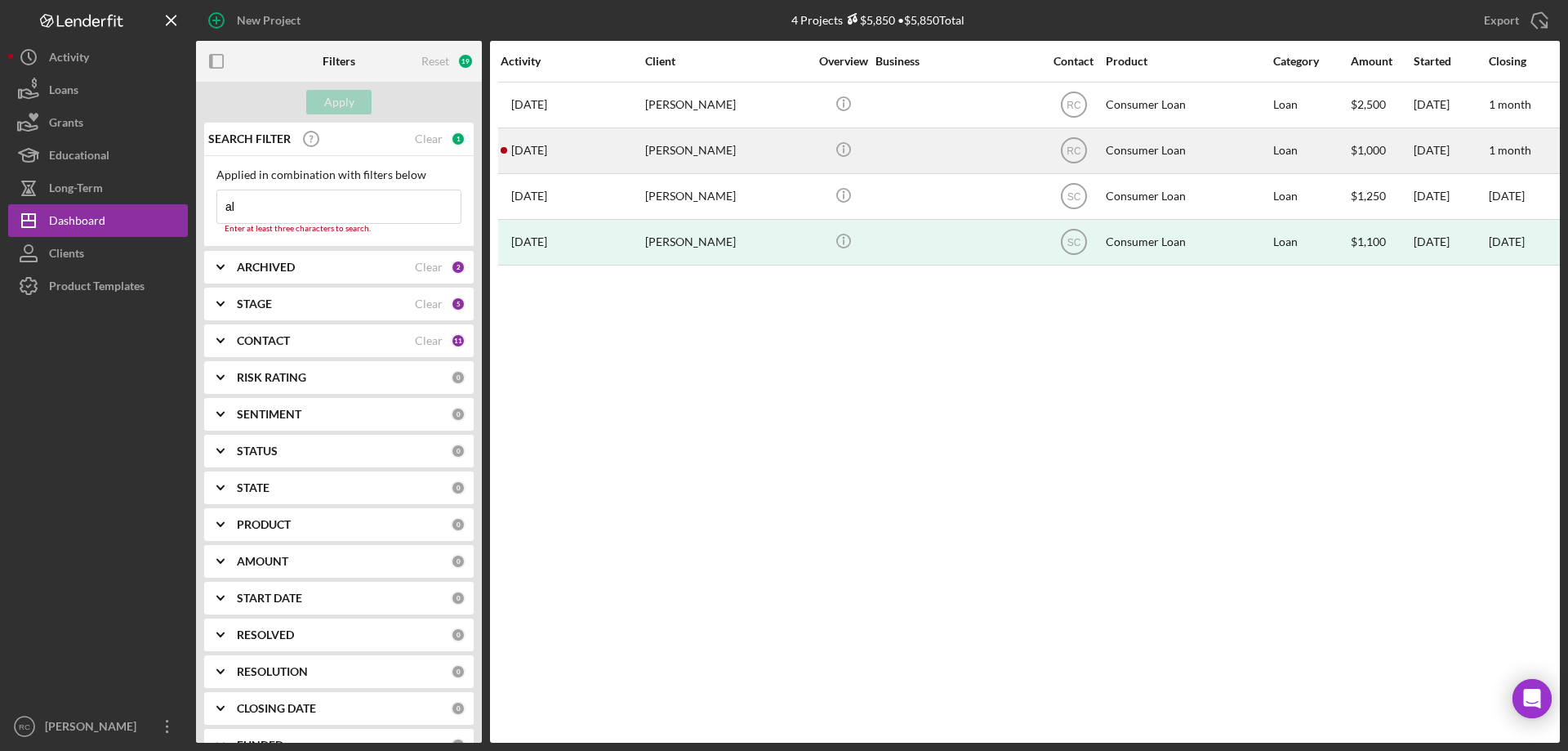
type input "a"
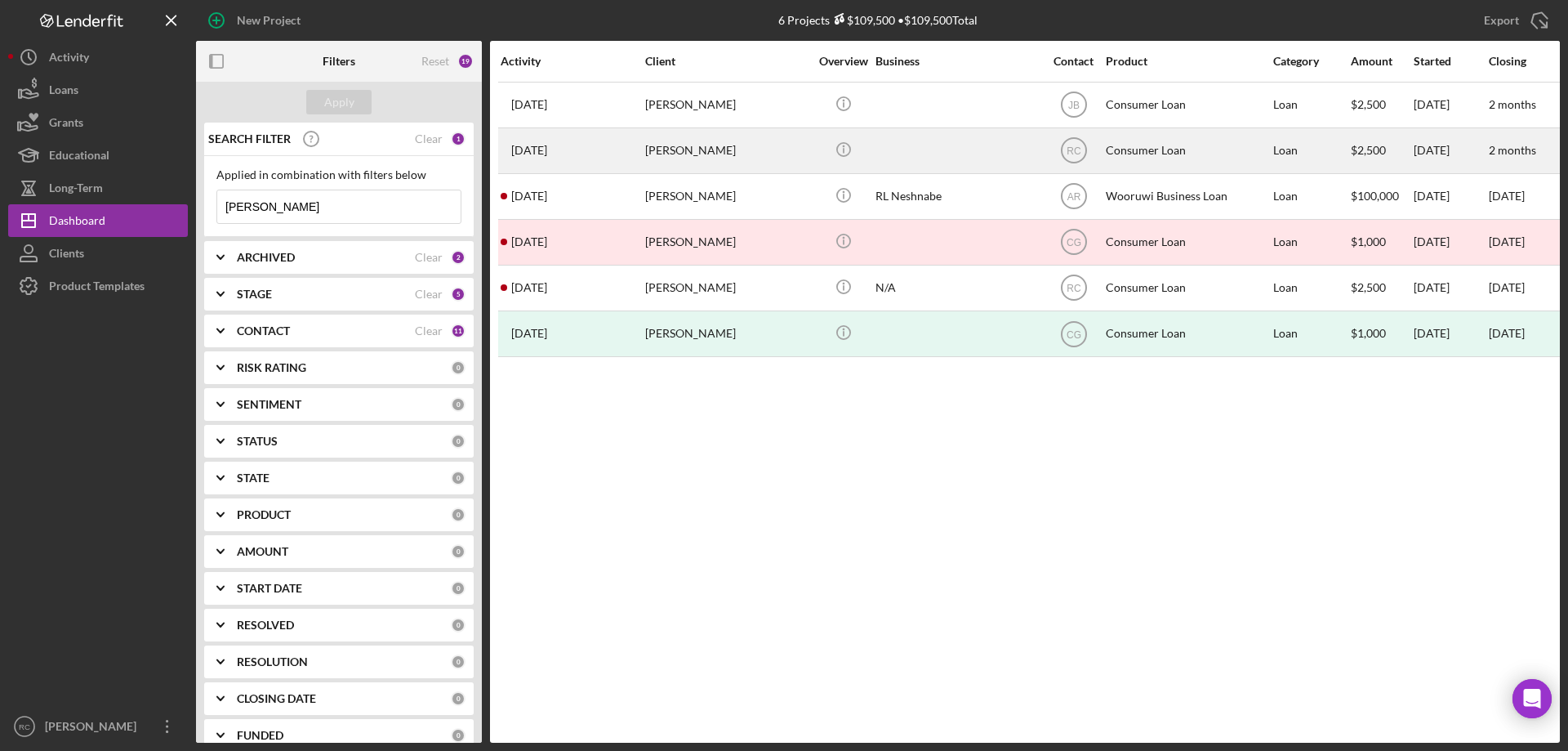
type input "[PERSON_NAME]"
click at [734, 148] on div "[PERSON_NAME]" at bounding box center [726, 150] width 164 height 43
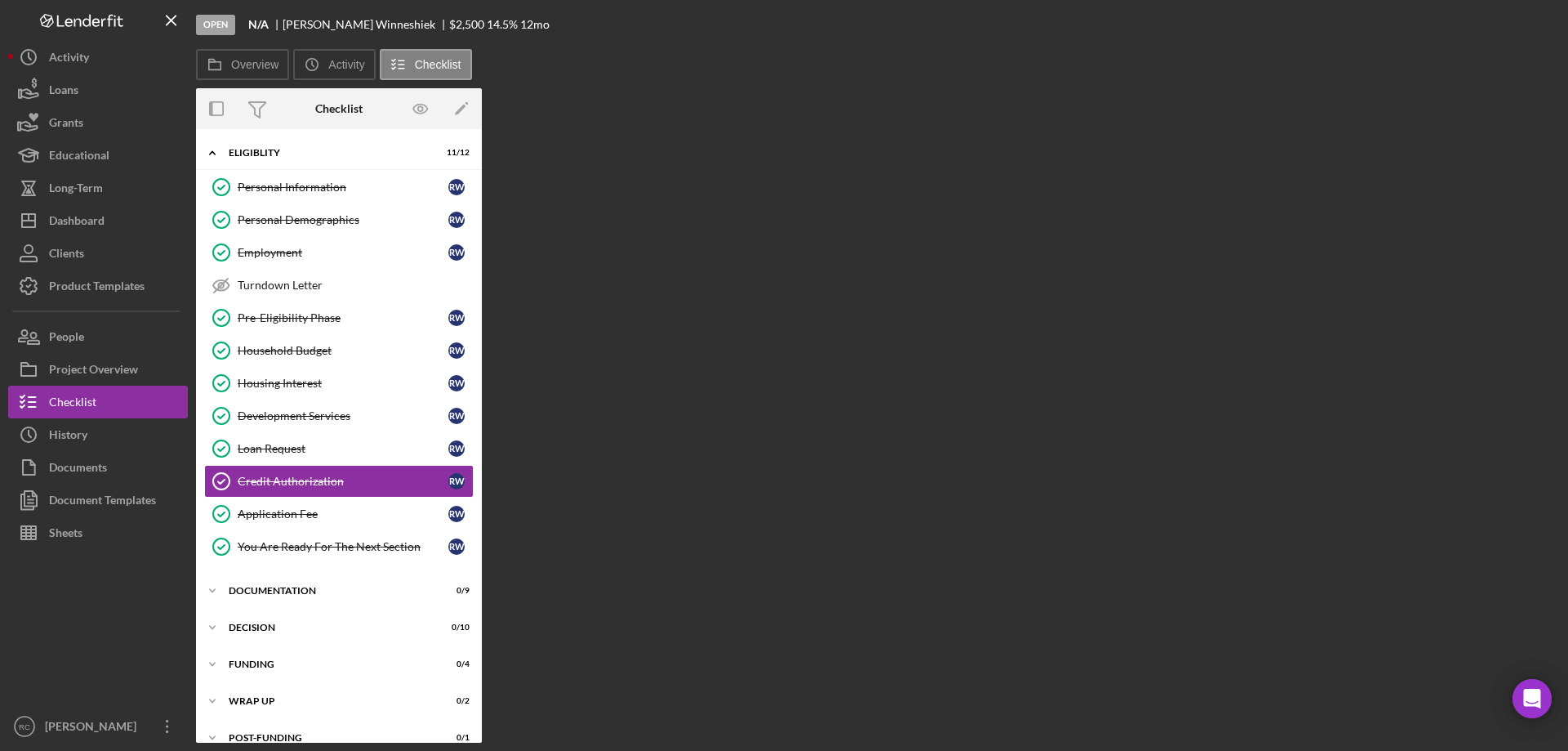
scroll to position [20, 0]
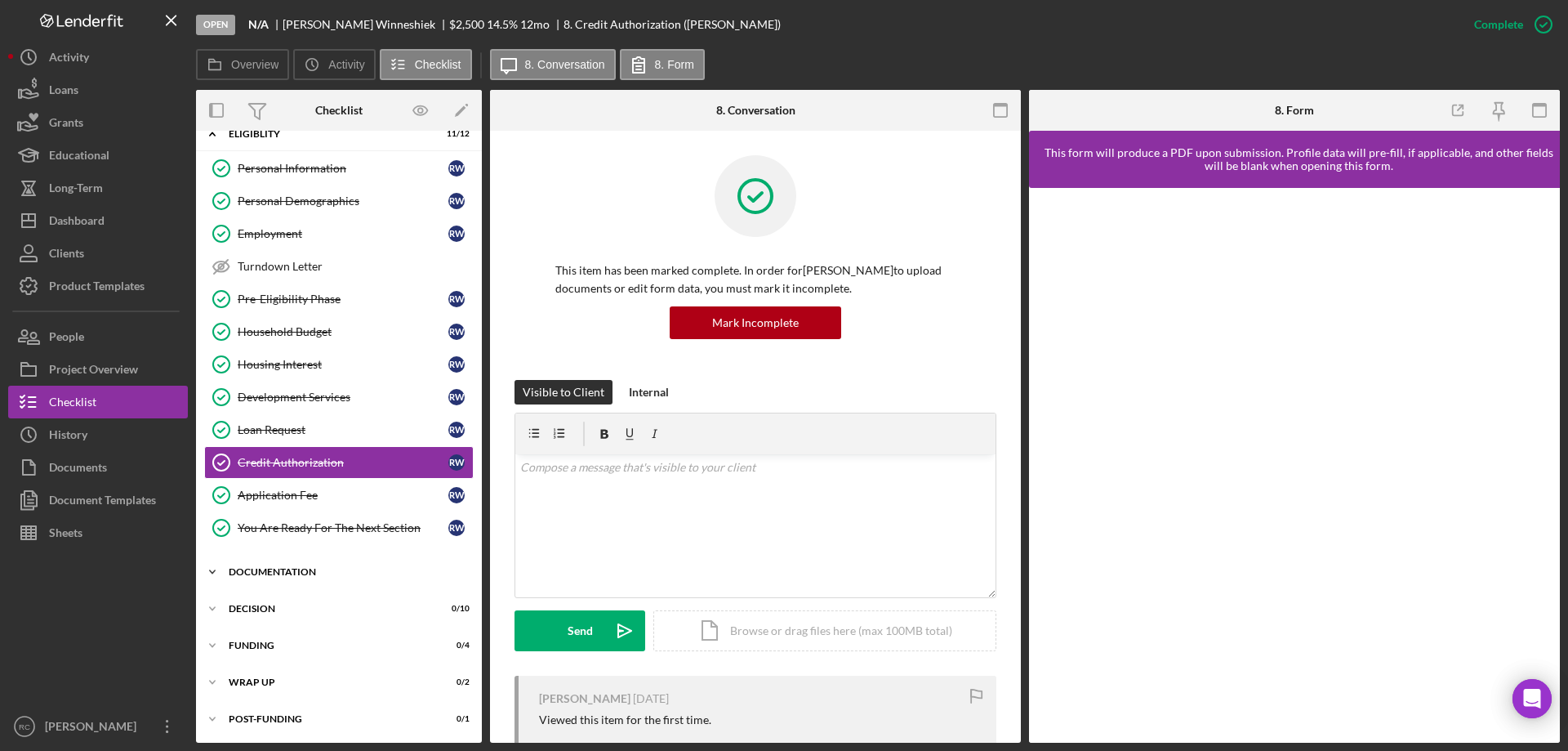
click at [336, 570] on div "Documentation" at bounding box center [345, 572] width 233 height 10
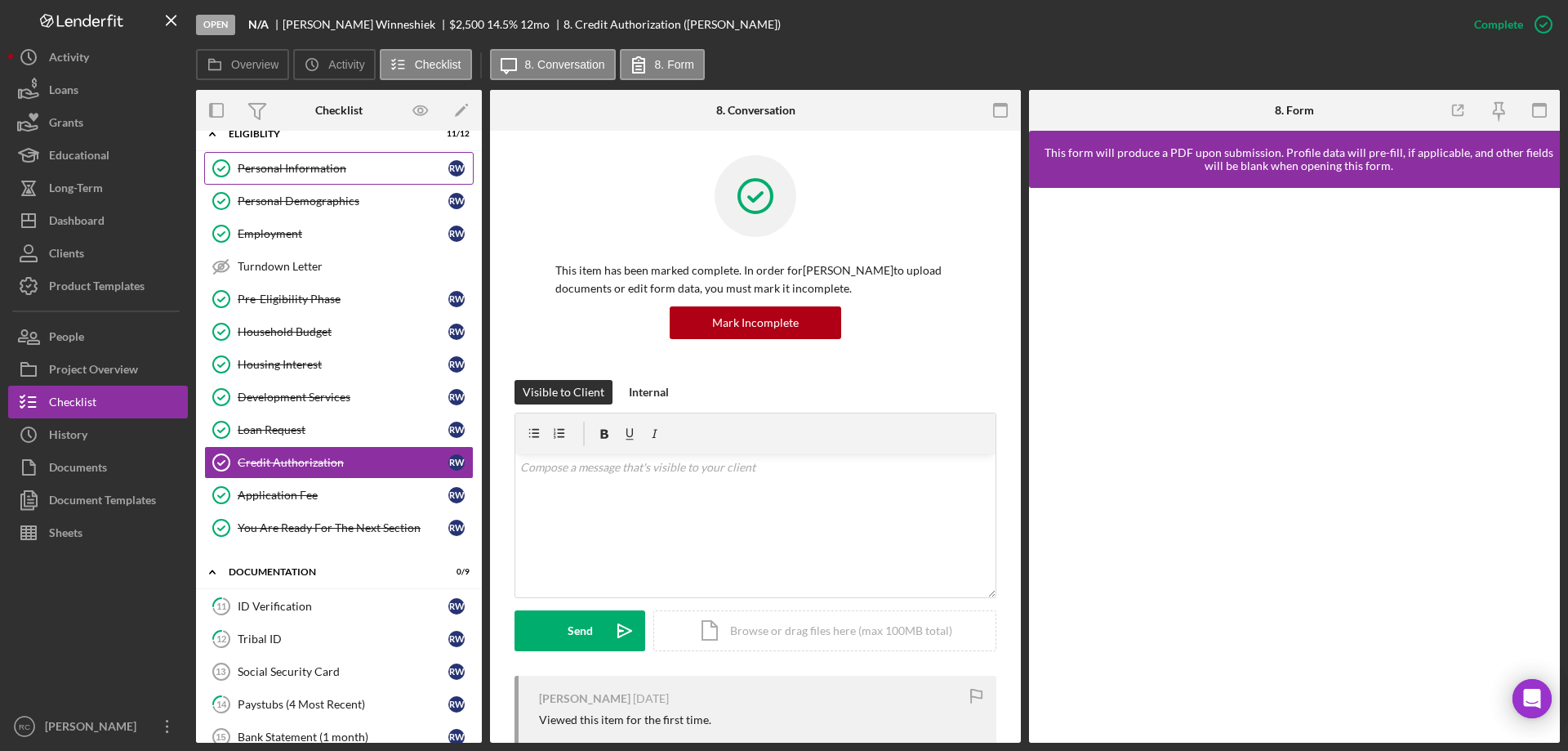
click at [292, 165] on div "Personal Information" at bounding box center [342, 168] width 211 height 13
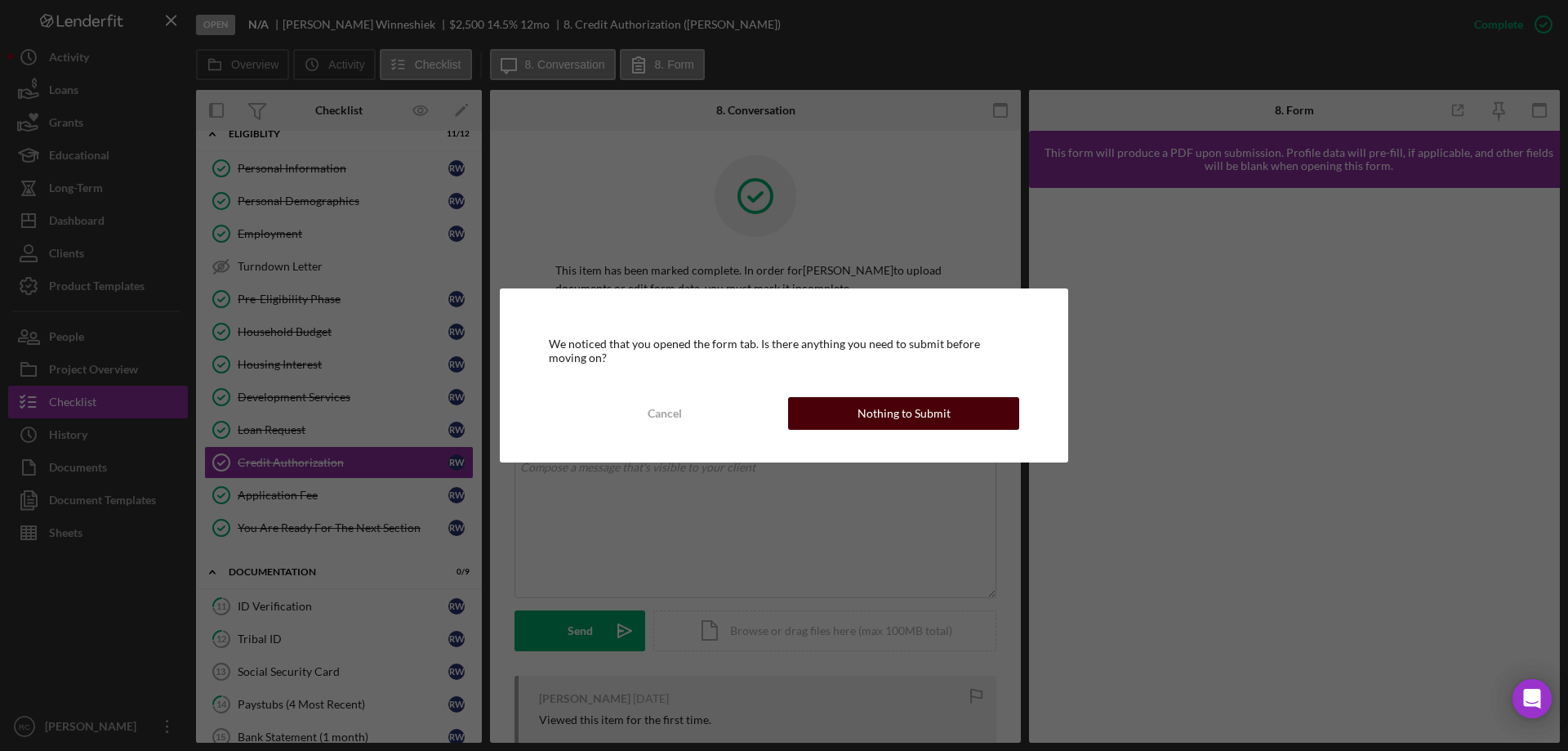
click at [909, 414] on div "Nothing to Submit" at bounding box center [904, 413] width 93 height 33
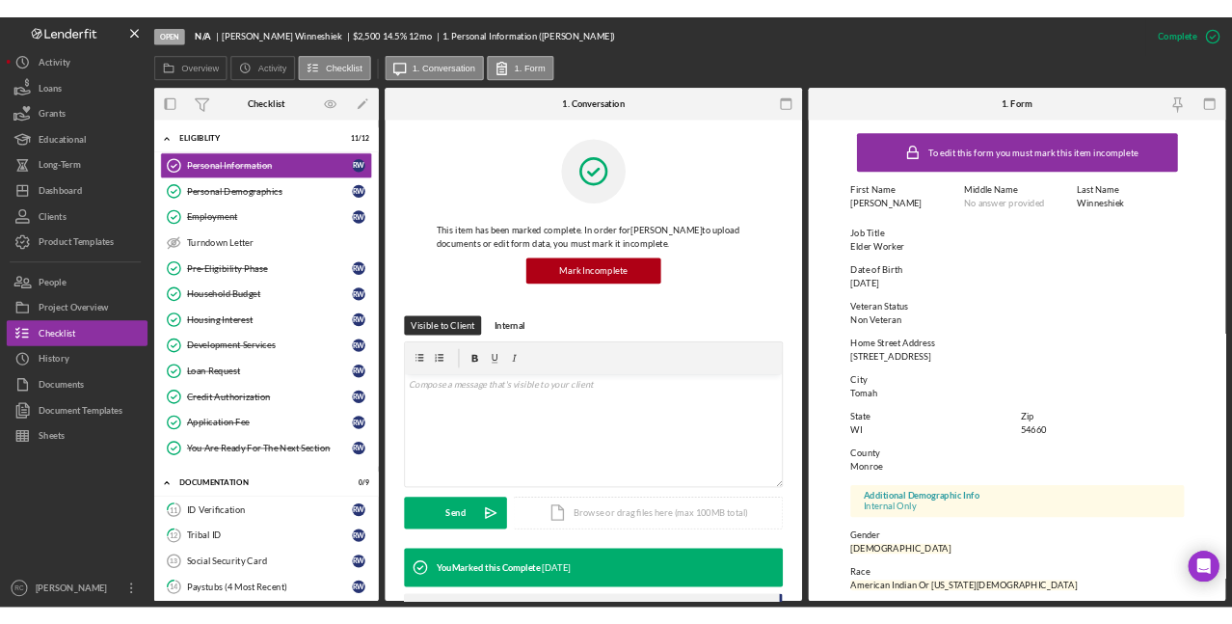
scroll to position [177, 0]
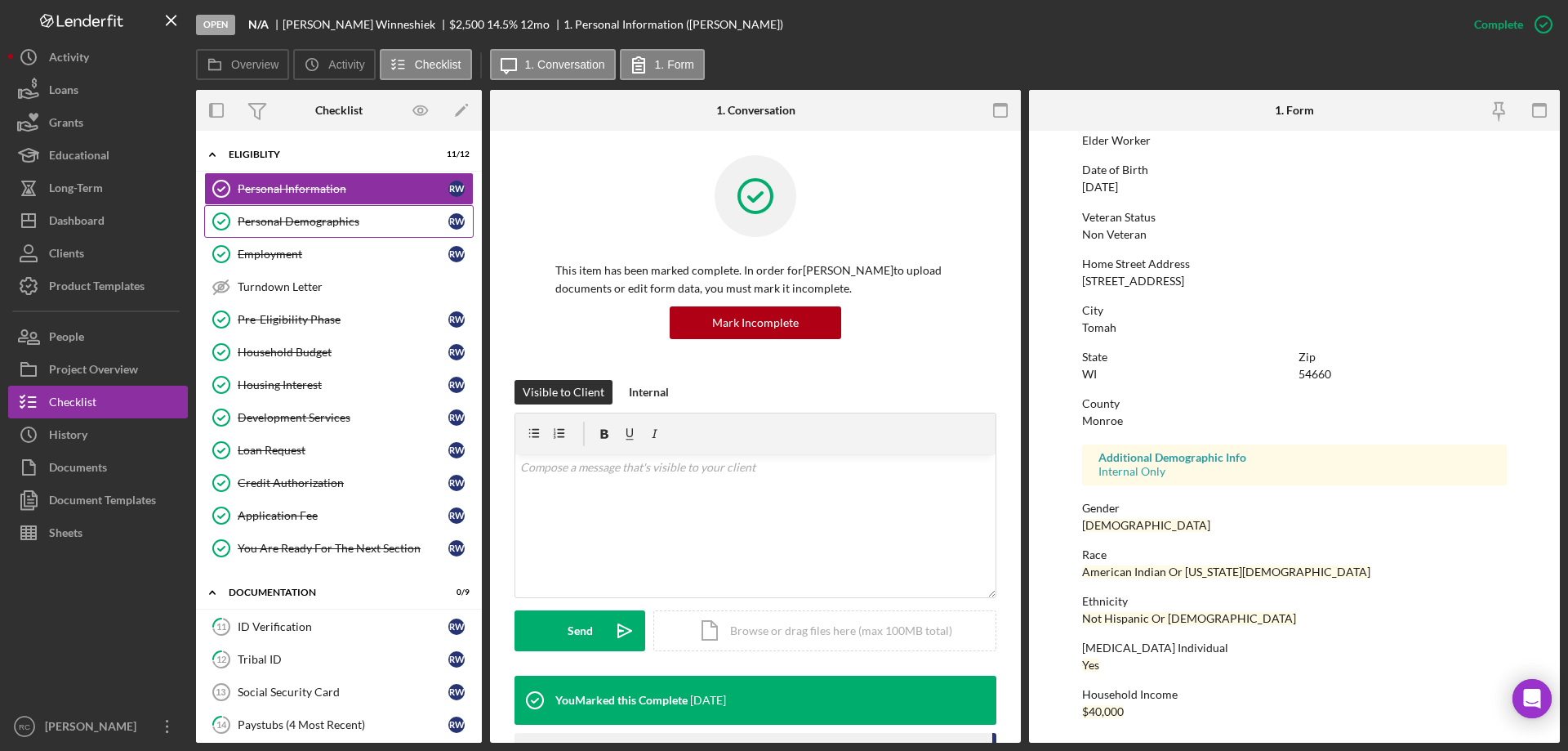
click at [297, 215] on div "Personal Demographics" at bounding box center [342, 220] width 211 height 13
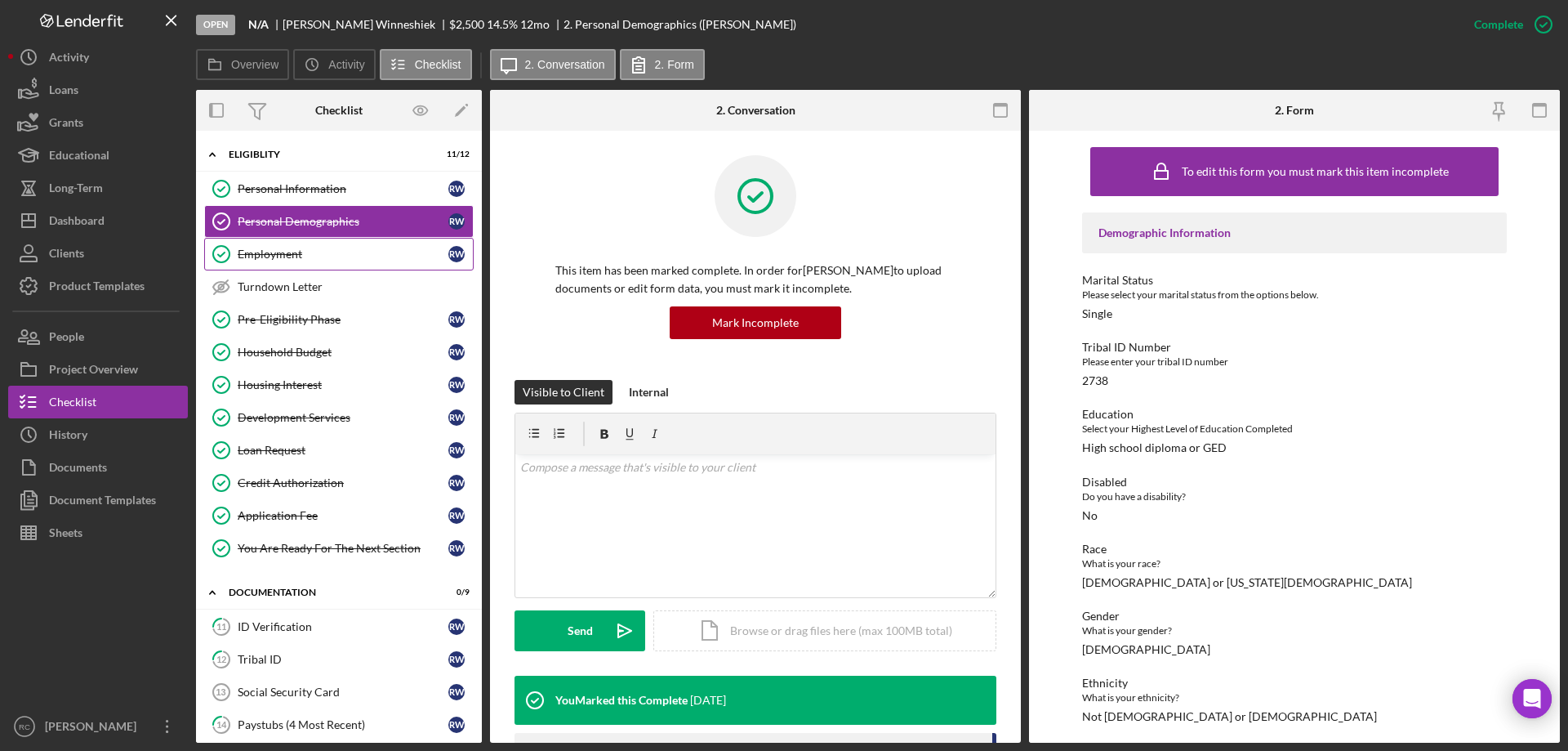
click at [285, 255] on div "Employment" at bounding box center [342, 253] width 211 height 13
